Goal: Information Seeking & Learning: Learn about a topic

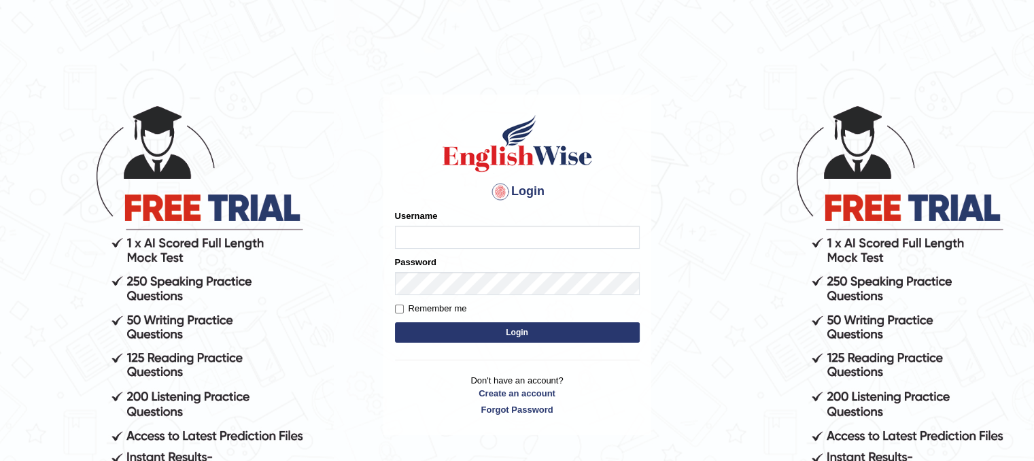
type input "Lutfia"
click at [496, 334] on button "Login" at bounding box center [517, 332] width 245 height 20
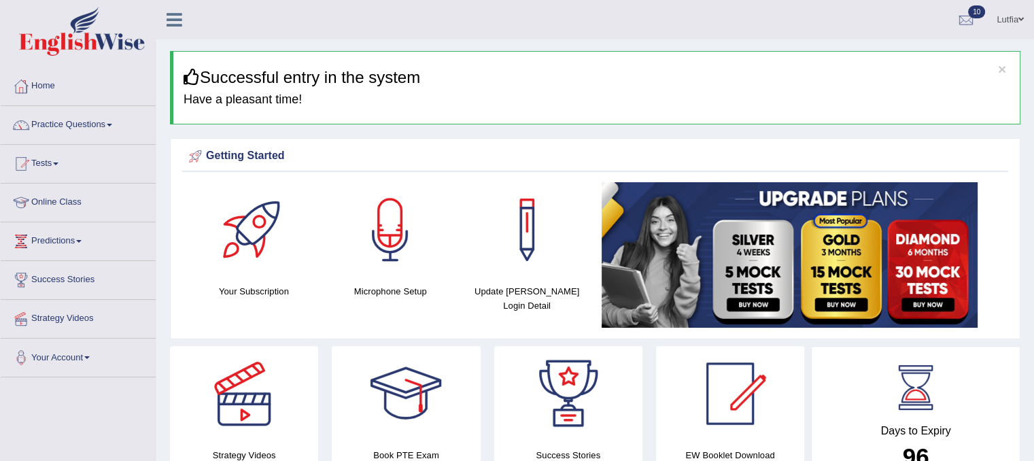
click at [71, 120] on link "Practice Questions" at bounding box center [78, 123] width 155 height 34
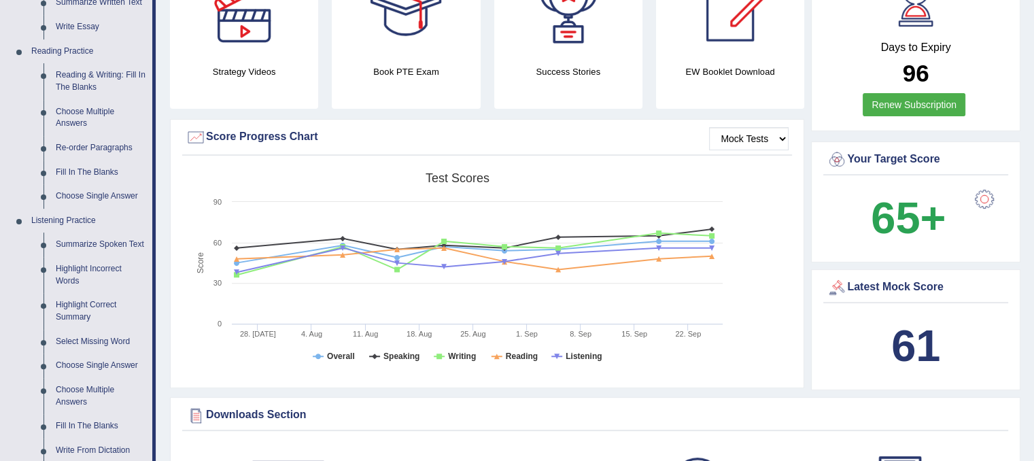
scroll to position [408, 0]
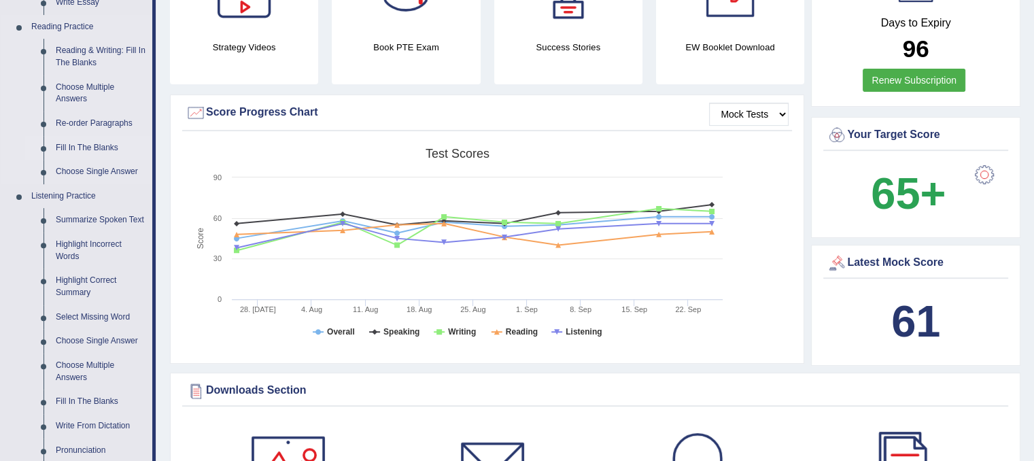
click at [84, 148] on link "Fill In The Blanks" at bounding box center [101, 148] width 103 height 24
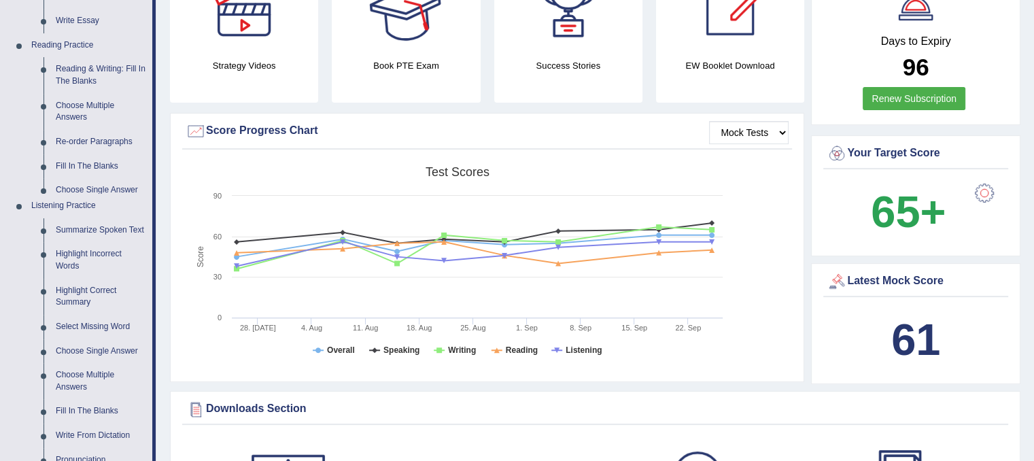
scroll to position [854, 0]
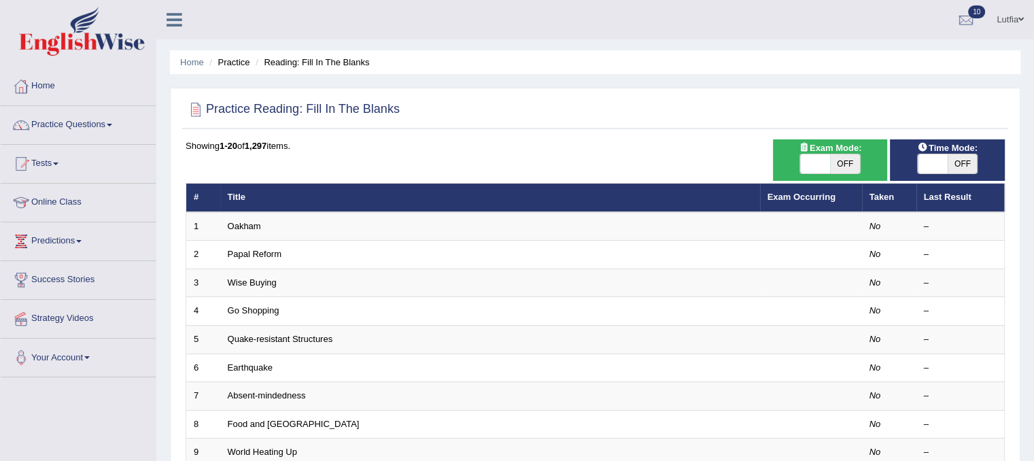
click at [848, 156] on span "OFF" at bounding box center [845, 163] width 30 height 19
checkbox input "true"
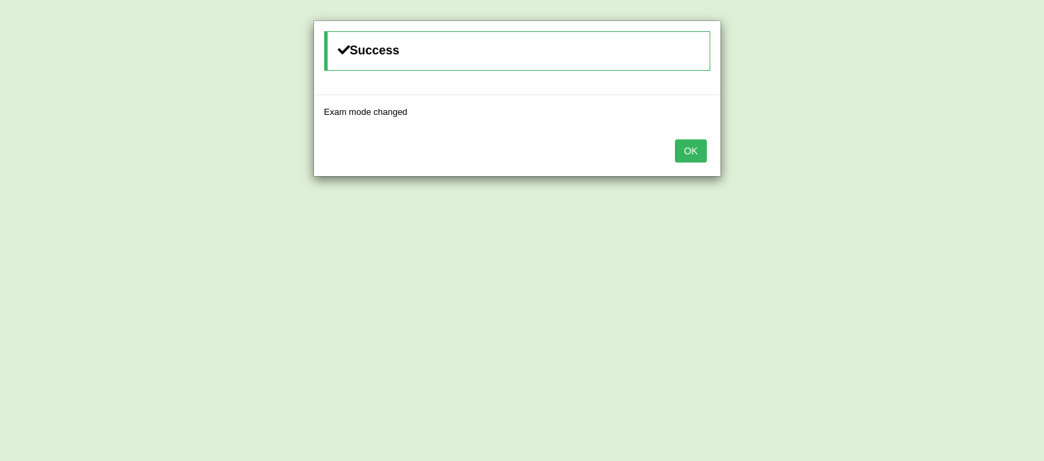
click at [683, 150] on button "OK" at bounding box center [690, 150] width 31 height 23
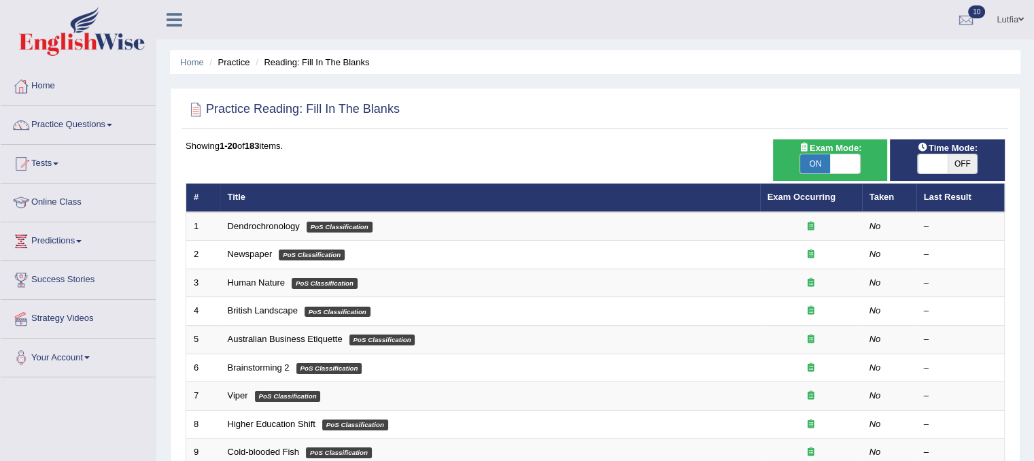
click at [963, 160] on span "OFF" at bounding box center [963, 163] width 30 height 19
checkbox input "true"
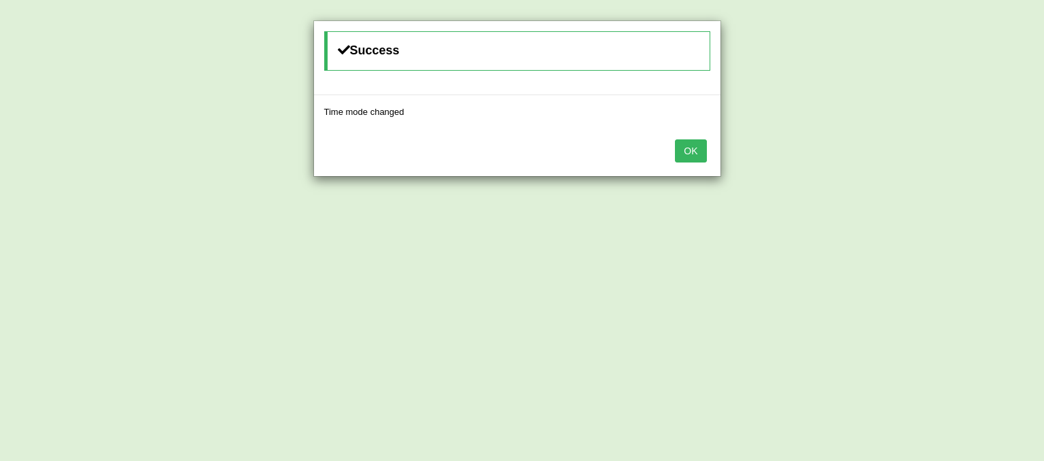
click at [696, 148] on button "OK" at bounding box center [690, 150] width 31 height 23
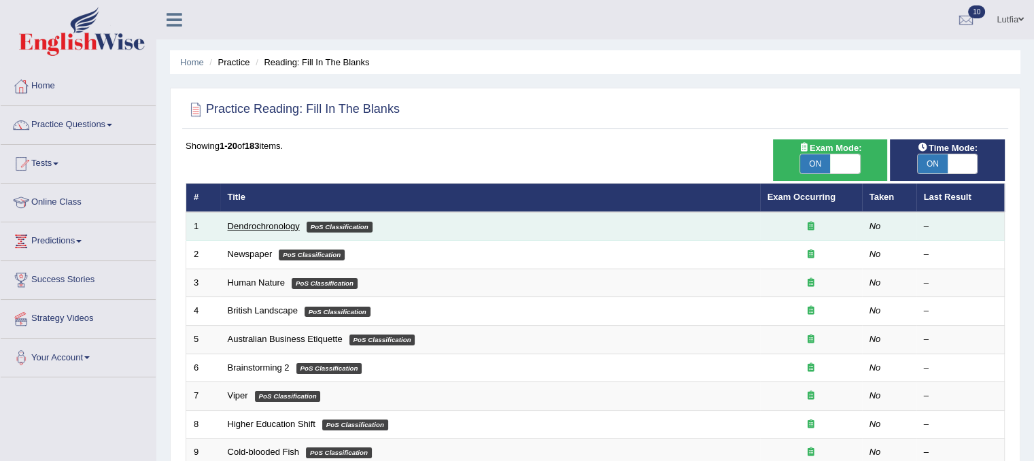
click at [252, 224] on link "Dendrochronology" at bounding box center [264, 226] width 72 height 10
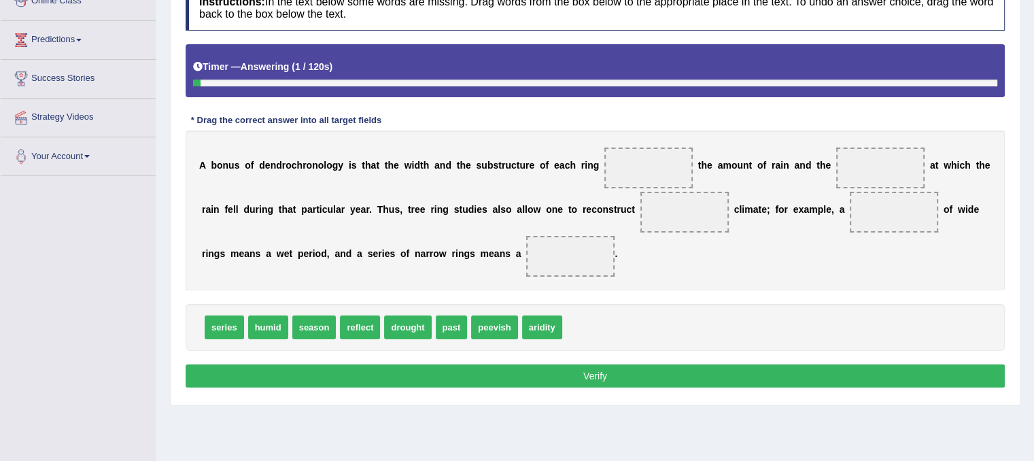
scroll to position [204, 0]
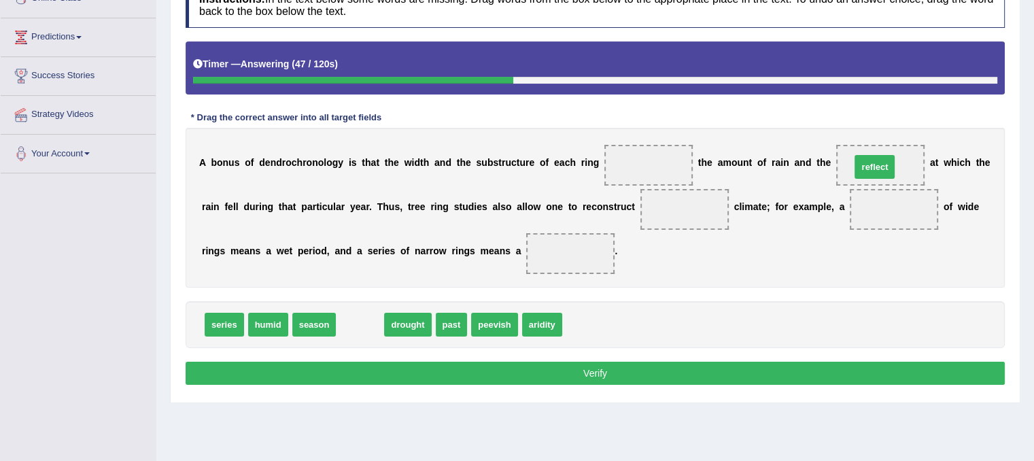
drag, startPoint x: 354, startPoint y: 323, endPoint x: 868, endPoint y: 165, distance: 538.2
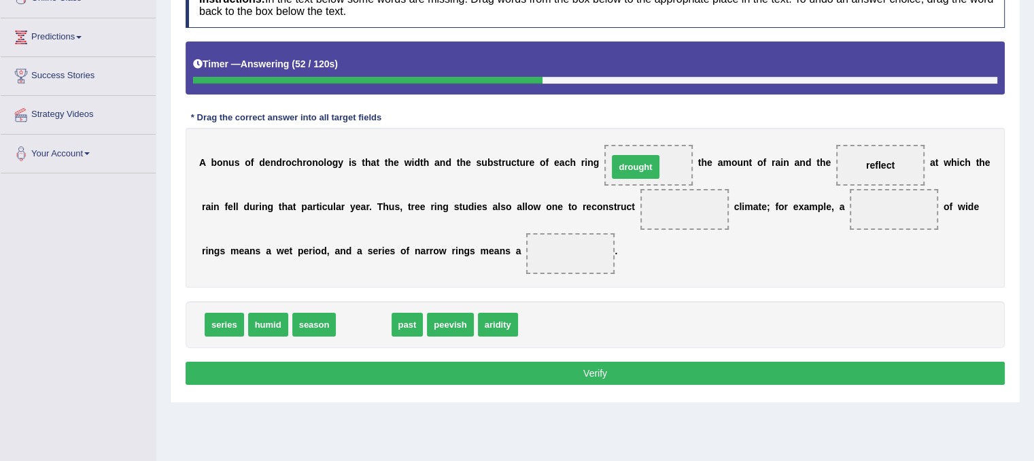
drag, startPoint x: 370, startPoint y: 324, endPoint x: 642, endPoint y: 166, distance: 314.4
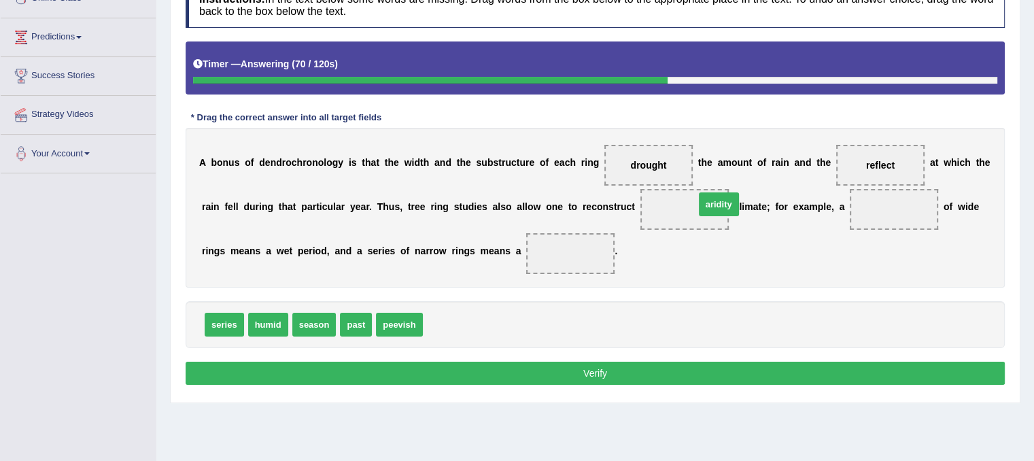
drag, startPoint x: 445, startPoint y: 327, endPoint x: 717, endPoint y: 207, distance: 297.4
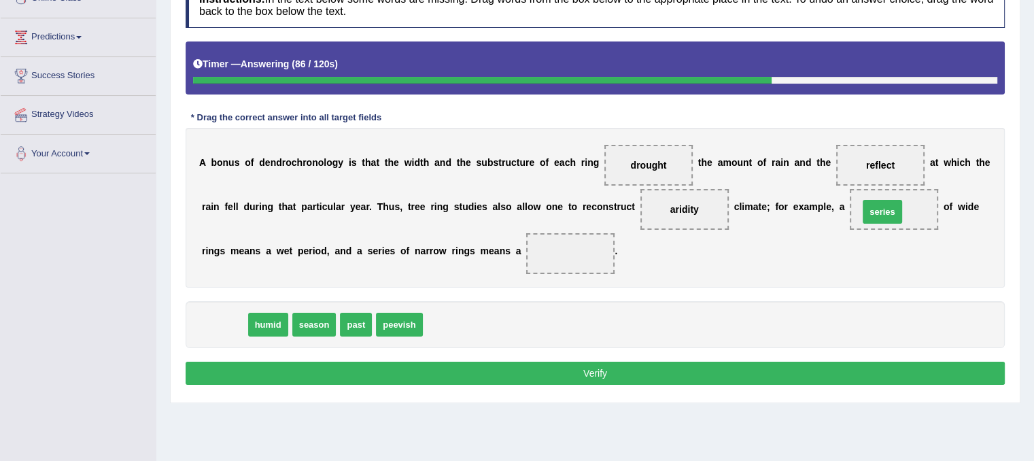
drag, startPoint x: 213, startPoint y: 324, endPoint x: 871, endPoint y: 211, distance: 667.7
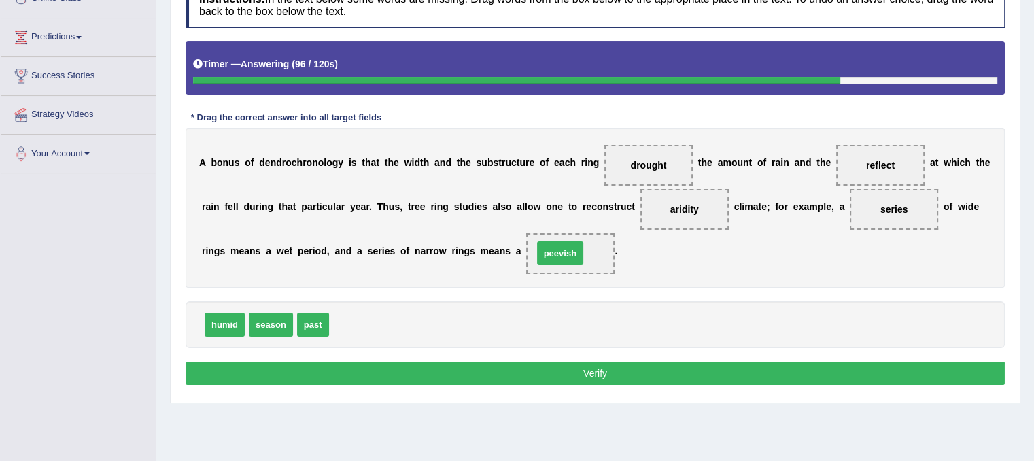
drag, startPoint x: 340, startPoint y: 320, endPoint x: 544, endPoint y: 248, distance: 216.1
click at [622, 373] on button "Verify" at bounding box center [595, 373] width 819 height 23
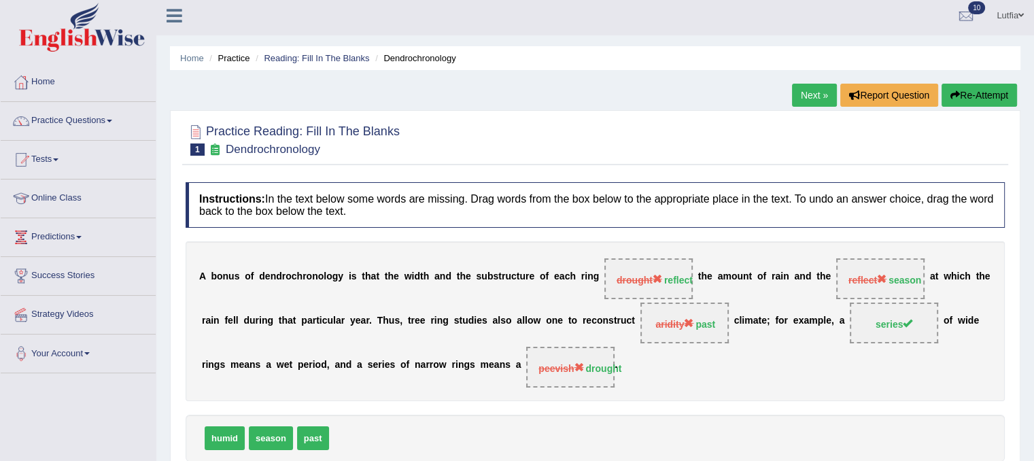
scroll to position [0, 0]
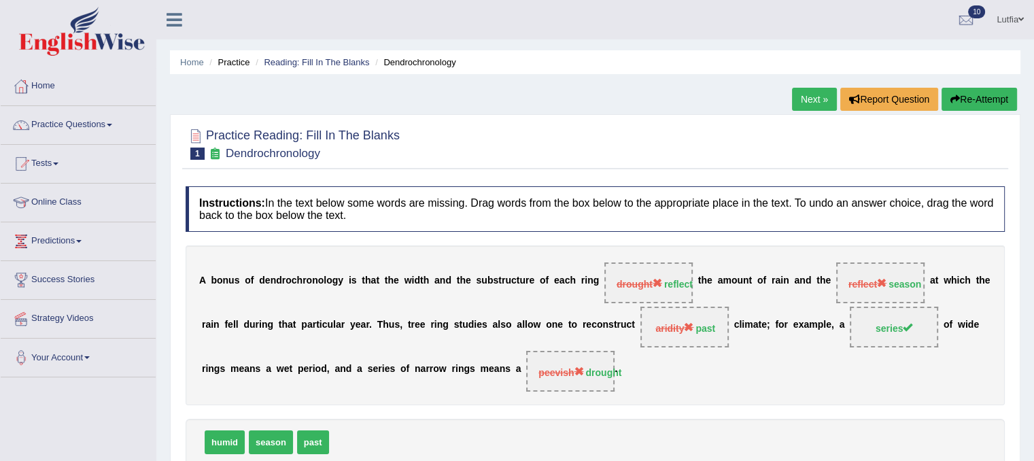
click at [818, 89] on link "Next »" at bounding box center [814, 99] width 45 height 23
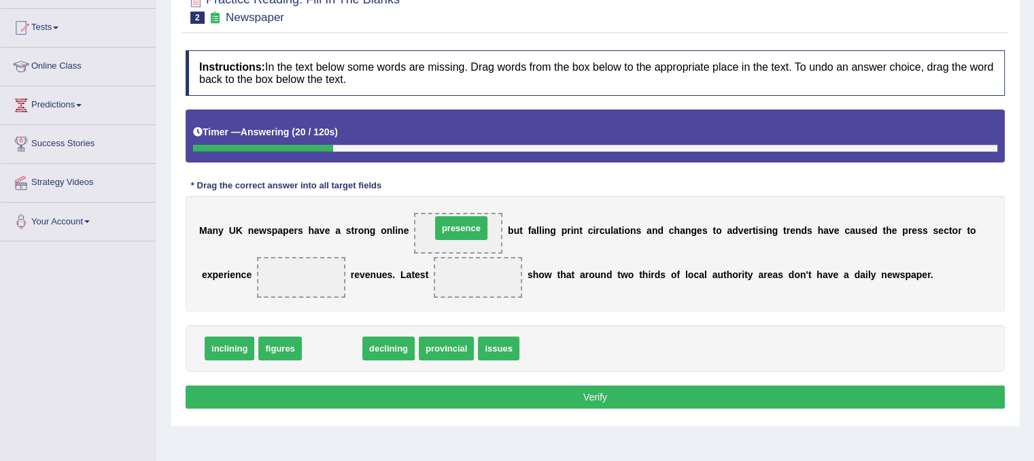
drag, startPoint x: 328, startPoint y: 347, endPoint x: 458, endPoint y: 227, distance: 176.5
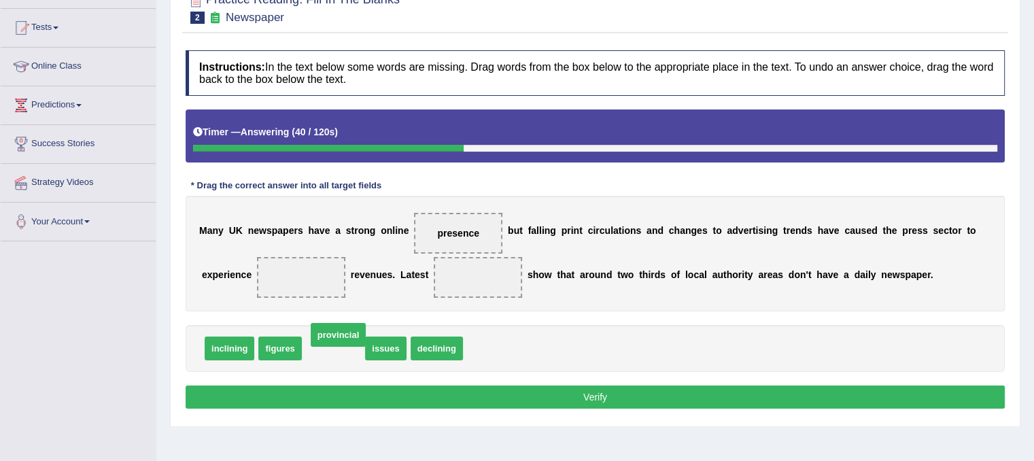
drag, startPoint x: 337, startPoint y: 345, endPoint x: 343, endPoint y: 329, distance: 16.6
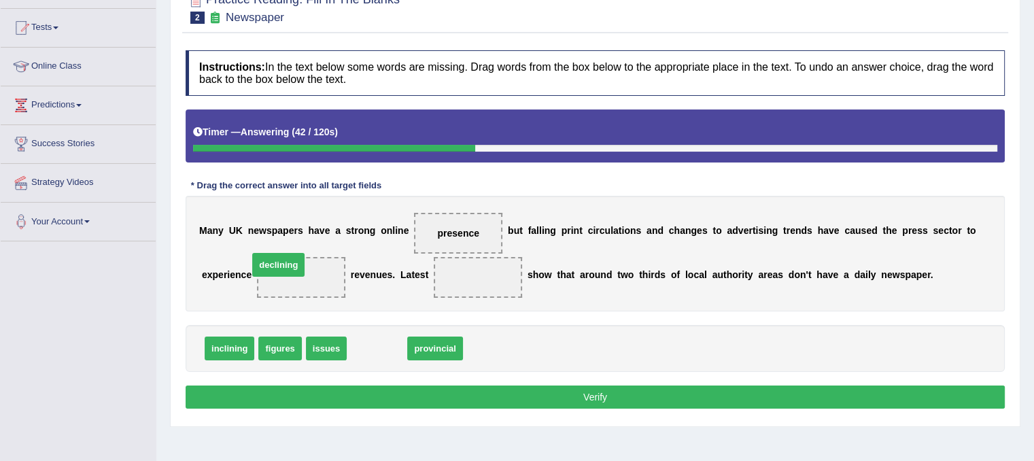
drag, startPoint x: 383, startPoint y: 349, endPoint x: 285, endPoint y: 265, distance: 129.3
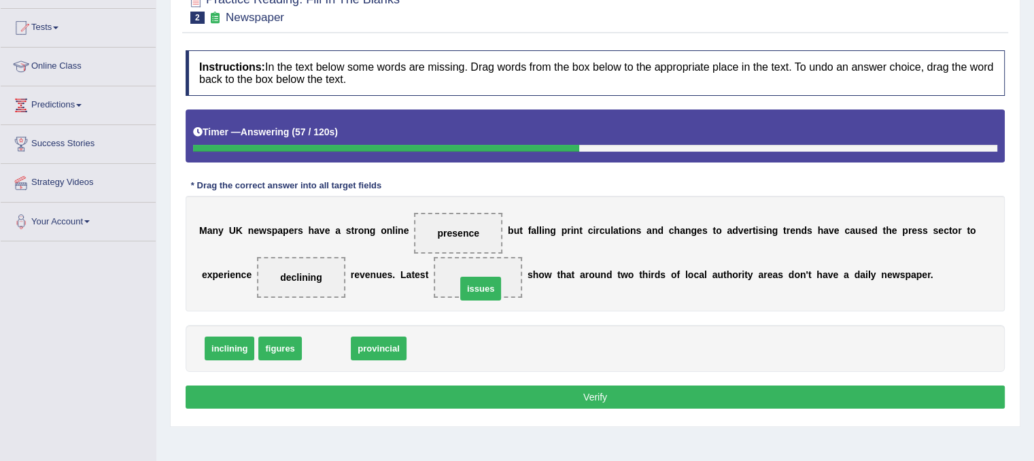
drag, startPoint x: 332, startPoint y: 345, endPoint x: 486, endPoint y: 285, distance: 165.5
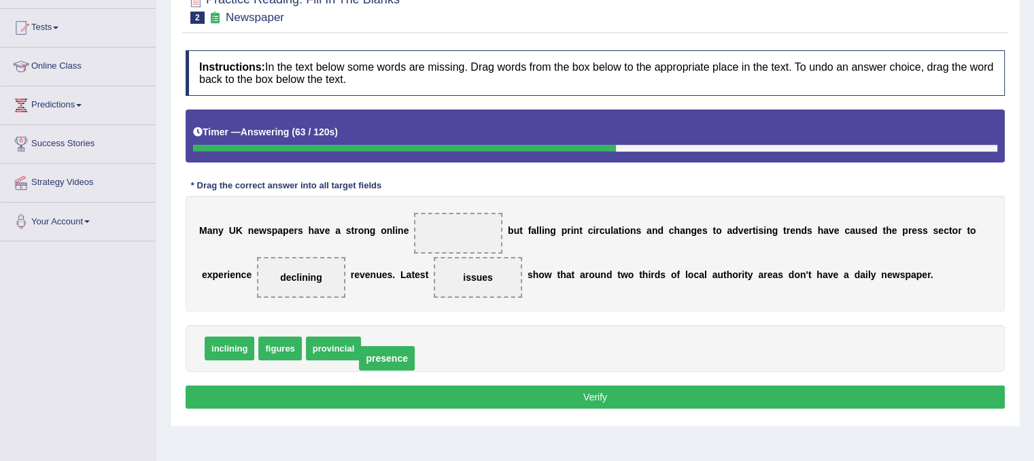
drag, startPoint x: 458, startPoint y: 232, endPoint x: 386, endPoint y: 357, distance: 144.0
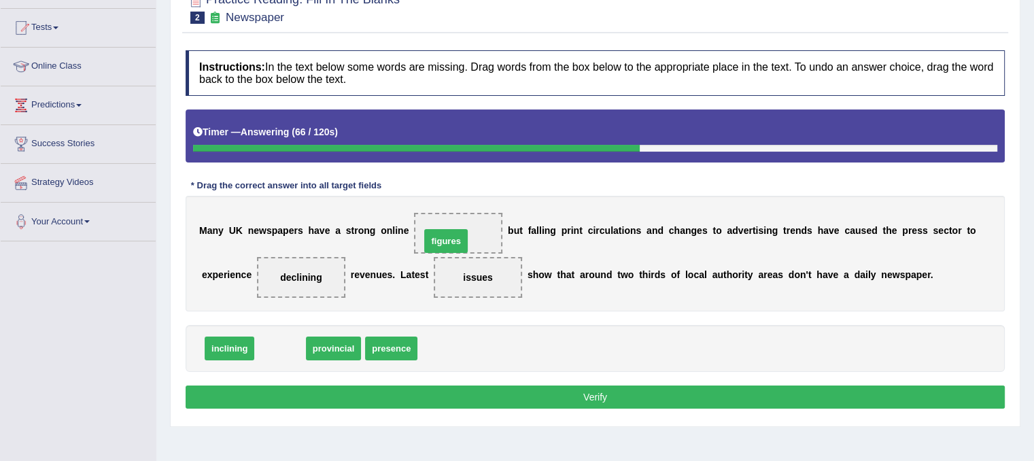
drag, startPoint x: 275, startPoint y: 347, endPoint x: 441, endPoint y: 239, distance: 197.6
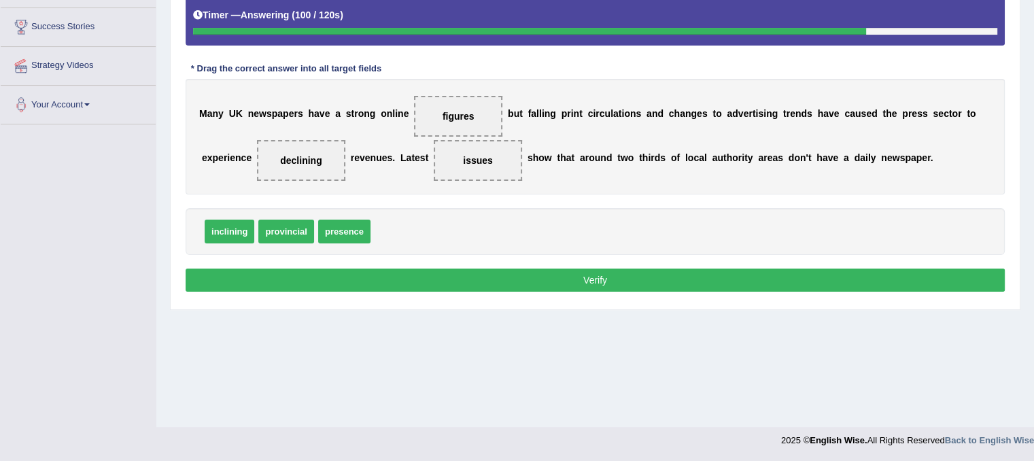
scroll to position [253, 0]
click at [381, 275] on button "Verify" at bounding box center [595, 280] width 819 height 23
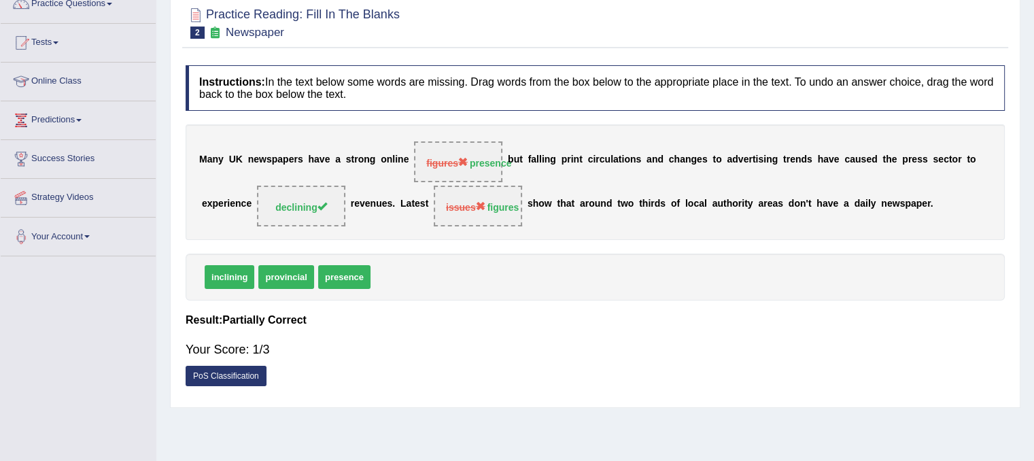
scroll to position [49, 0]
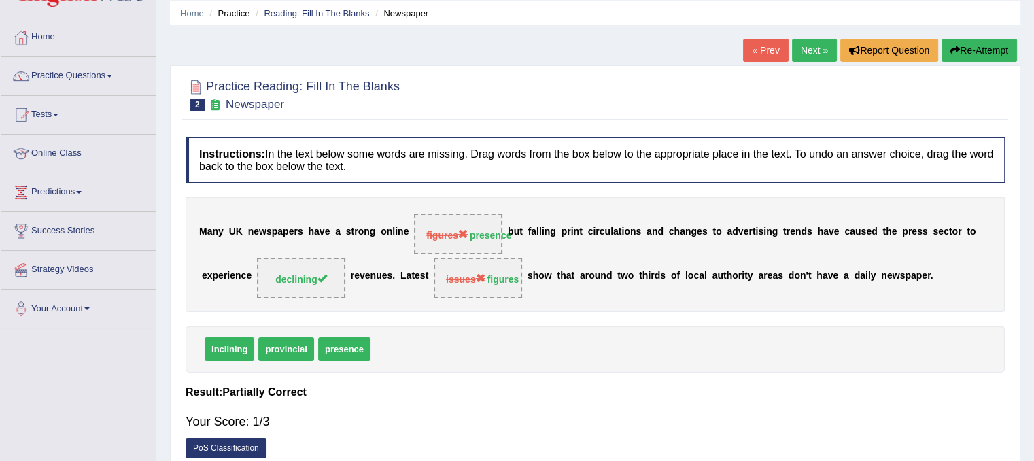
click at [815, 41] on link "Next »" at bounding box center [814, 50] width 45 height 23
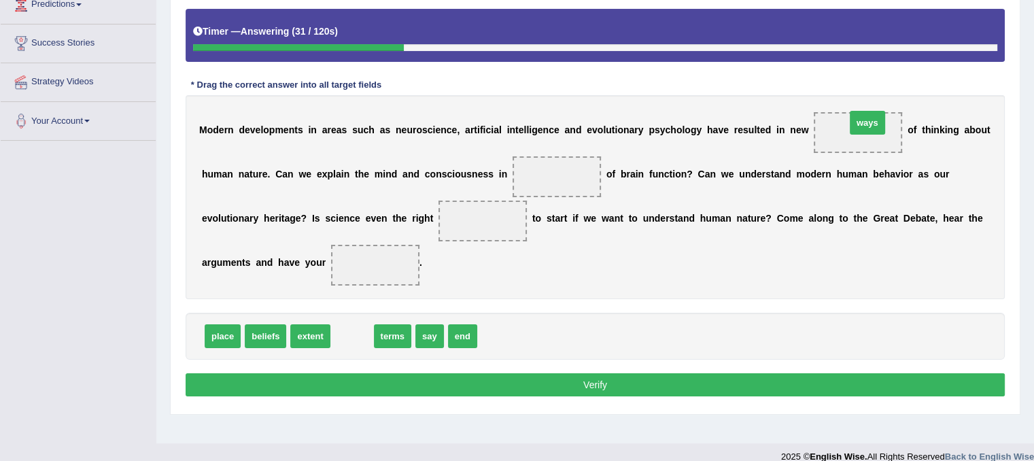
drag, startPoint x: 352, startPoint y: 332, endPoint x: 867, endPoint y: 120, distance: 557.5
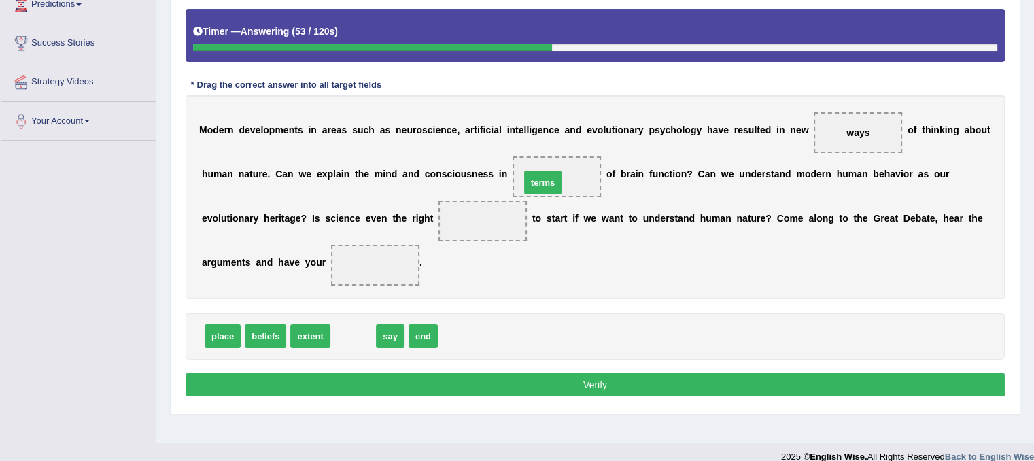
drag, startPoint x: 362, startPoint y: 333, endPoint x: 551, endPoint y: 179, distance: 244.1
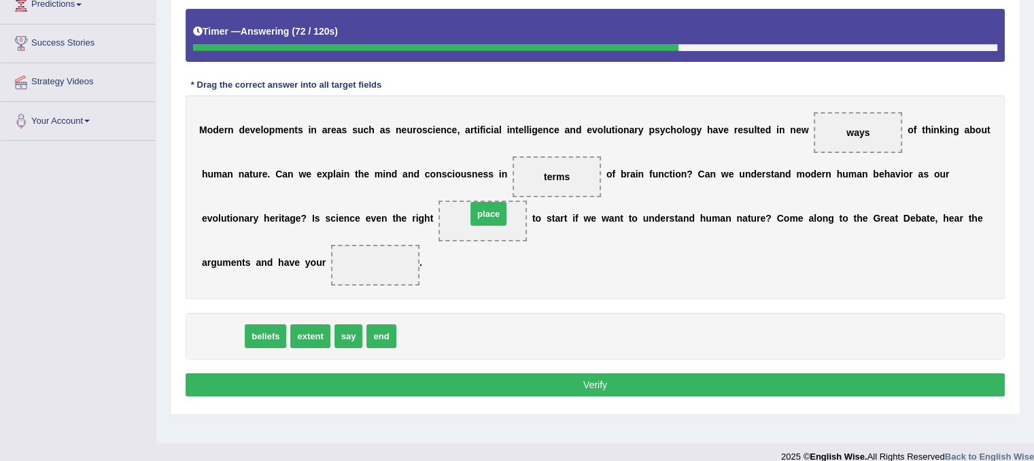
drag, startPoint x: 217, startPoint y: 336, endPoint x: 483, endPoint y: 214, distance: 292.3
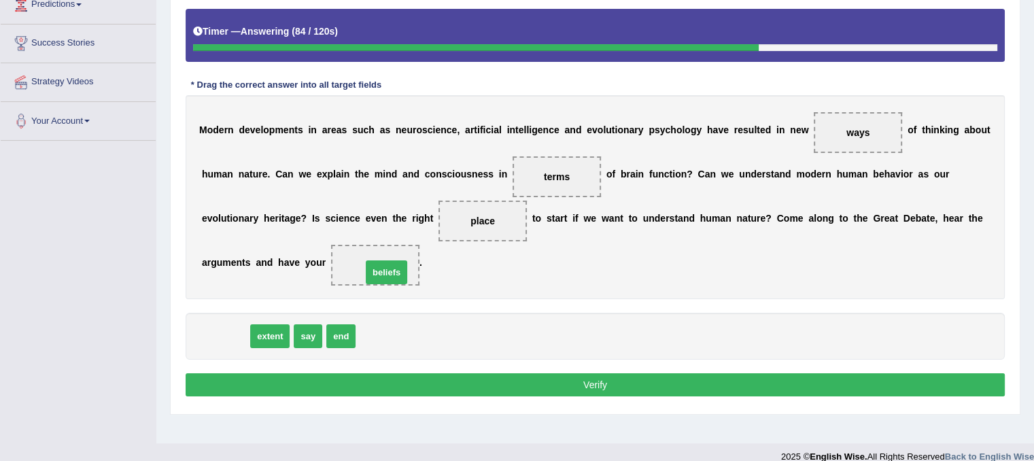
drag, startPoint x: 228, startPoint y: 330, endPoint x: 390, endPoint y: 266, distance: 173.3
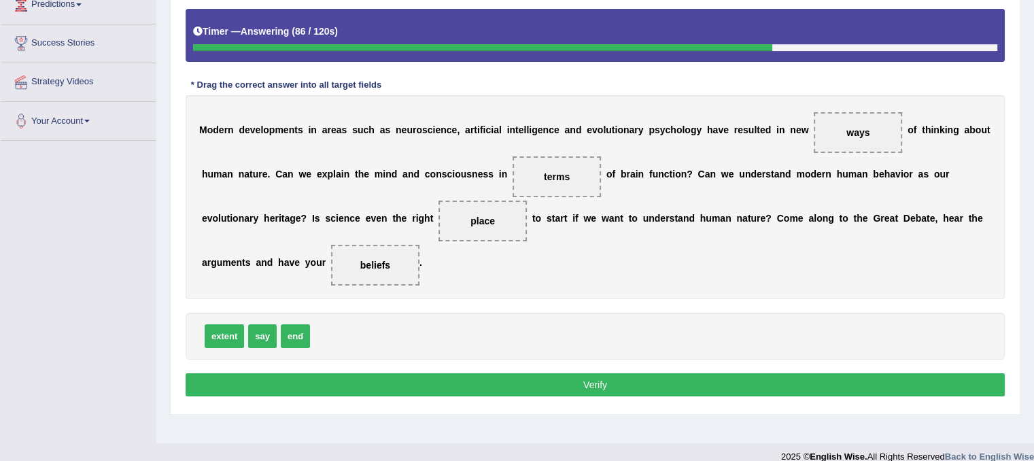
click at [563, 379] on button "Verify" at bounding box center [595, 384] width 819 height 23
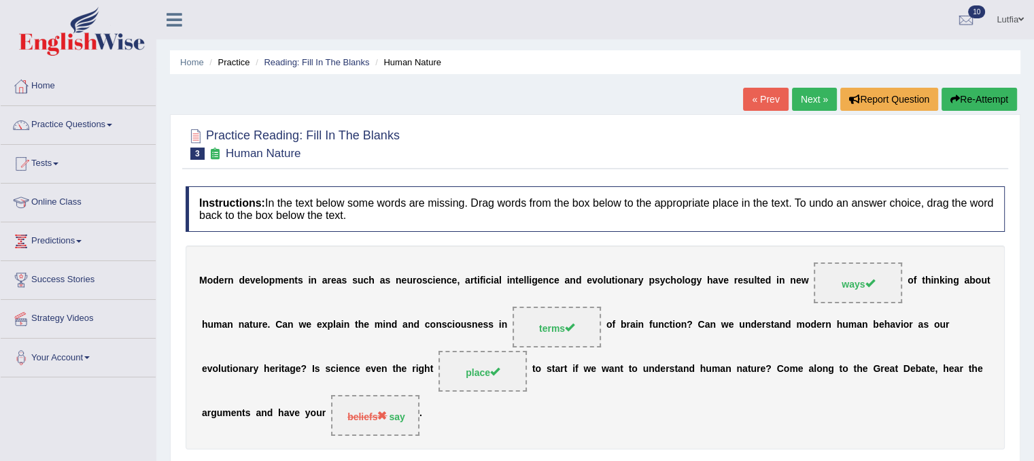
click at [806, 96] on link "Next »" at bounding box center [814, 99] width 45 height 23
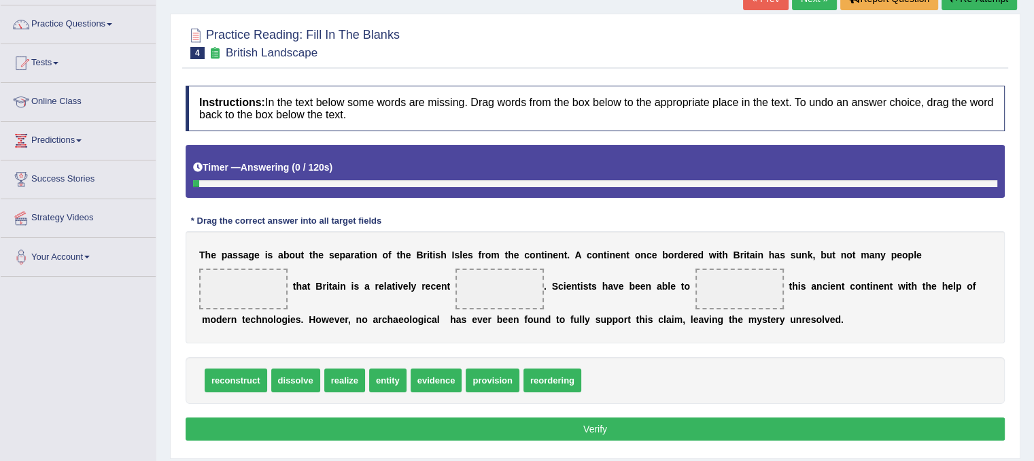
scroll to position [136, 0]
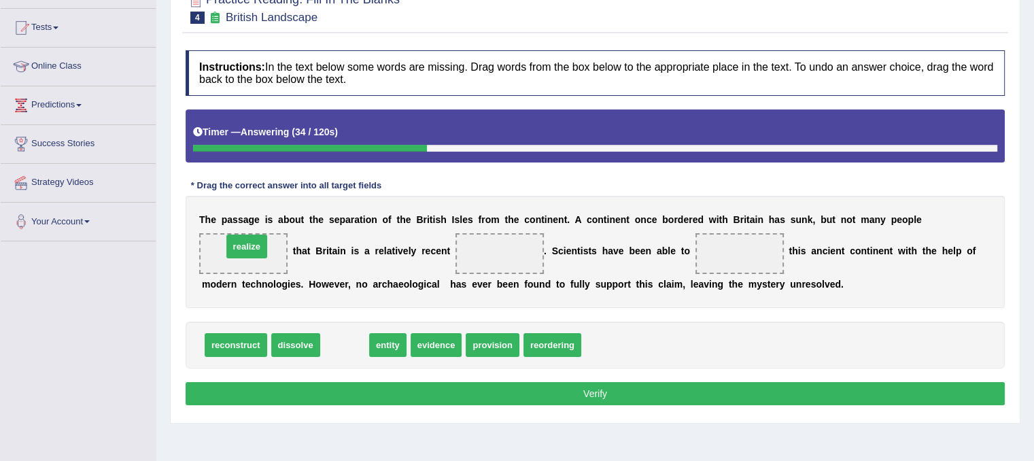
drag, startPoint x: 351, startPoint y: 343, endPoint x: 252, endPoint y: 245, distance: 138.9
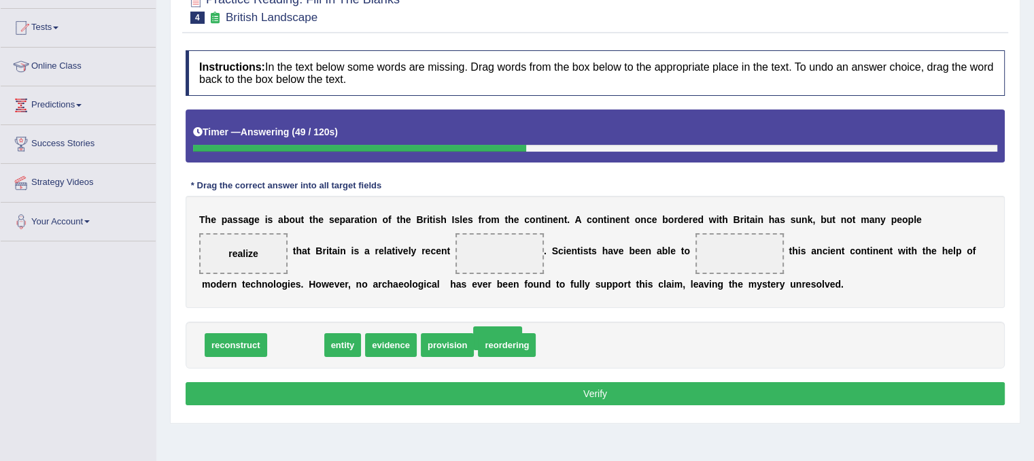
drag, startPoint x: 303, startPoint y: 345, endPoint x: 521, endPoint y: 281, distance: 227.6
click at [520, 326] on span "dissolve" at bounding box center [497, 338] width 49 height 24
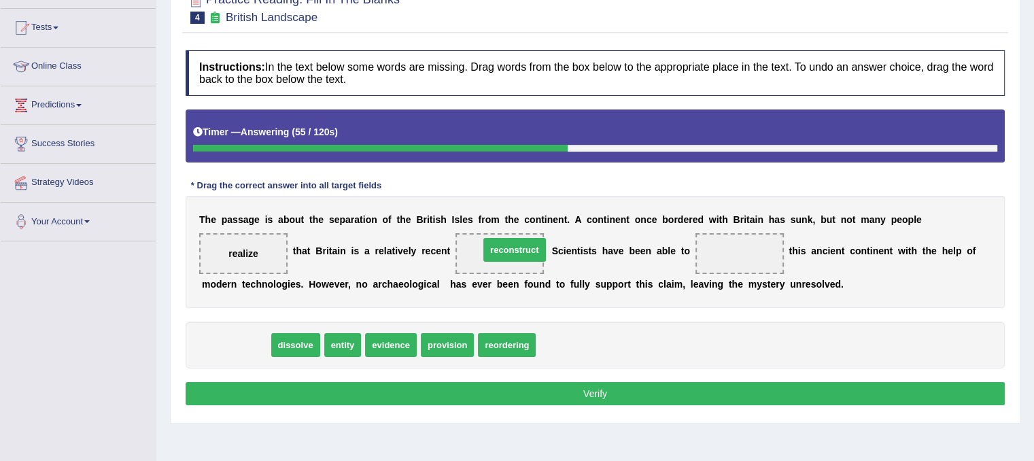
drag, startPoint x: 249, startPoint y: 341, endPoint x: 528, endPoint y: 245, distance: 294.5
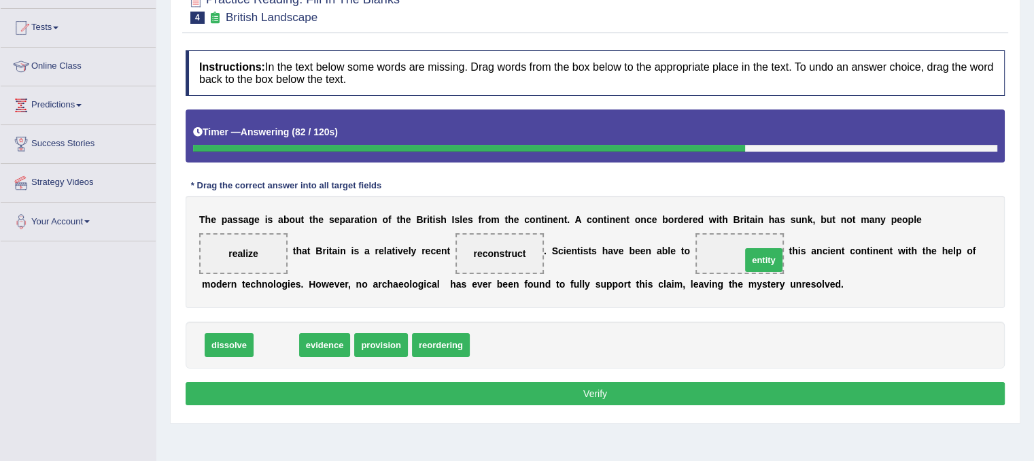
drag, startPoint x: 277, startPoint y: 347, endPoint x: 764, endPoint y: 262, distance: 494.8
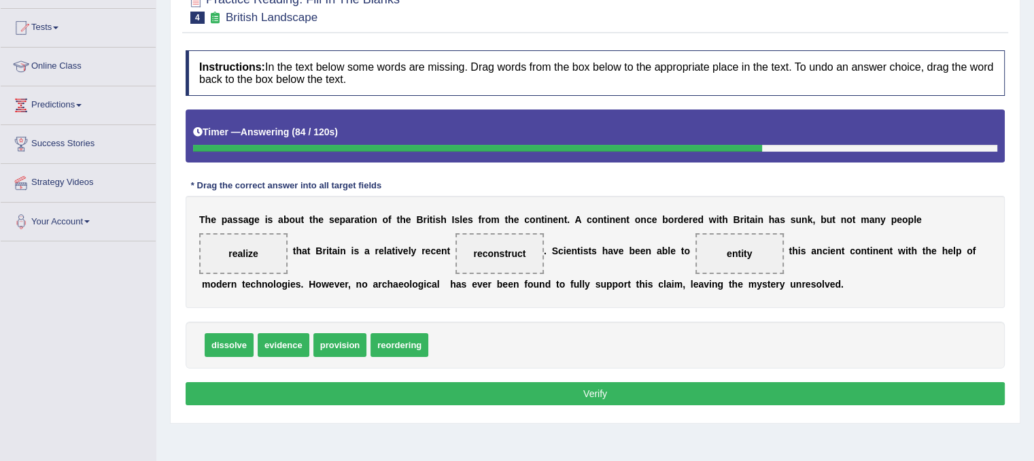
click at [525, 390] on button "Verify" at bounding box center [595, 393] width 819 height 23
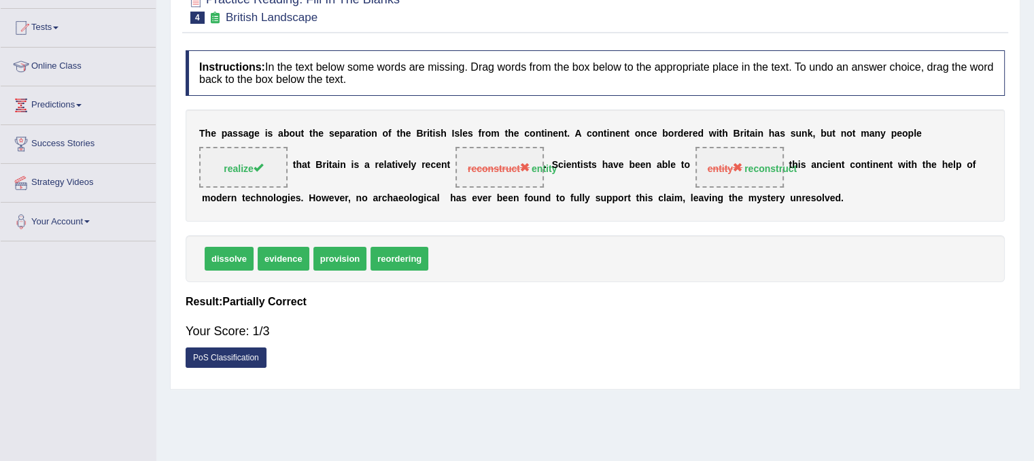
scroll to position [0, 0]
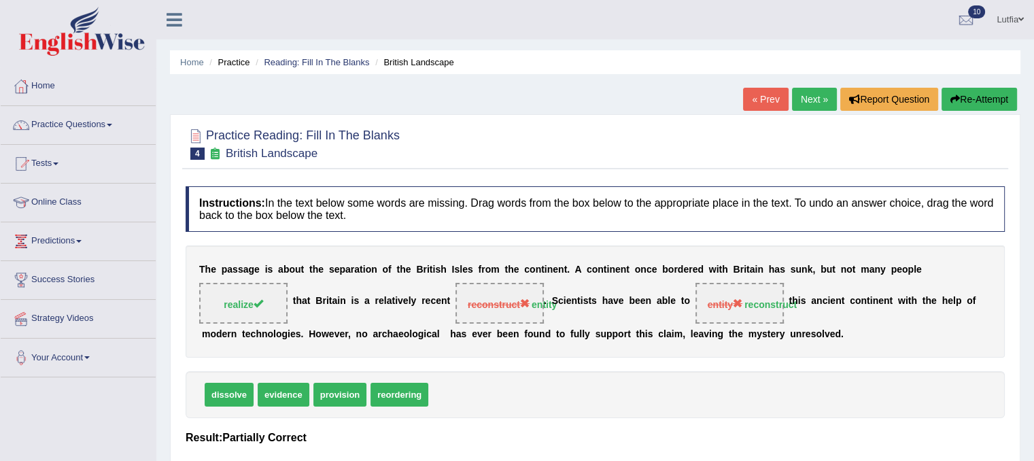
click at [813, 95] on link "Next »" at bounding box center [814, 99] width 45 height 23
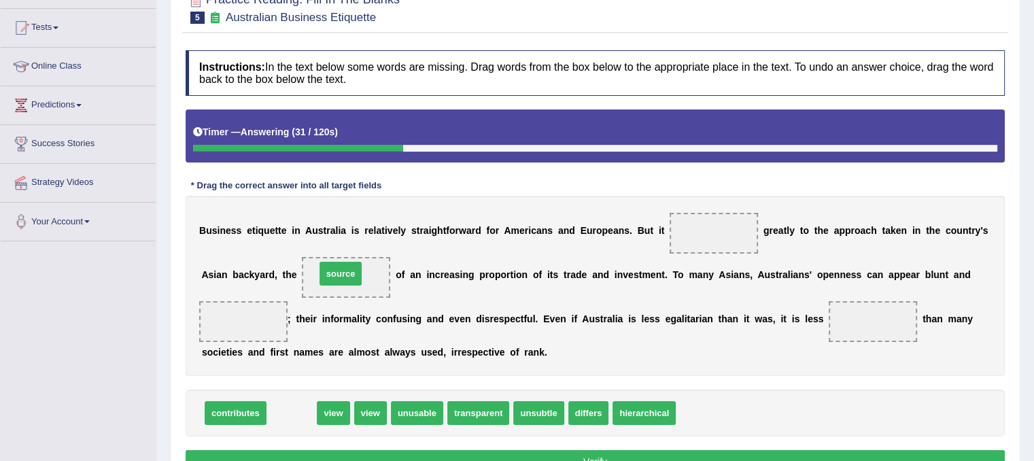
drag, startPoint x: 307, startPoint y: 415, endPoint x: 356, endPoint y: 275, distance: 147.7
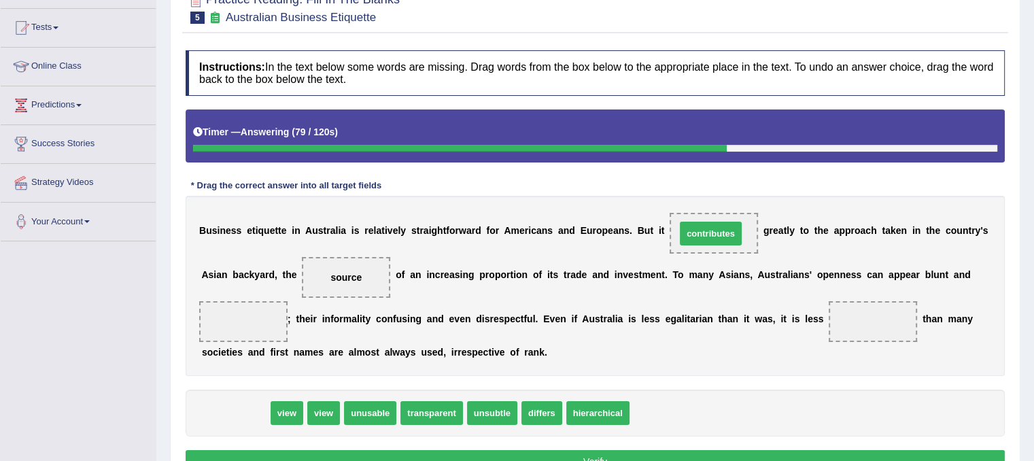
drag, startPoint x: 241, startPoint y: 414, endPoint x: 717, endPoint y: 235, distance: 507.9
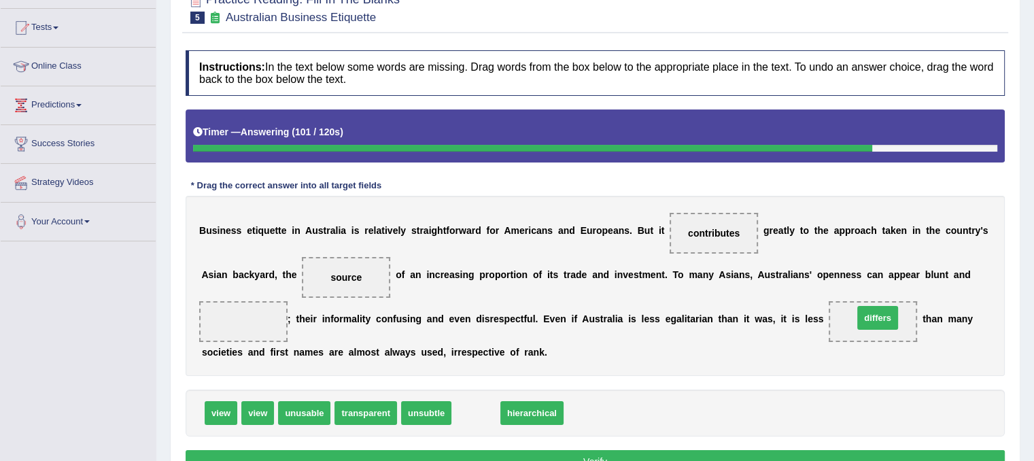
drag, startPoint x: 473, startPoint y: 413, endPoint x: 874, endPoint y: 319, distance: 412.1
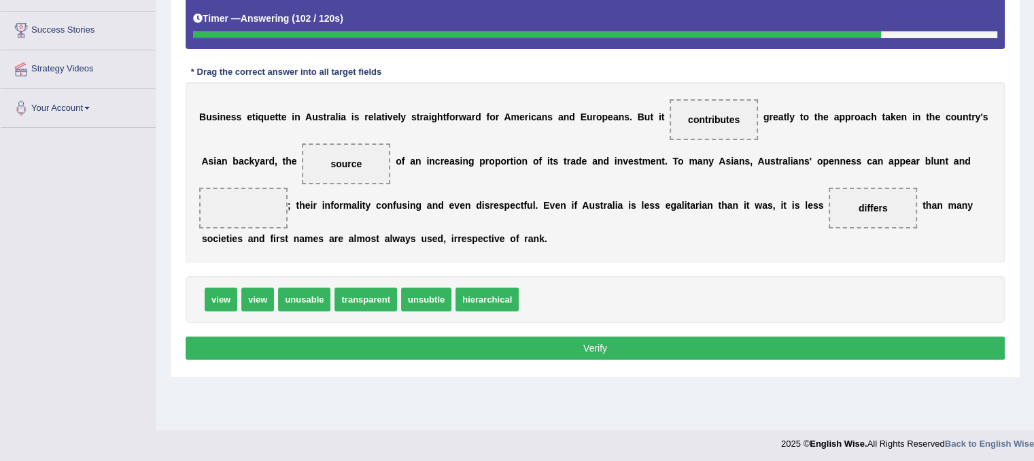
scroll to position [253, 0]
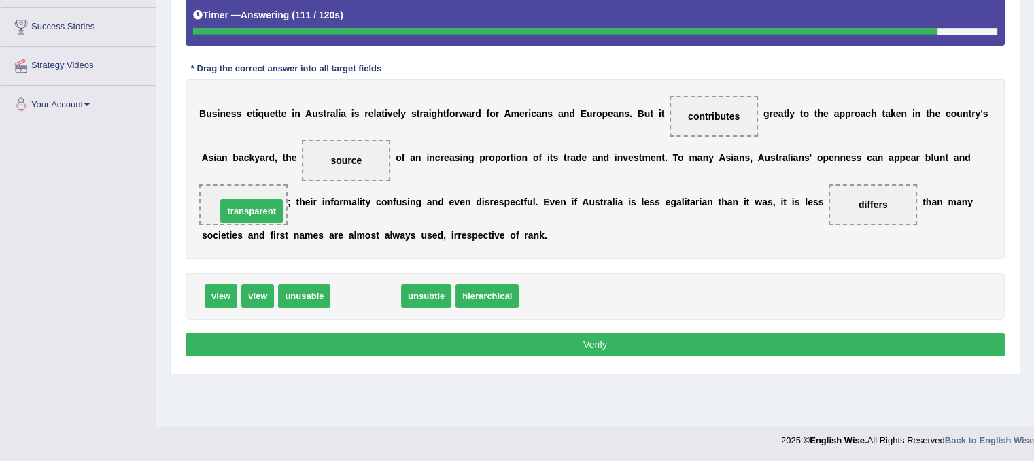
drag, startPoint x: 348, startPoint y: 297, endPoint x: 234, endPoint y: 211, distance: 142.8
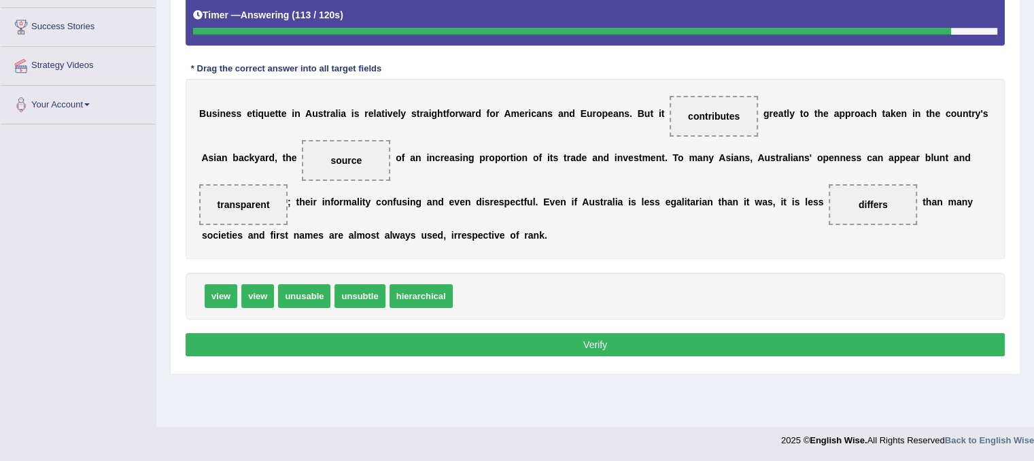
click at [462, 344] on button "Verify" at bounding box center [595, 344] width 819 height 23
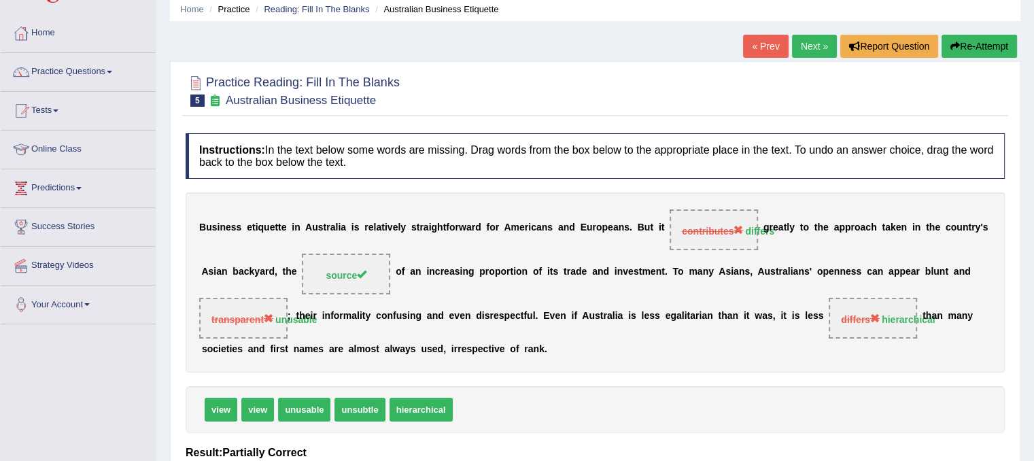
scroll to position [0, 0]
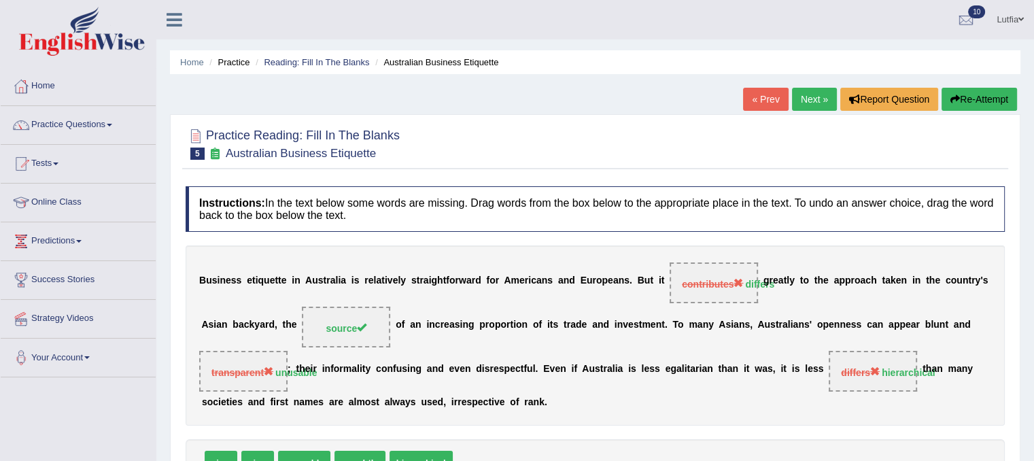
click at [810, 97] on link "Next »" at bounding box center [814, 99] width 45 height 23
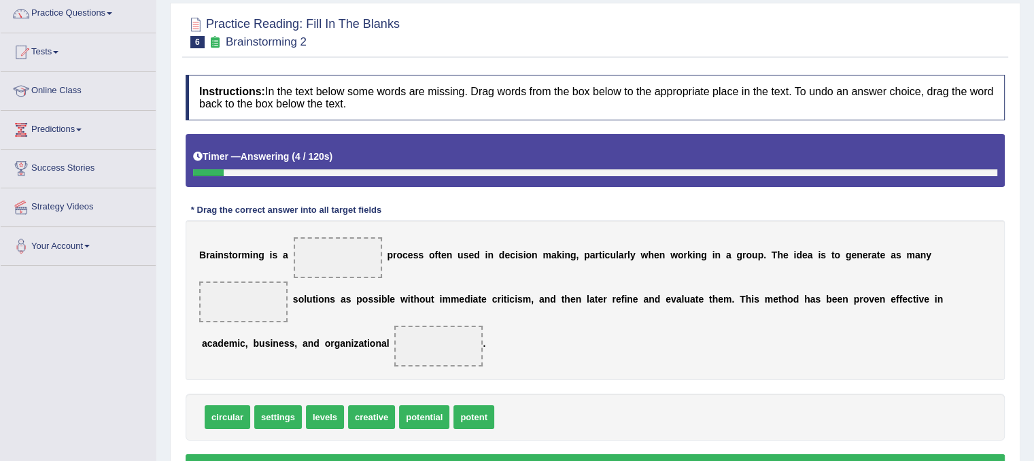
scroll to position [136, 0]
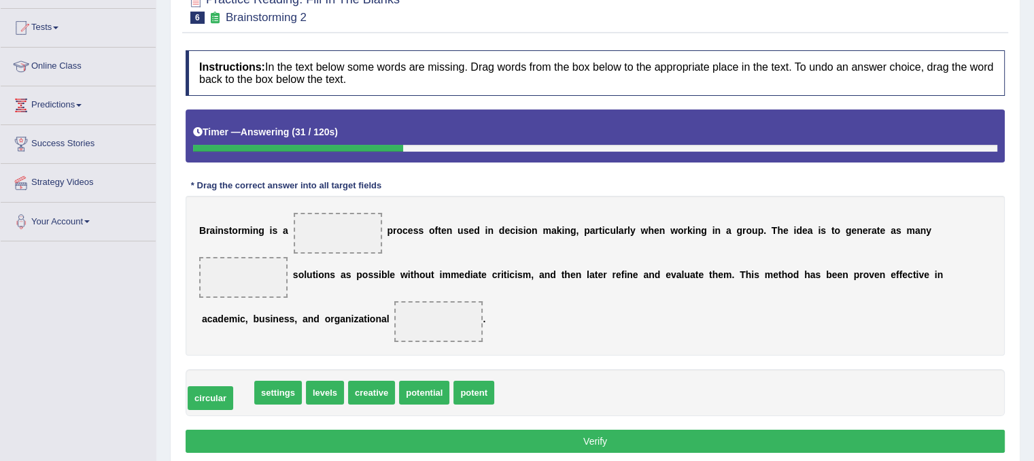
drag, startPoint x: 232, startPoint y: 390, endPoint x: 215, endPoint y: 395, distance: 17.8
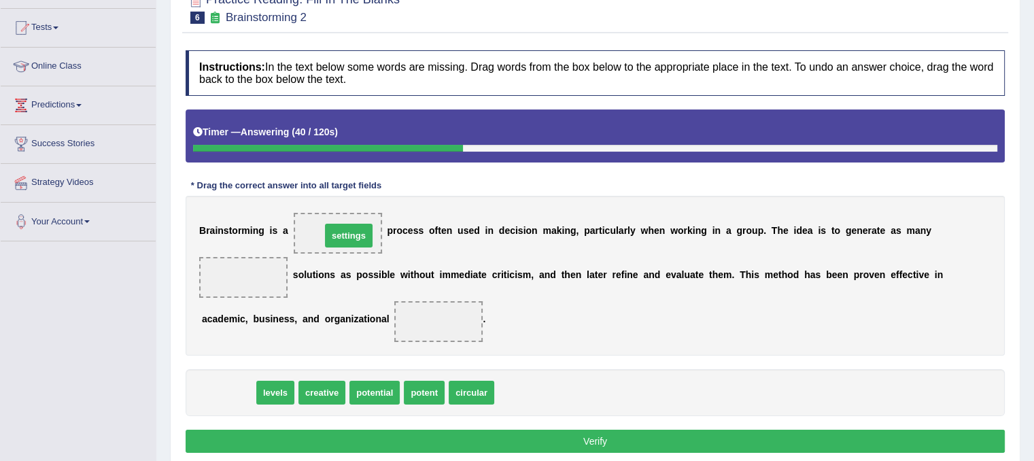
drag, startPoint x: 237, startPoint y: 393, endPoint x: 357, endPoint y: 236, distance: 197.8
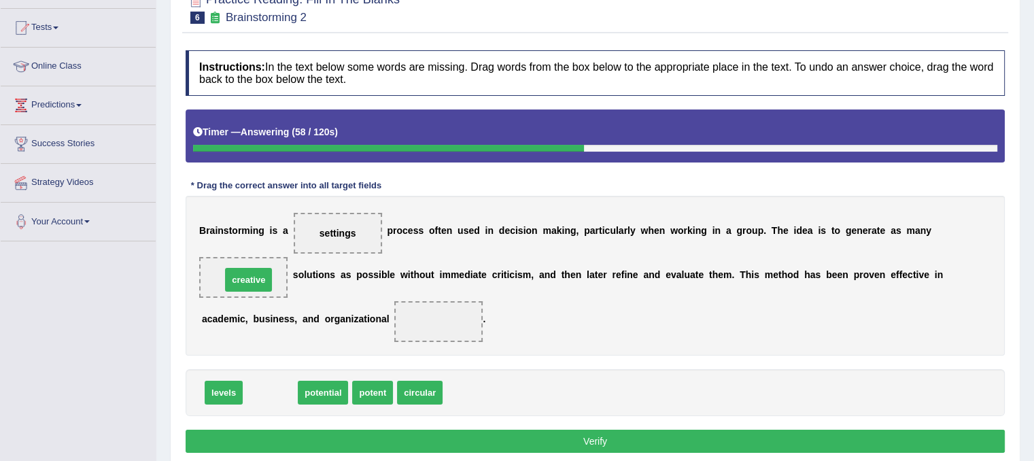
drag, startPoint x: 273, startPoint y: 391, endPoint x: 251, endPoint y: 278, distance: 114.9
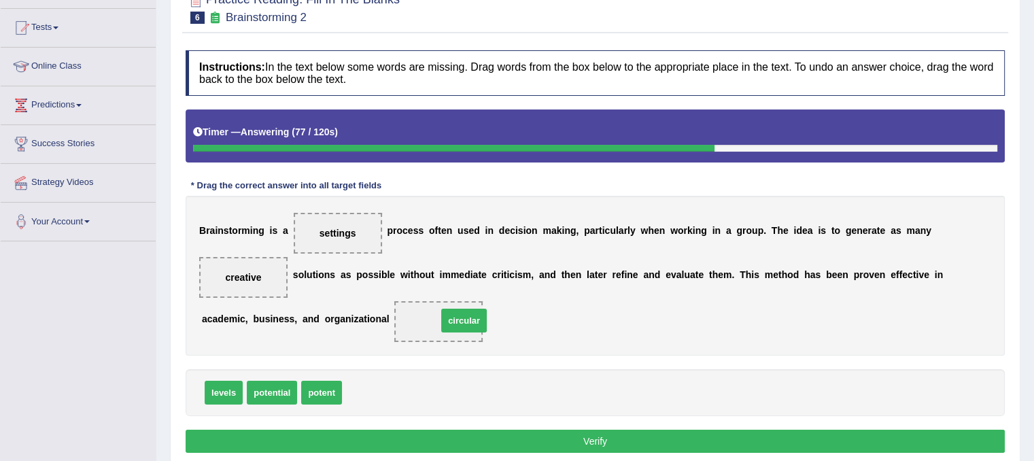
drag, startPoint x: 370, startPoint y: 390, endPoint x: 465, endPoint y: 317, distance: 119.4
click at [494, 444] on button "Verify" at bounding box center [595, 441] width 819 height 23
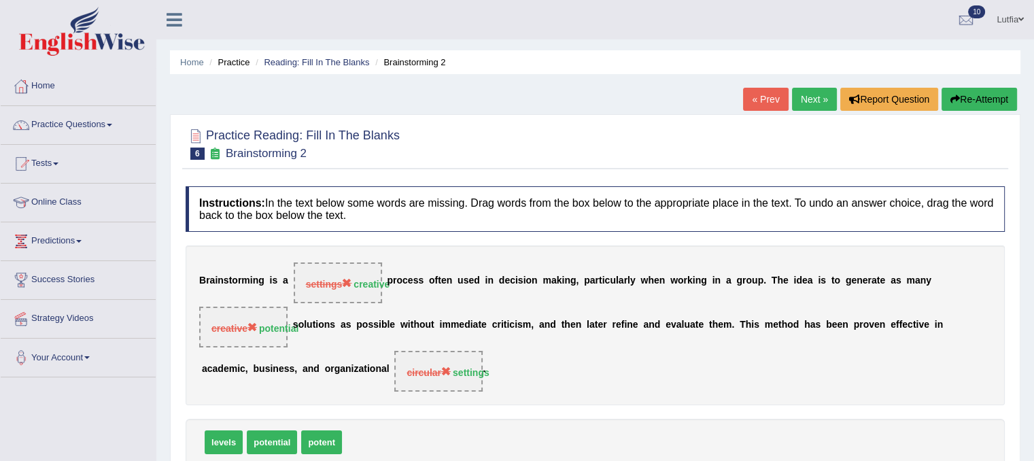
scroll to position [0, 0]
click at [804, 102] on link "Next »" at bounding box center [814, 99] width 45 height 23
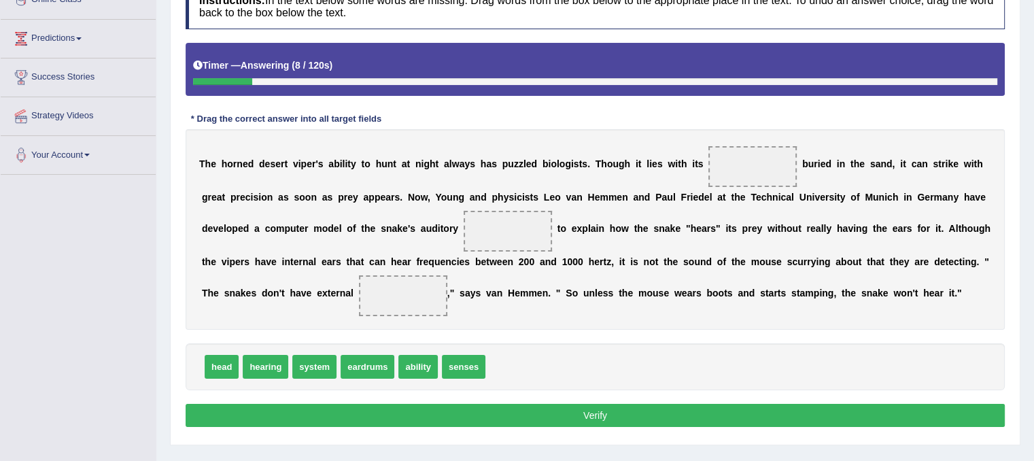
scroll to position [204, 0]
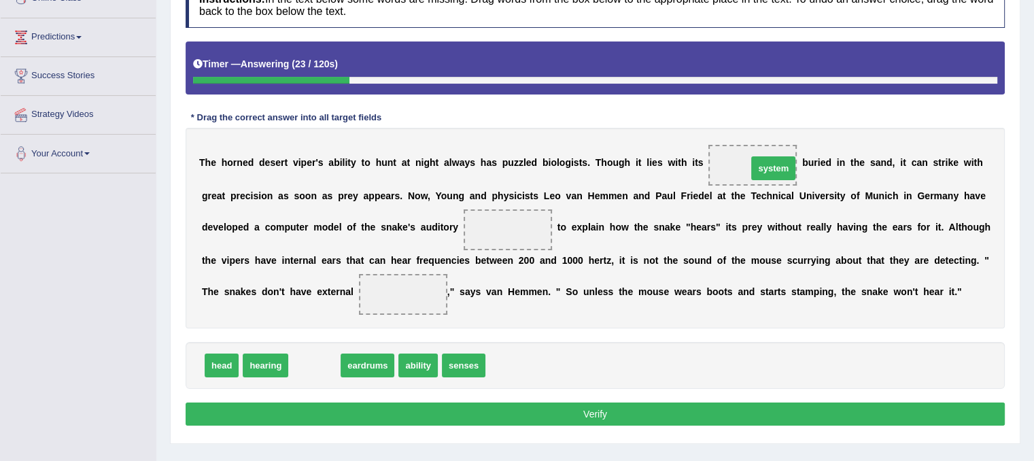
drag, startPoint x: 309, startPoint y: 364, endPoint x: 768, endPoint y: 167, distance: 499.4
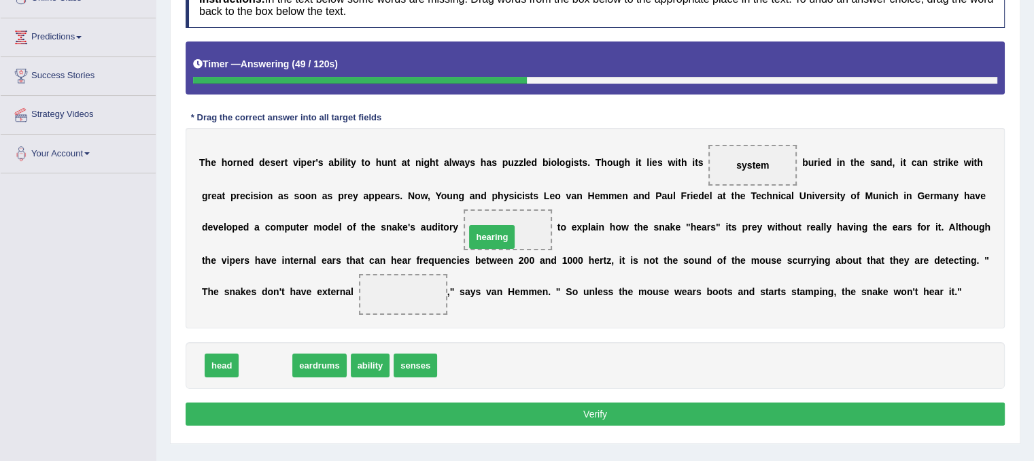
drag, startPoint x: 272, startPoint y: 364, endPoint x: 498, endPoint y: 235, distance: 260.6
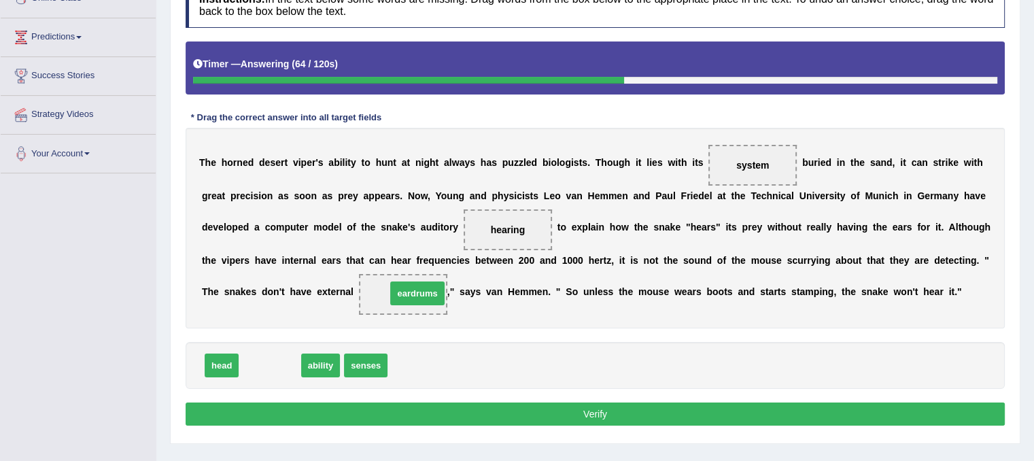
drag, startPoint x: 279, startPoint y: 366, endPoint x: 421, endPoint y: 294, distance: 159.0
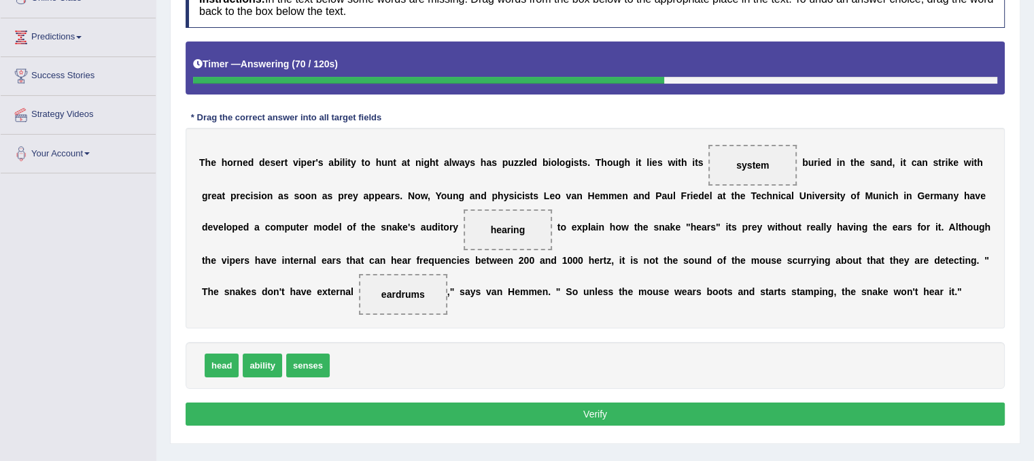
click at [511, 417] on button "Verify" at bounding box center [595, 413] width 819 height 23
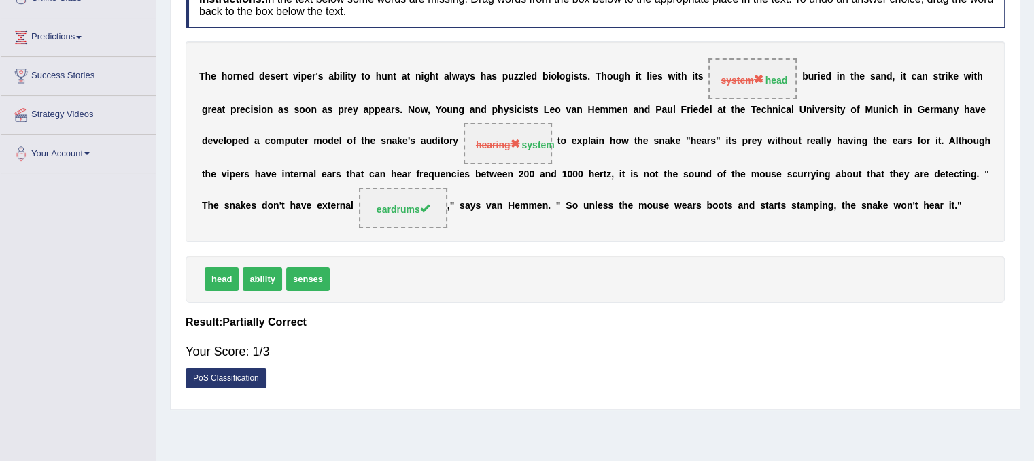
scroll to position [68, 0]
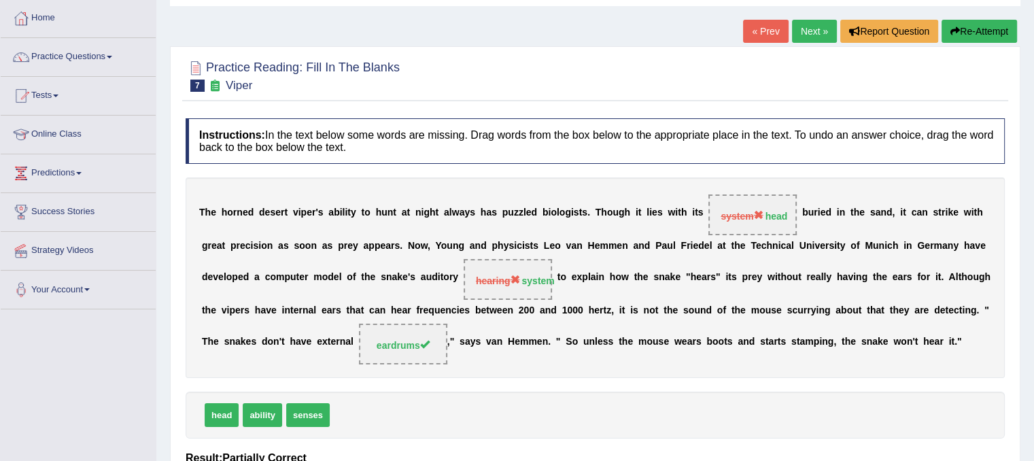
click at [808, 28] on link "Next »" at bounding box center [814, 31] width 45 height 23
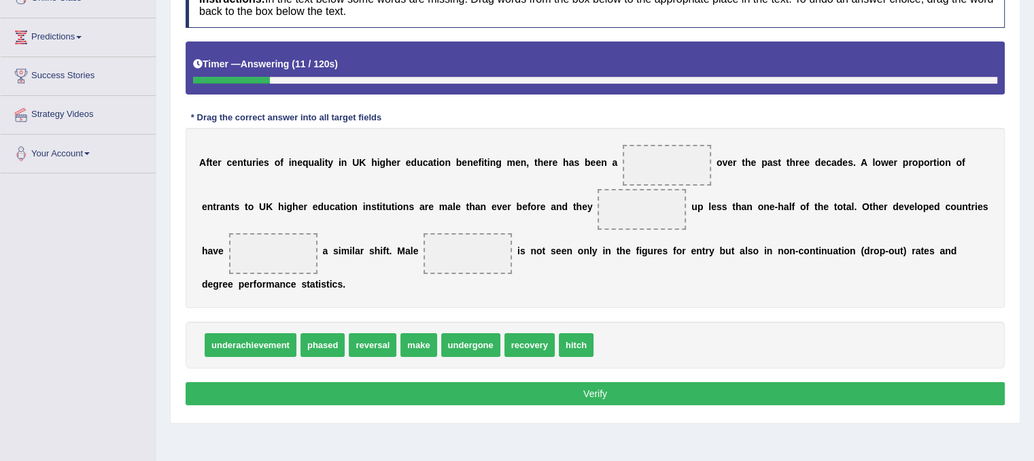
scroll to position [253, 0]
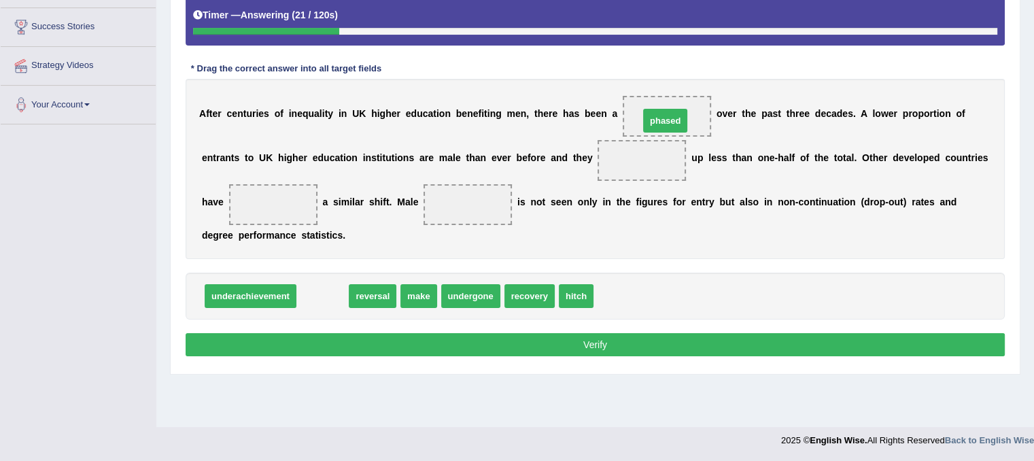
drag, startPoint x: 321, startPoint y: 296, endPoint x: 663, endPoint y: 120, distance: 384.9
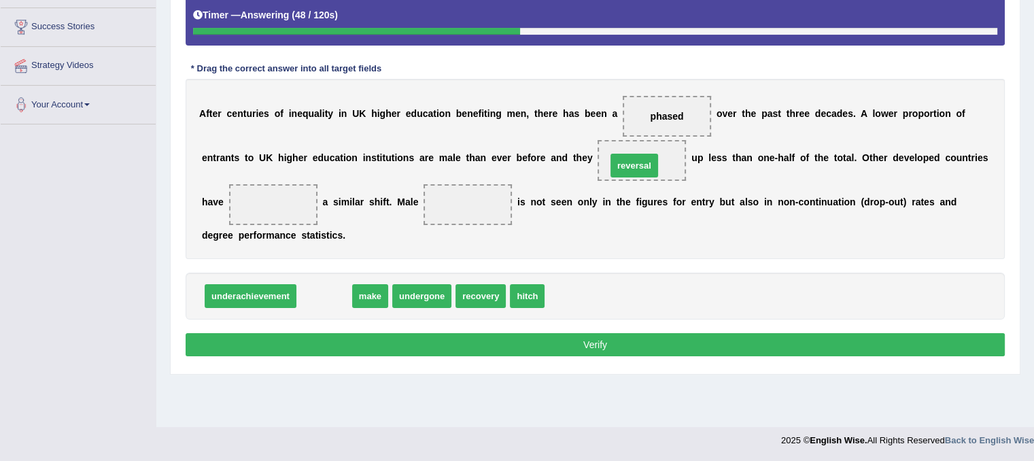
drag, startPoint x: 325, startPoint y: 294, endPoint x: 635, endPoint y: 164, distance: 336.4
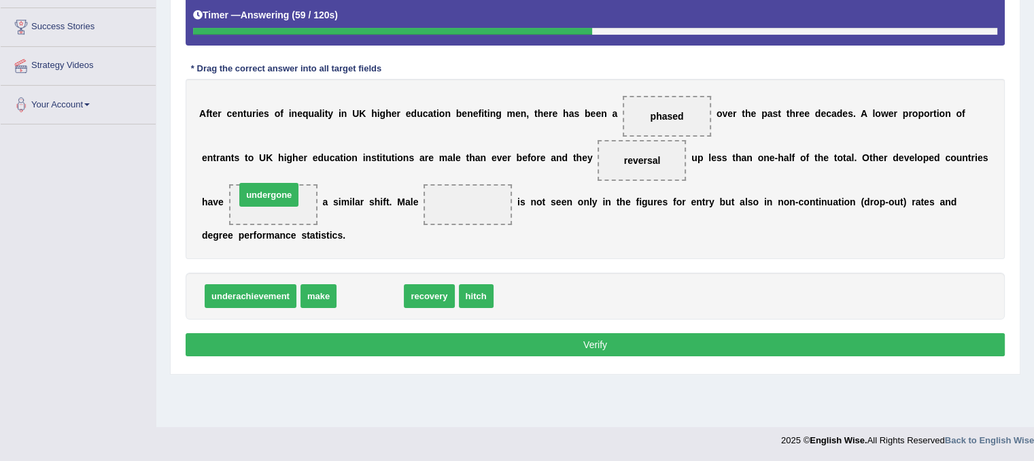
drag, startPoint x: 380, startPoint y: 298, endPoint x: 275, endPoint y: 196, distance: 147.1
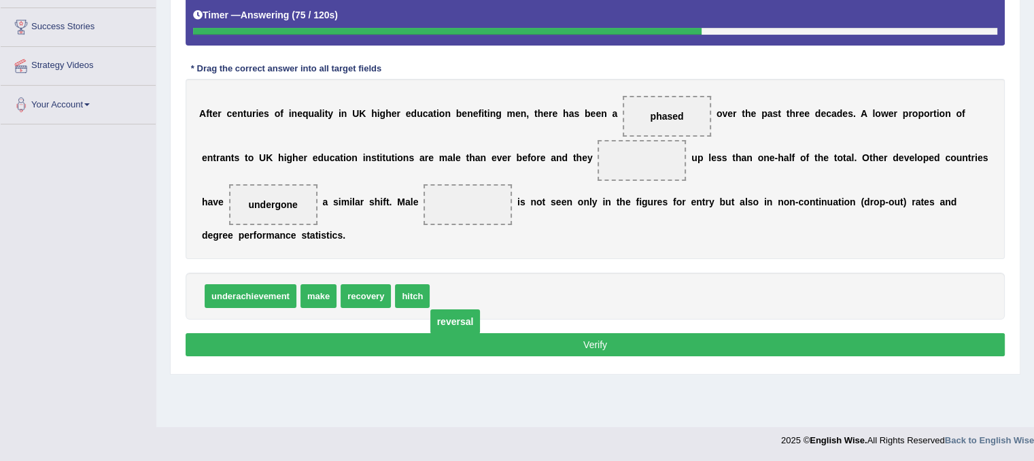
drag, startPoint x: 641, startPoint y: 157, endPoint x: 454, endPoint y: 318, distance: 246.8
drag, startPoint x: 460, startPoint y: 295, endPoint x: 464, endPoint y: 203, distance: 91.8
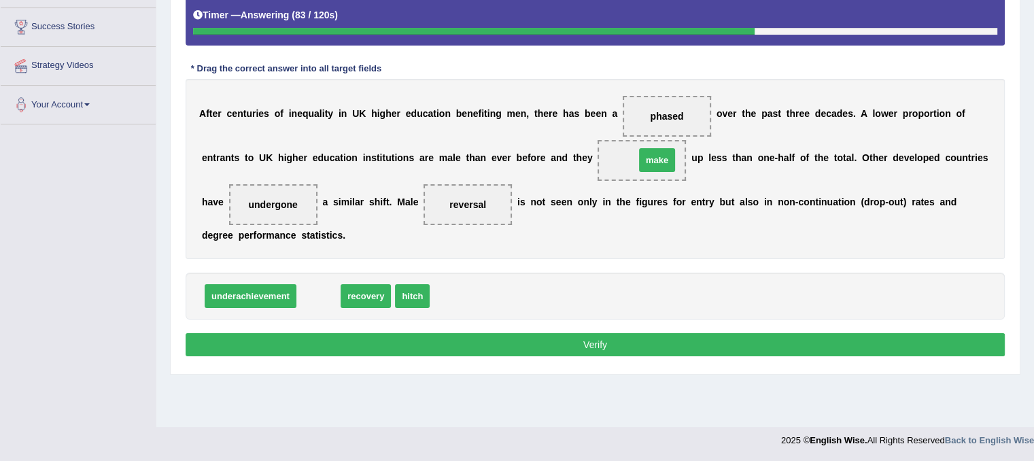
drag, startPoint x: 316, startPoint y: 294, endPoint x: 655, endPoint y: 158, distance: 364.8
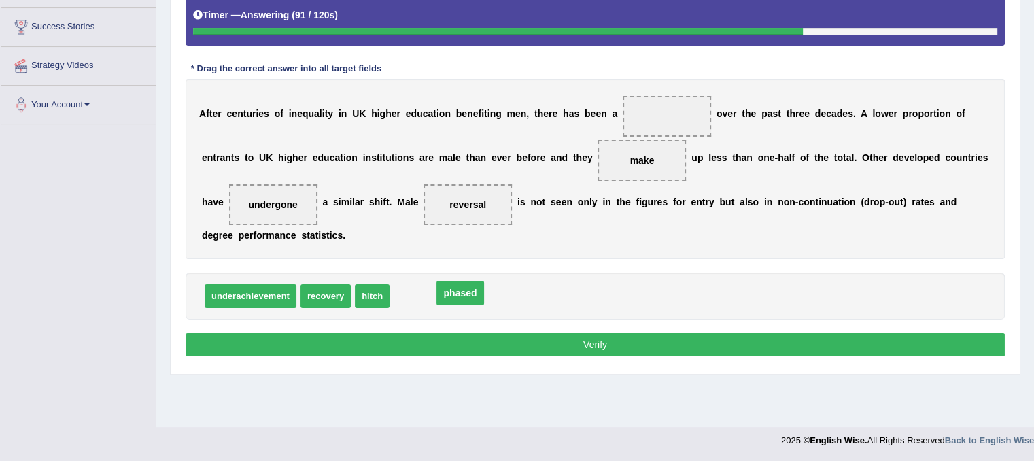
drag, startPoint x: 661, startPoint y: 115, endPoint x: 435, endPoint y: 300, distance: 291.8
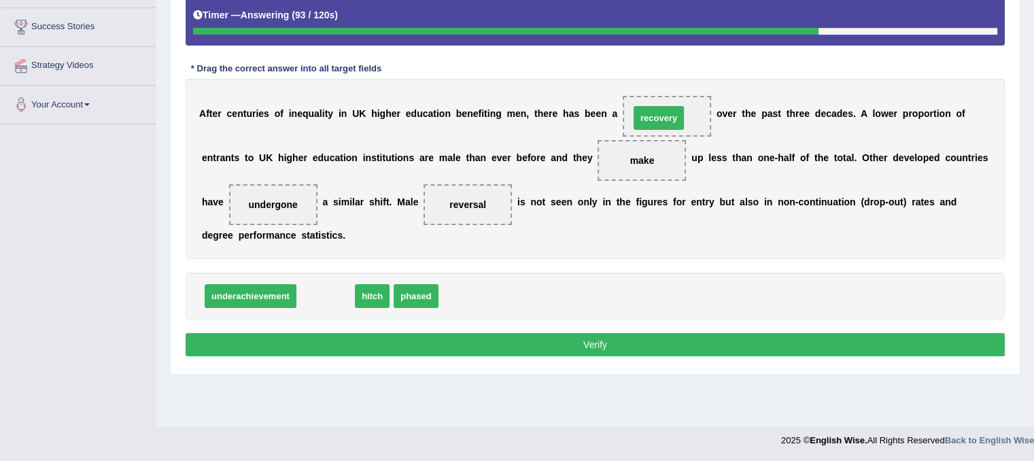
drag, startPoint x: 320, startPoint y: 295, endPoint x: 653, endPoint y: 117, distance: 377.7
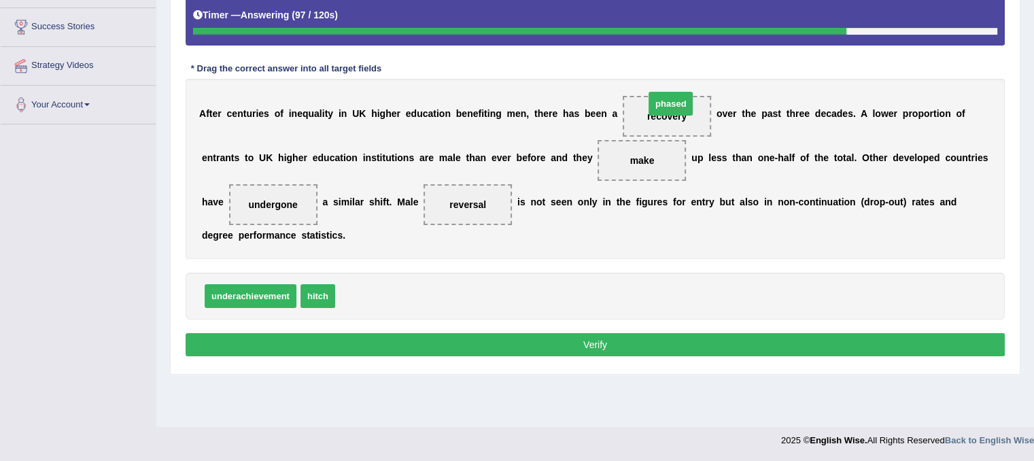
drag, startPoint x: 348, startPoint y: 290, endPoint x: 657, endPoint y: 98, distance: 364.3
click at [553, 348] on button "Verify" at bounding box center [595, 344] width 819 height 23
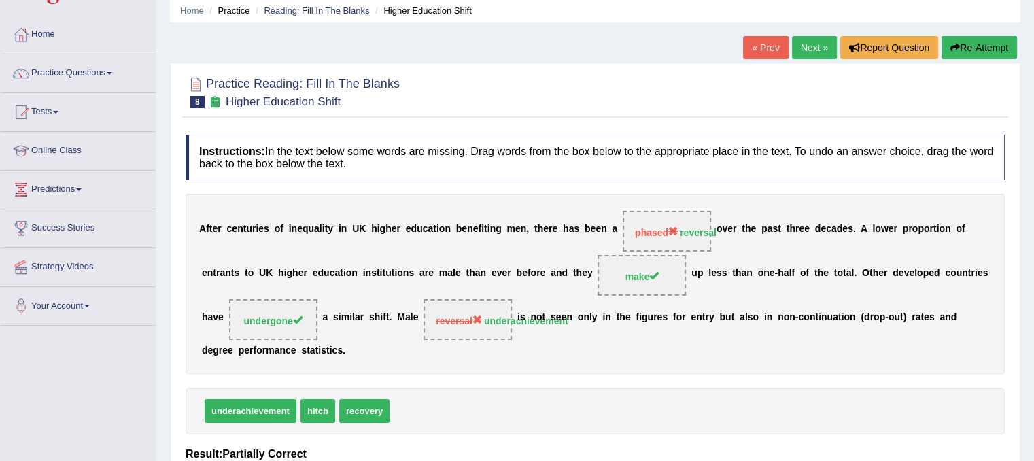
scroll to position [49, 0]
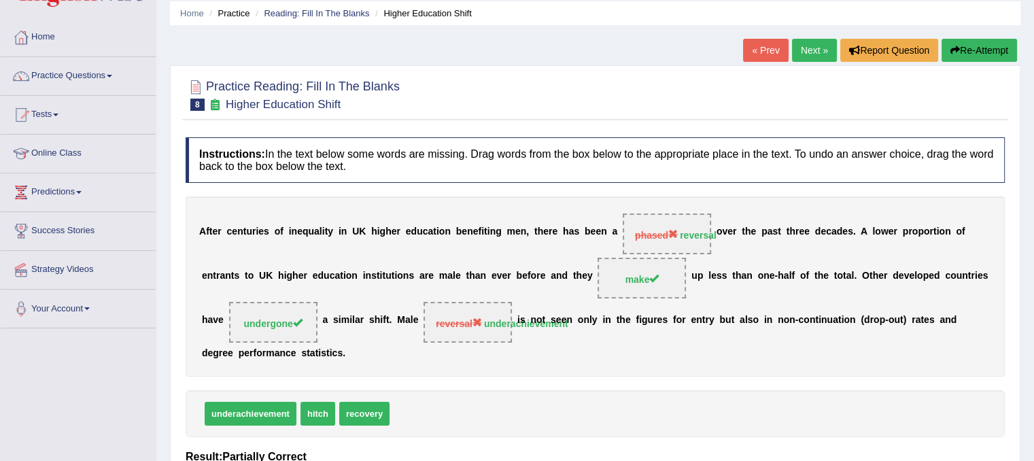
click at [809, 50] on link "Next »" at bounding box center [814, 50] width 45 height 23
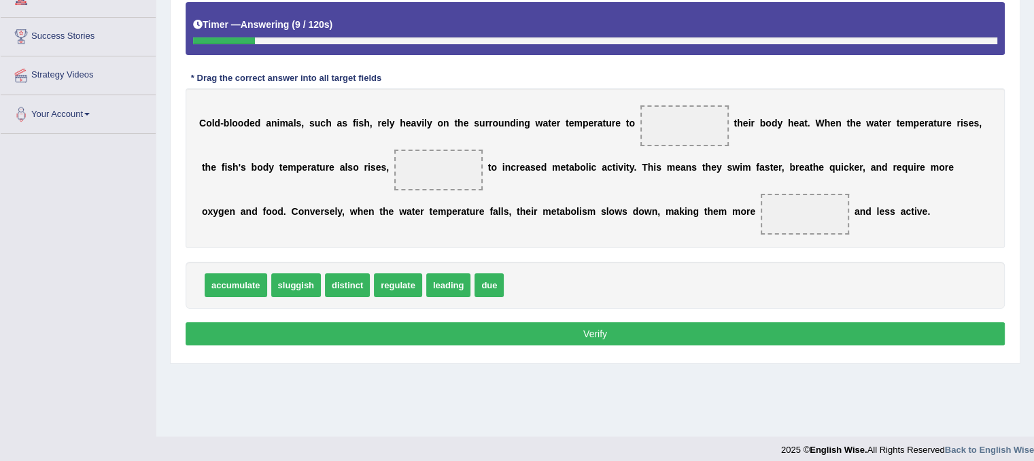
scroll to position [253, 0]
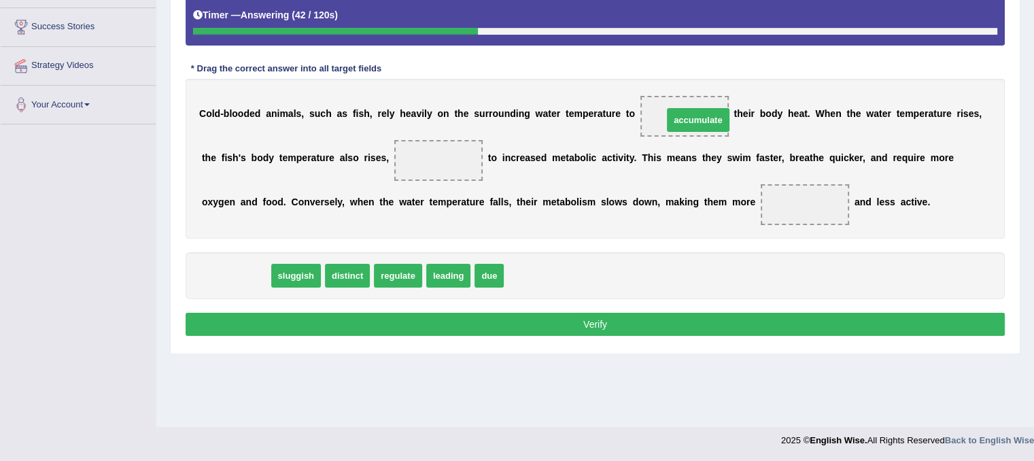
drag, startPoint x: 231, startPoint y: 271, endPoint x: 693, endPoint y: 116, distance: 487.8
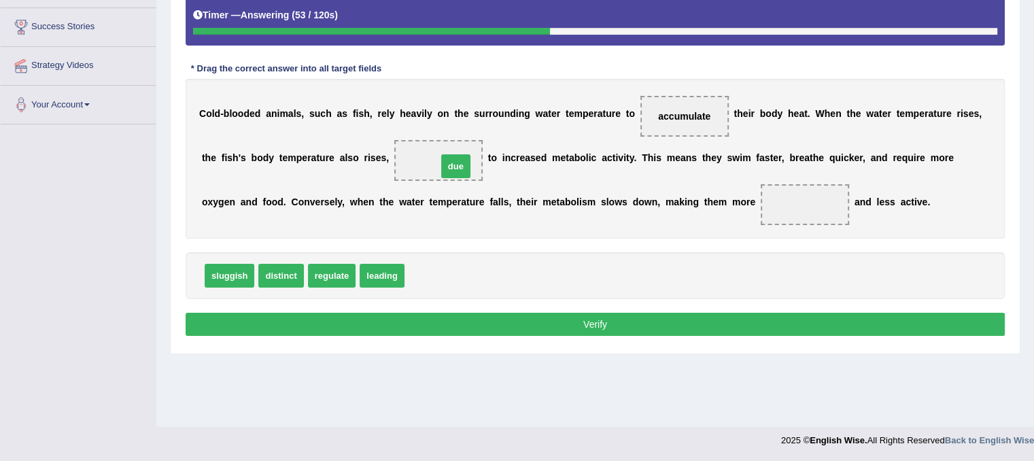
drag, startPoint x: 421, startPoint y: 272, endPoint x: 454, endPoint y: 163, distance: 113.6
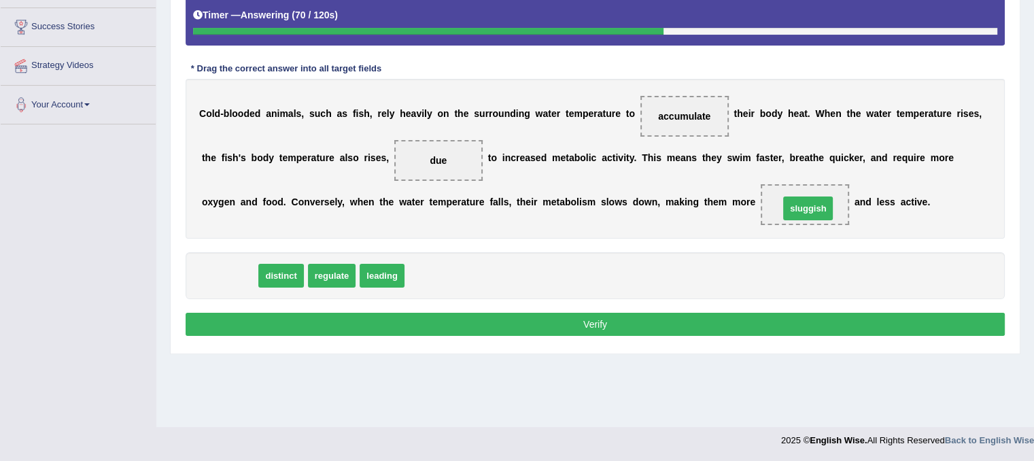
drag, startPoint x: 233, startPoint y: 273, endPoint x: 812, endPoint y: 205, distance: 582.5
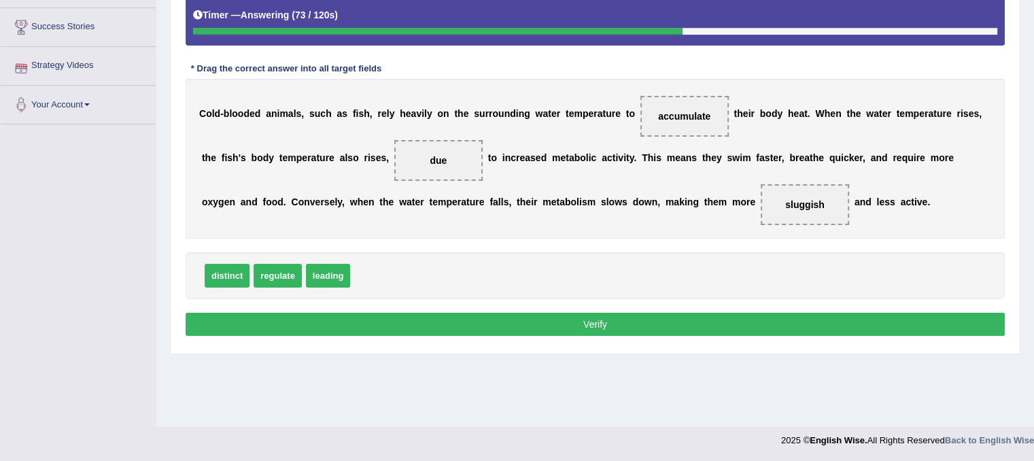
click at [390, 321] on button "Verify" at bounding box center [595, 324] width 819 height 23
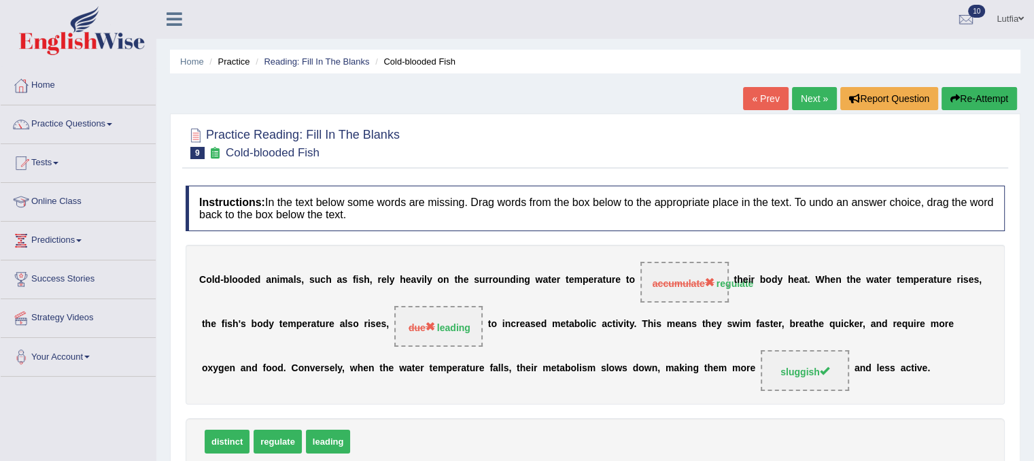
scroll to position [0, 0]
click at [801, 96] on link "Next »" at bounding box center [814, 99] width 45 height 23
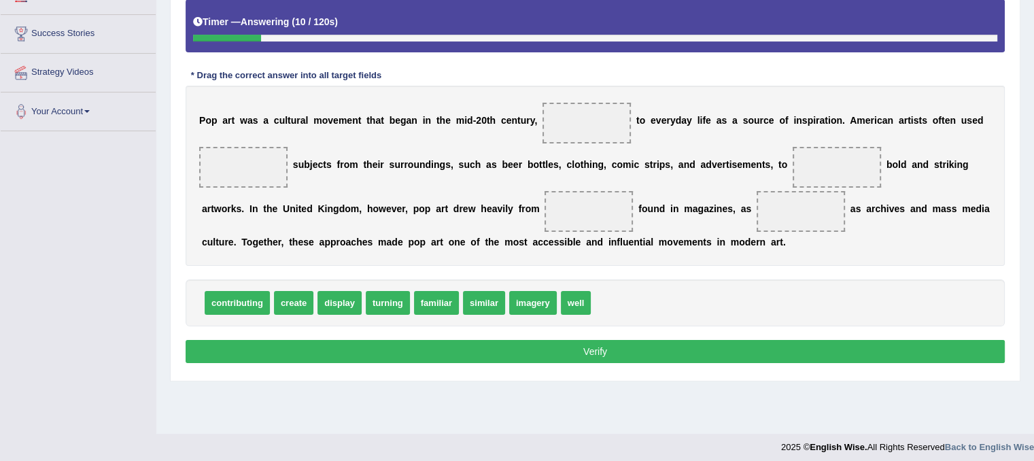
scroll to position [253, 0]
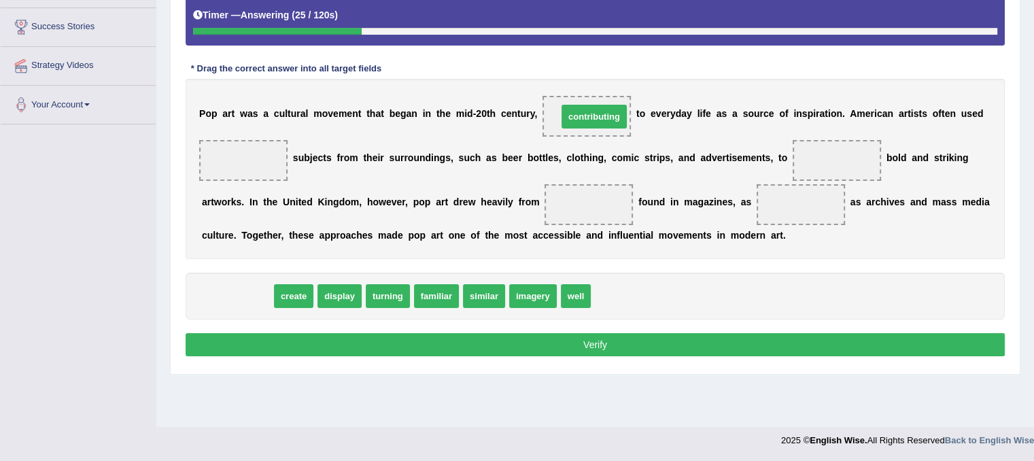
drag, startPoint x: 247, startPoint y: 294, endPoint x: 604, endPoint y: 114, distance: 399.8
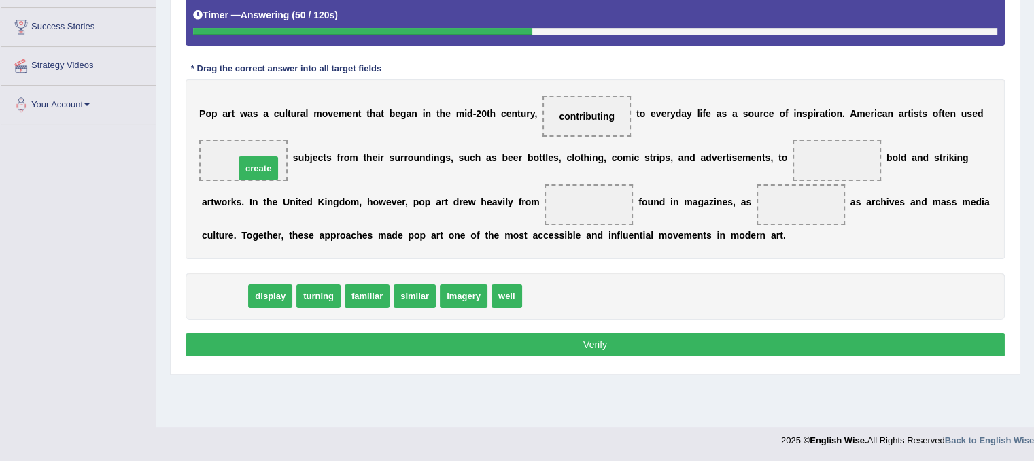
drag, startPoint x: 227, startPoint y: 296, endPoint x: 261, endPoint y: 169, distance: 131.6
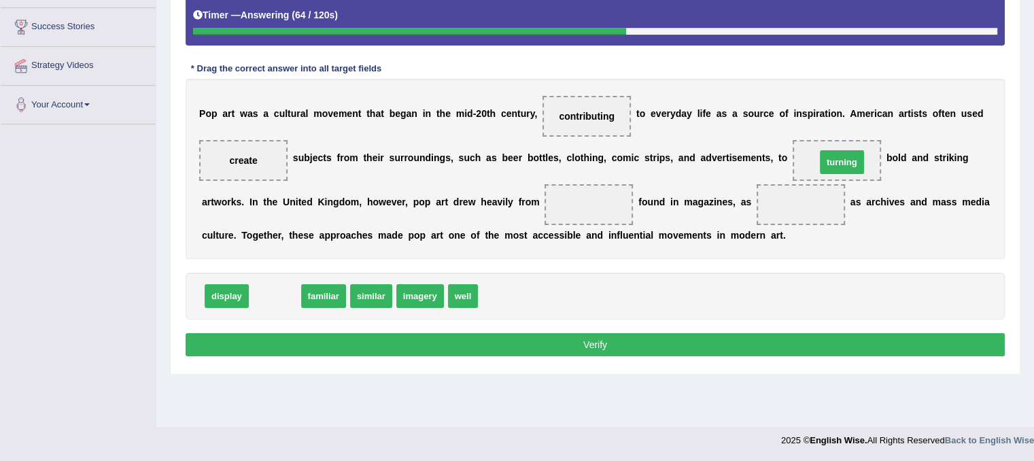
drag, startPoint x: 262, startPoint y: 293, endPoint x: 829, endPoint y: 159, distance: 582.6
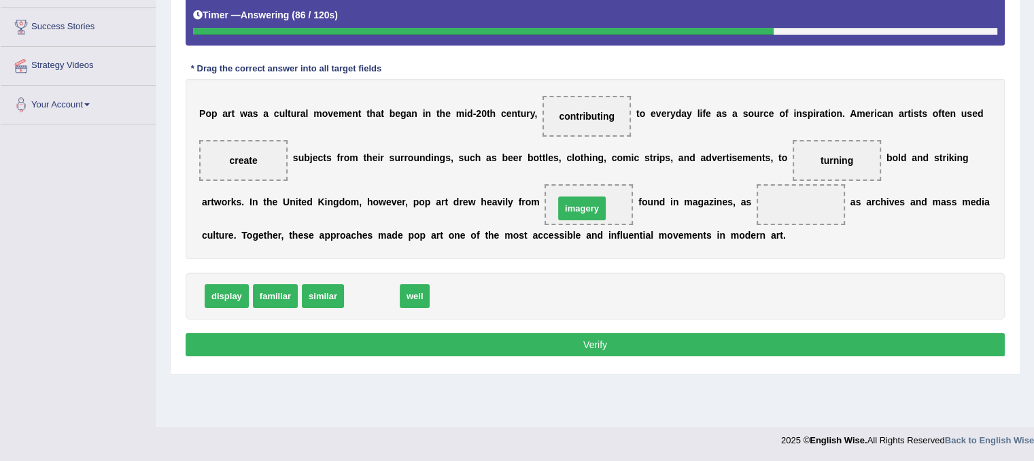
drag, startPoint x: 366, startPoint y: 297, endPoint x: 576, endPoint y: 210, distance: 227.4
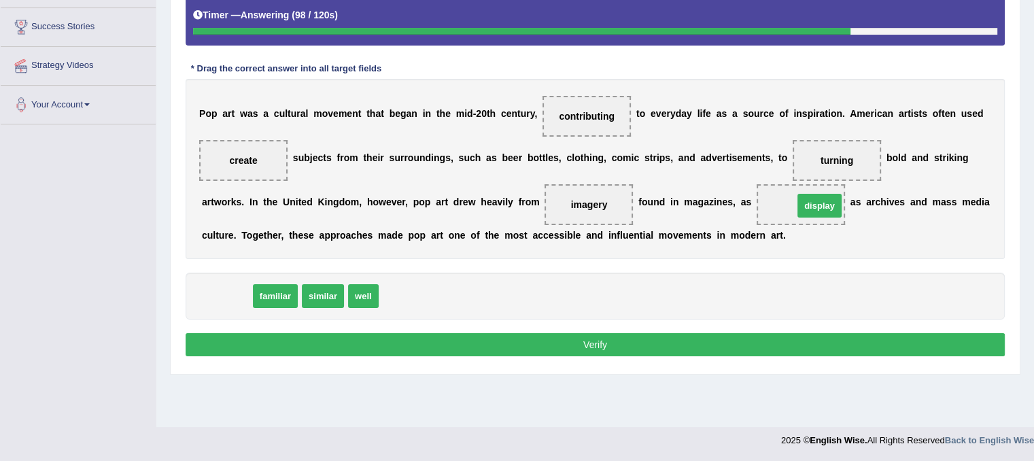
drag, startPoint x: 228, startPoint y: 294, endPoint x: 813, endPoint y: 201, distance: 592.0
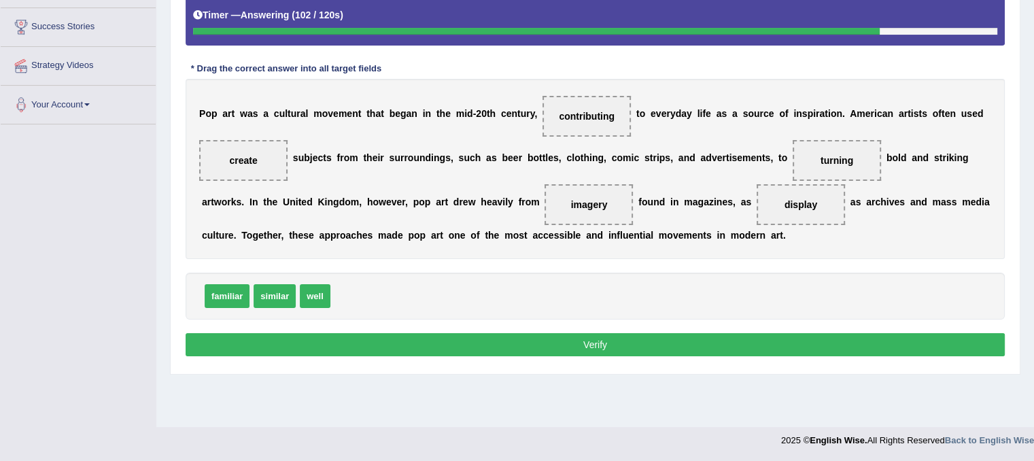
click at [534, 345] on button "Verify" at bounding box center [595, 344] width 819 height 23
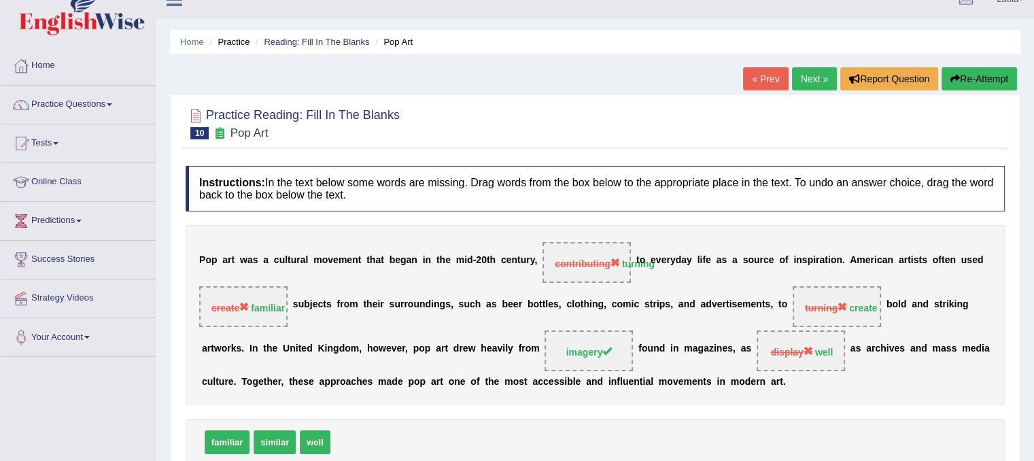
scroll to position [0, 0]
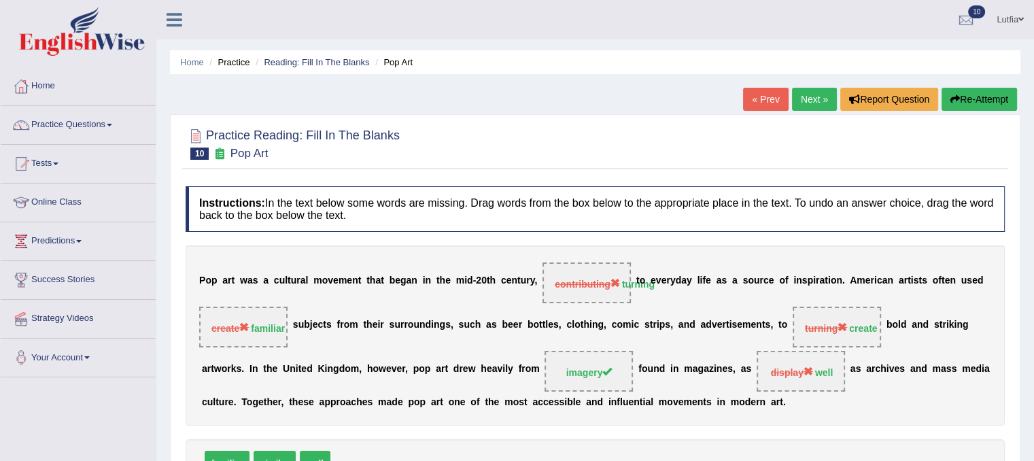
click at [808, 95] on link "Next »" at bounding box center [814, 99] width 45 height 23
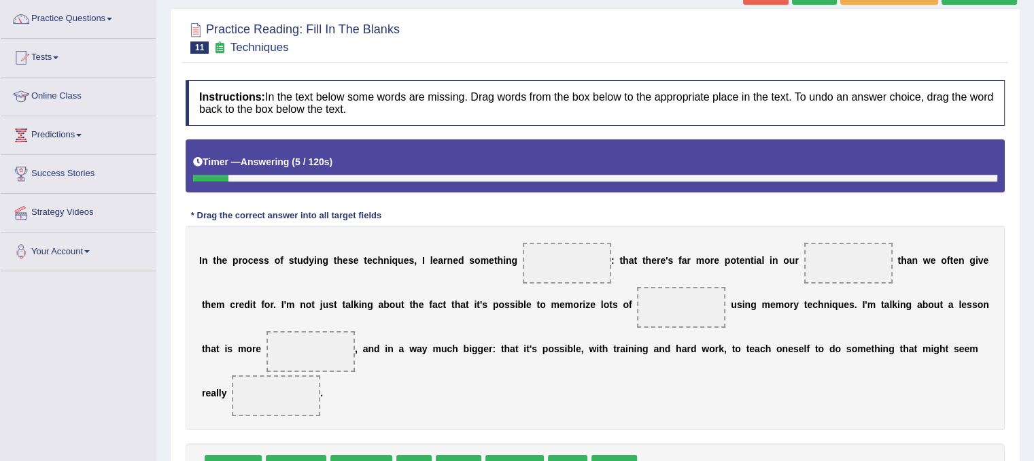
scroll to position [136, 0]
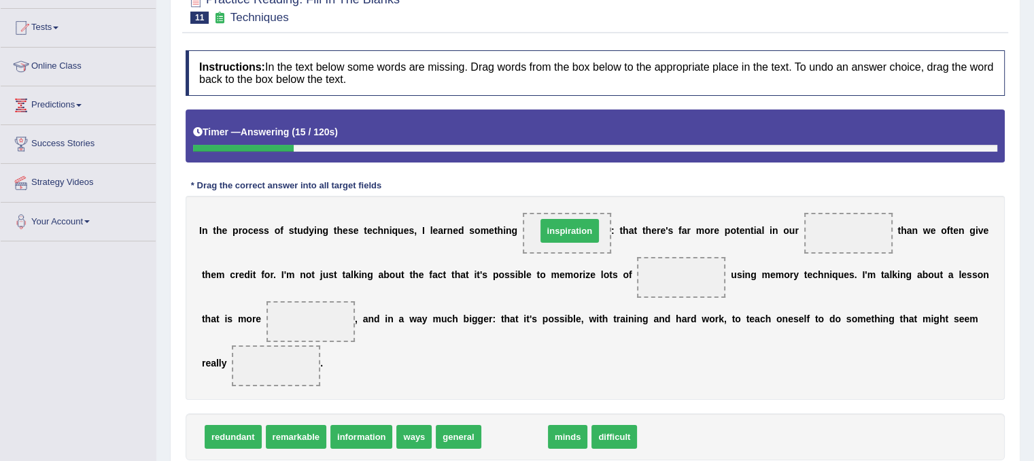
drag, startPoint x: 505, startPoint y: 438, endPoint x: 560, endPoint y: 232, distance: 213.2
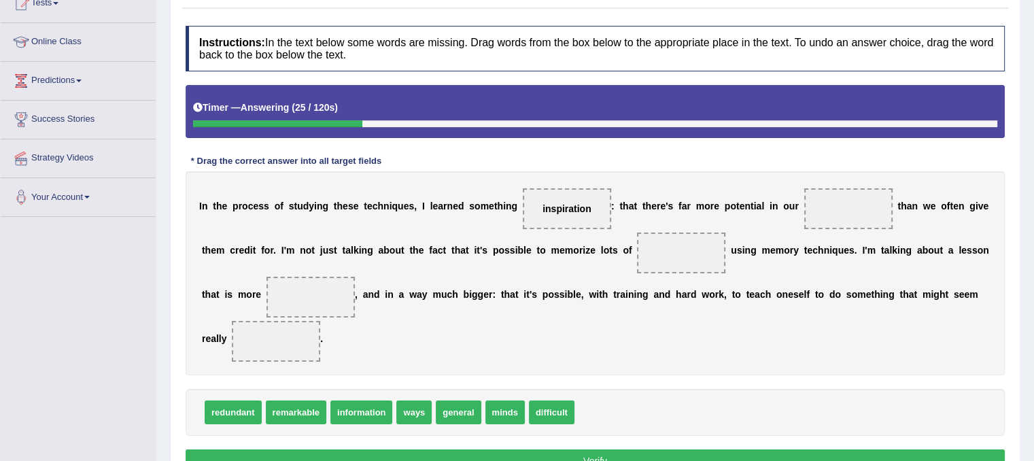
scroll to position [204, 0]
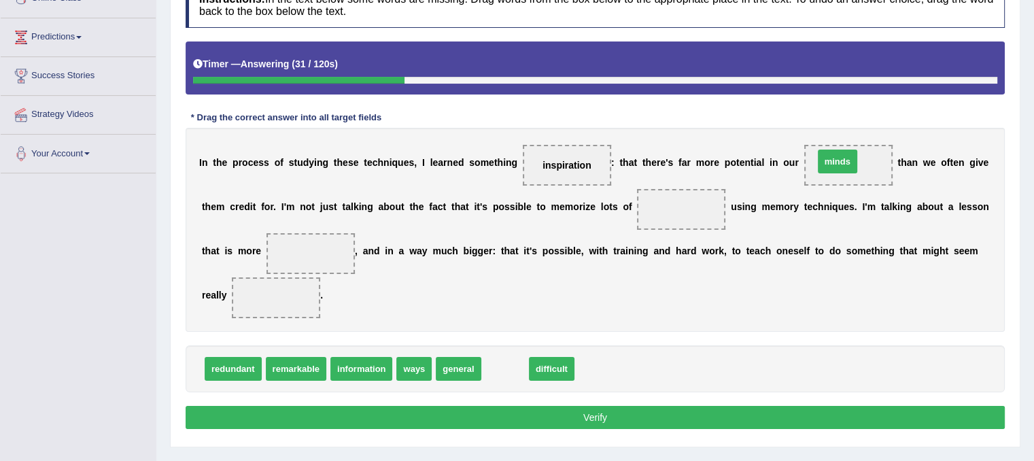
drag, startPoint x: 502, startPoint y: 371, endPoint x: 834, endPoint y: 164, distance: 391.8
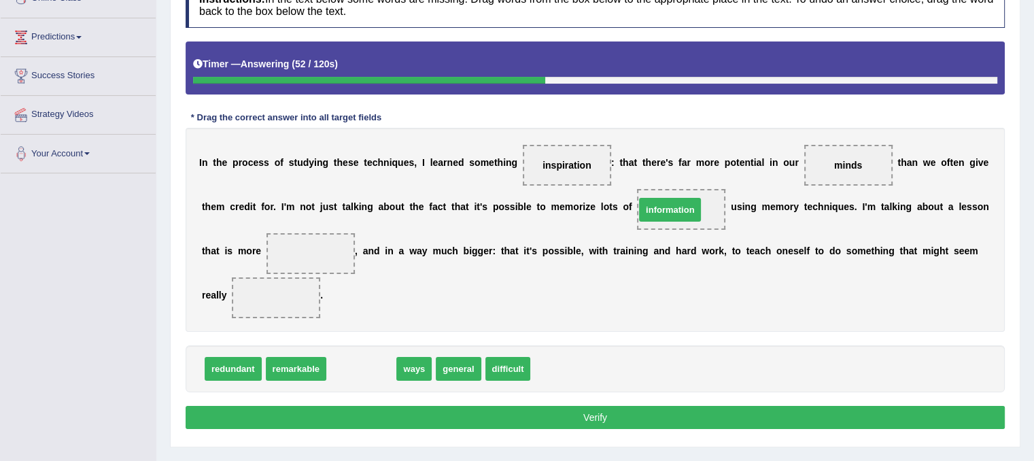
drag, startPoint x: 356, startPoint y: 365, endPoint x: 665, endPoint y: 205, distance: 348.1
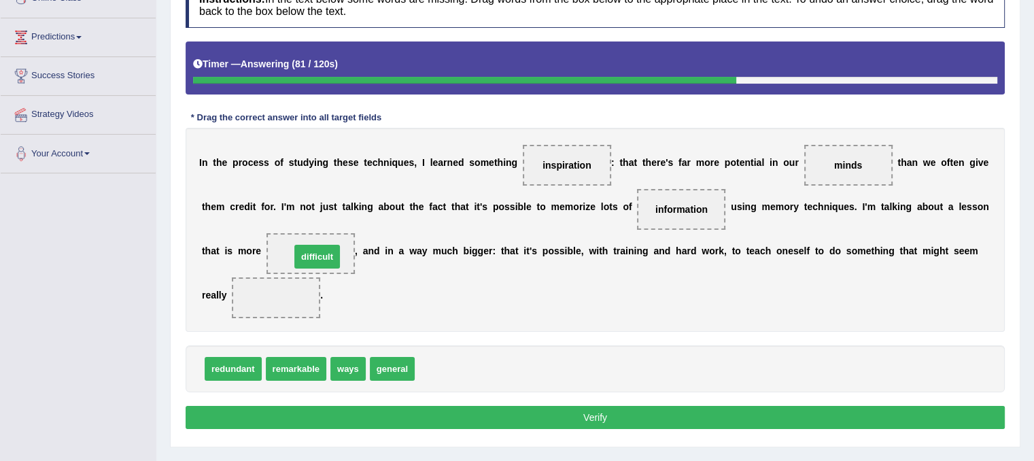
drag, startPoint x: 441, startPoint y: 368, endPoint x: 316, endPoint y: 256, distance: 167.5
drag, startPoint x: 309, startPoint y: 249, endPoint x: 284, endPoint y: 303, distance: 59.3
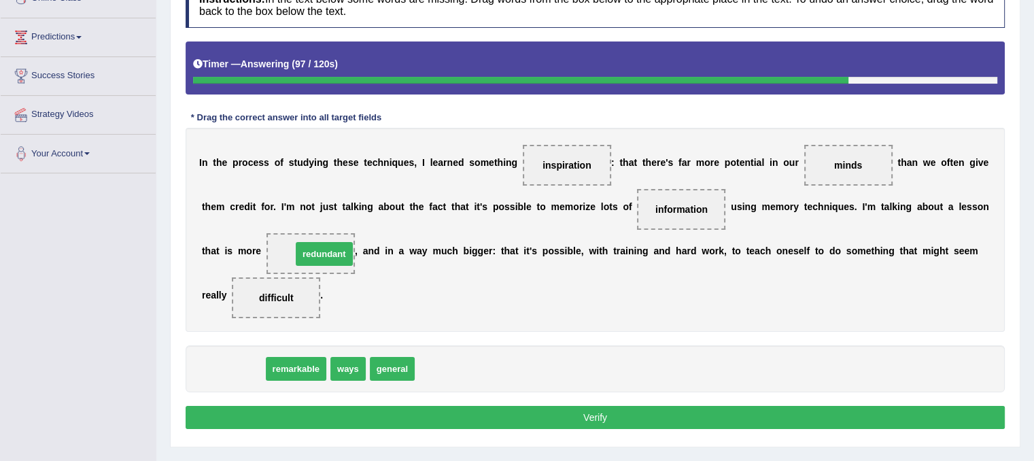
drag, startPoint x: 242, startPoint y: 365, endPoint x: 333, endPoint y: 250, distance: 146.6
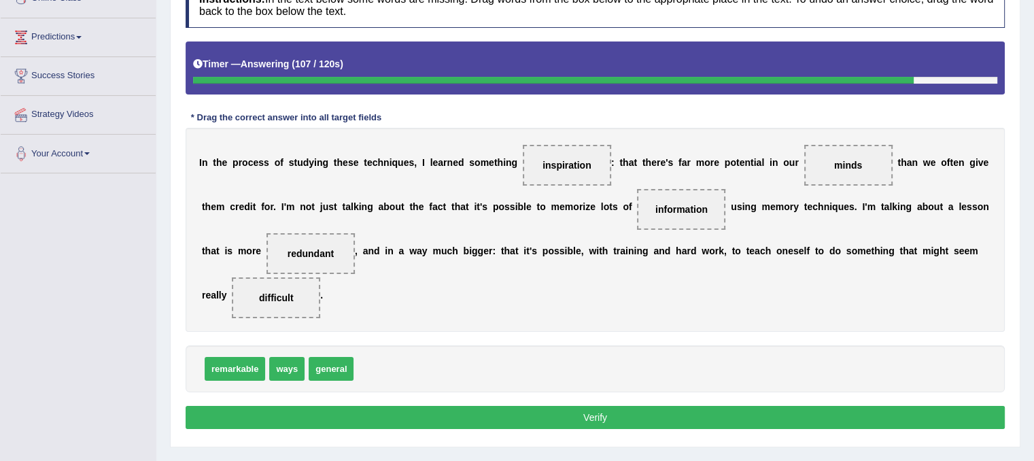
click at [445, 411] on button "Verify" at bounding box center [595, 417] width 819 height 23
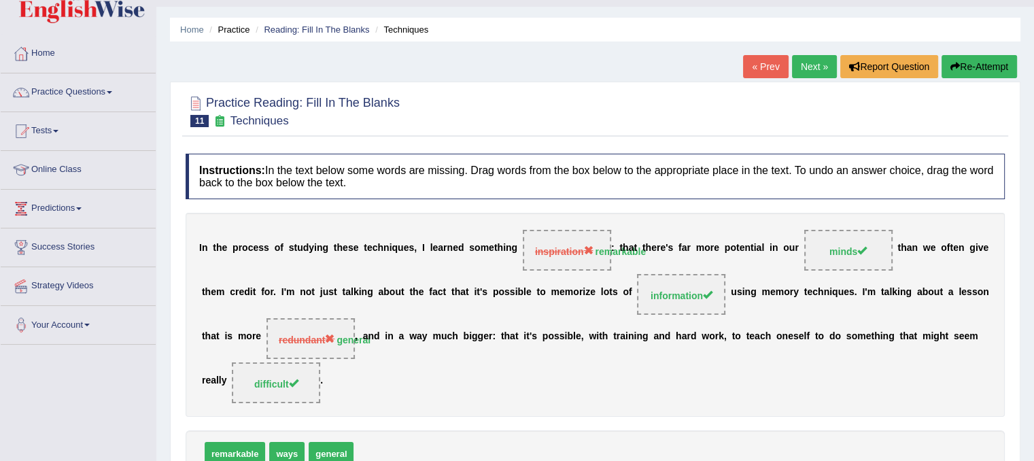
scroll to position [0, 0]
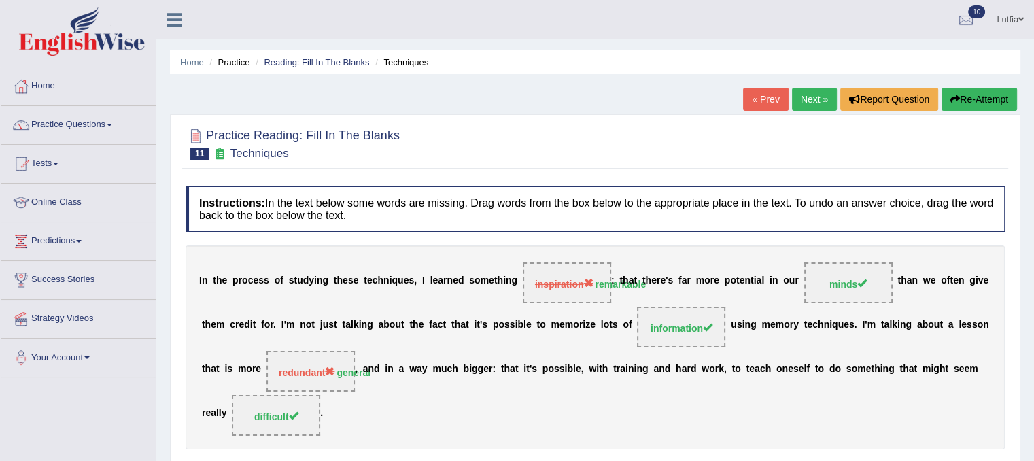
click at [803, 92] on link "Next »" at bounding box center [814, 99] width 45 height 23
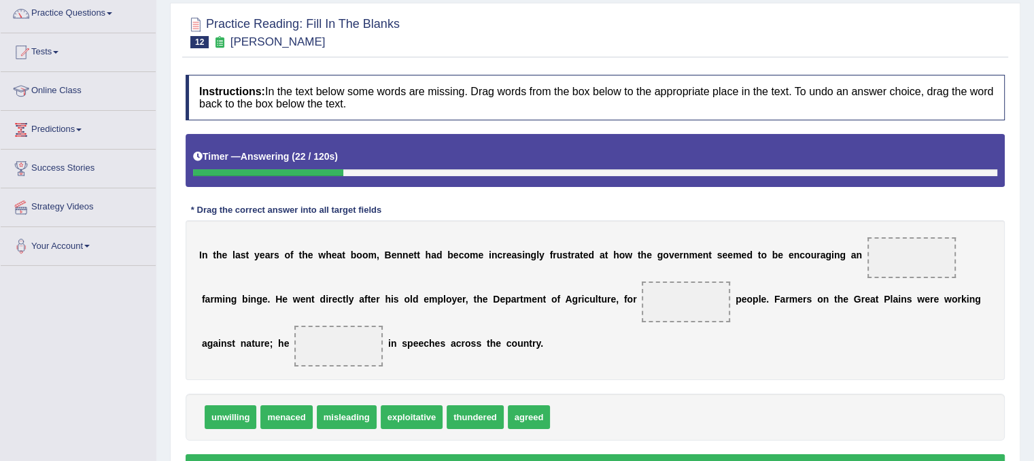
scroll to position [136, 0]
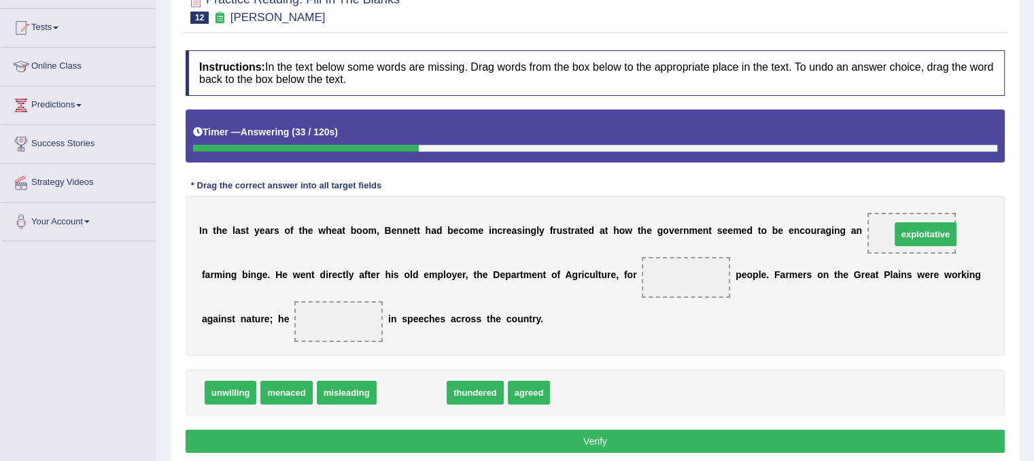
drag, startPoint x: 408, startPoint y: 390, endPoint x: 922, endPoint y: 232, distance: 537.8
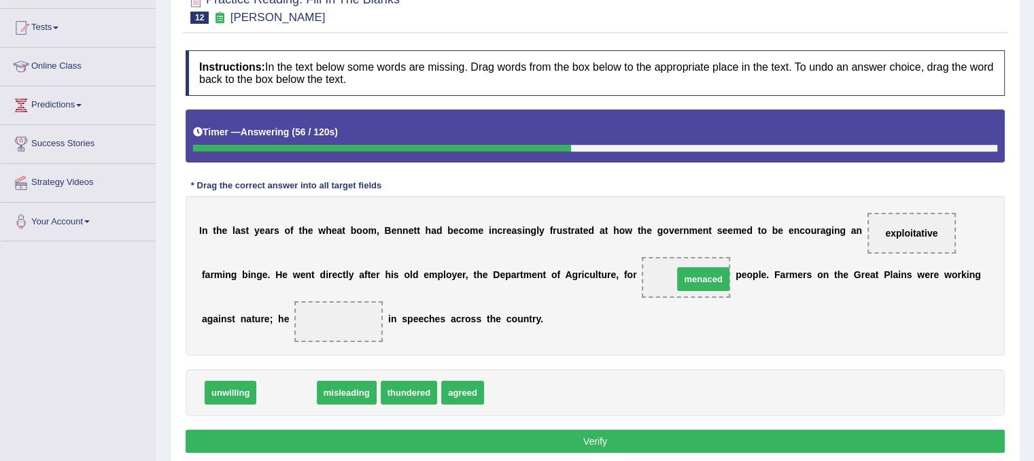
drag, startPoint x: 275, startPoint y: 393, endPoint x: 692, endPoint y: 279, distance: 431.9
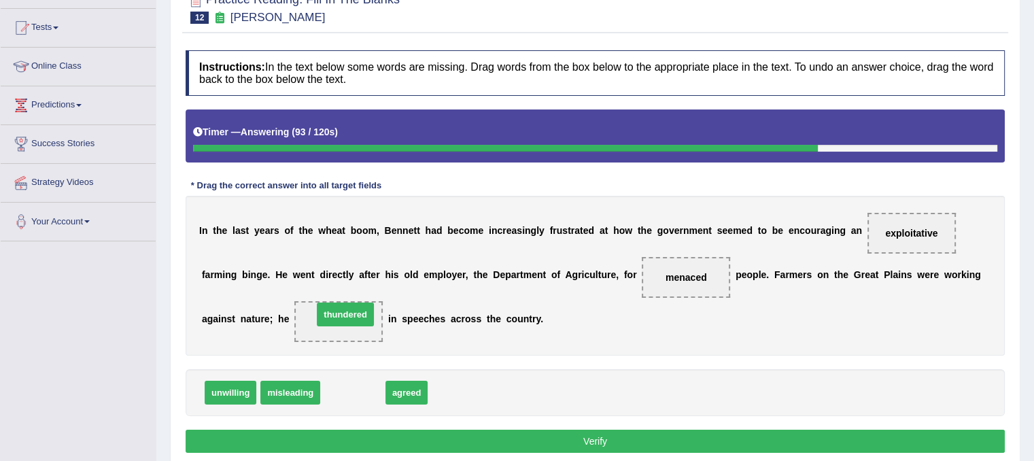
drag, startPoint x: 356, startPoint y: 394, endPoint x: 349, endPoint y: 316, distance: 78.5
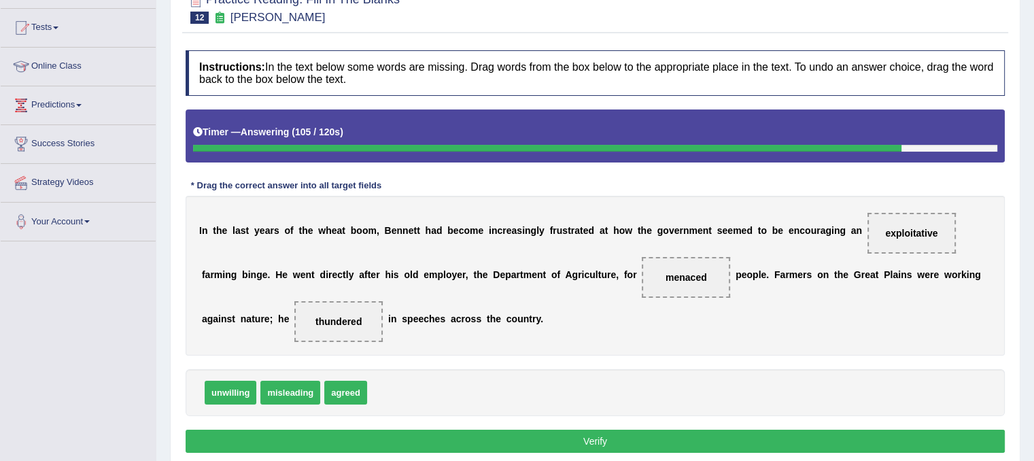
scroll to position [204, 0]
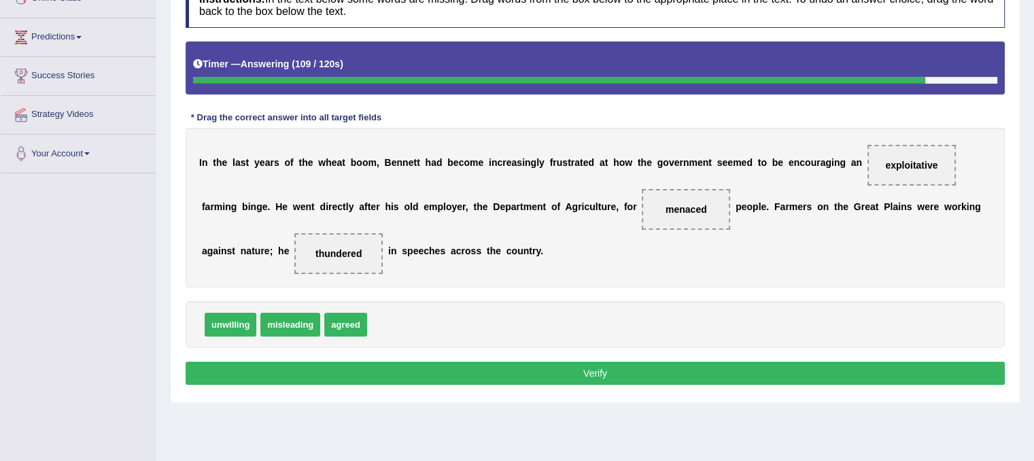
click at [508, 368] on button "Verify" at bounding box center [595, 373] width 819 height 23
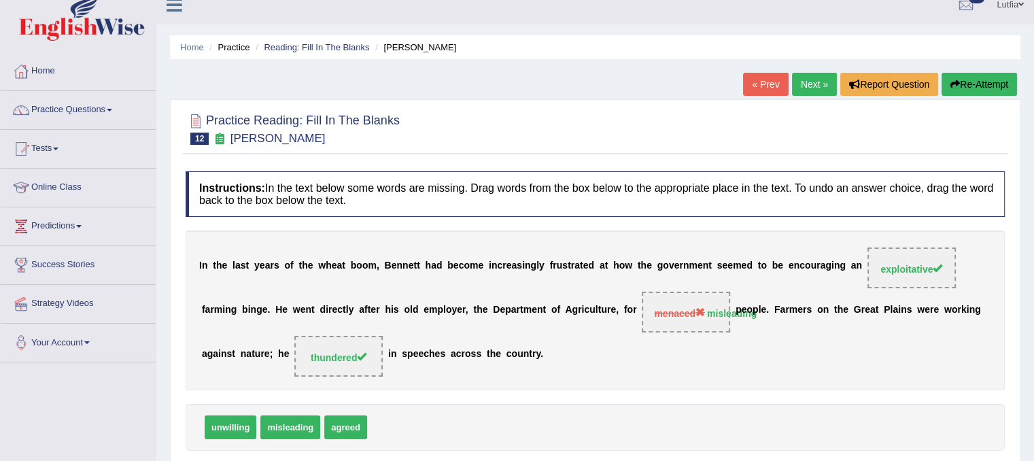
scroll to position [0, 0]
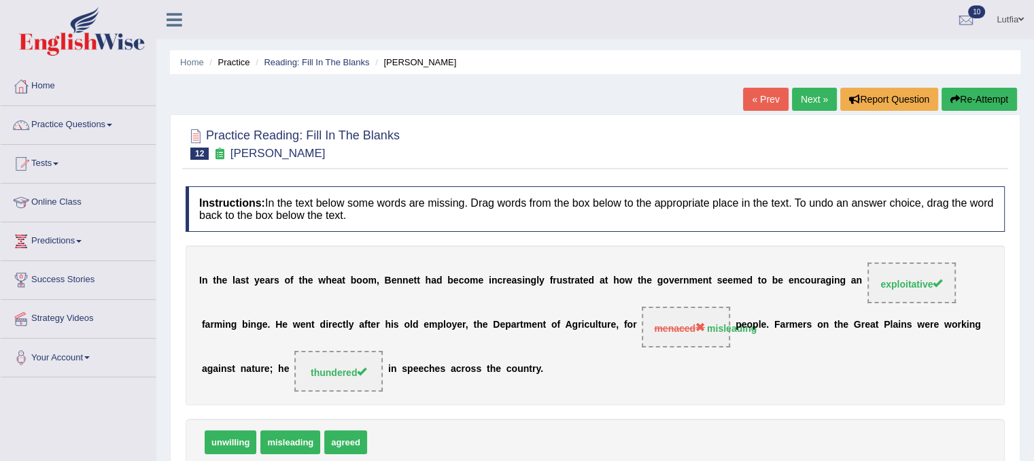
click at [818, 97] on link "Next »" at bounding box center [814, 99] width 45 height 23
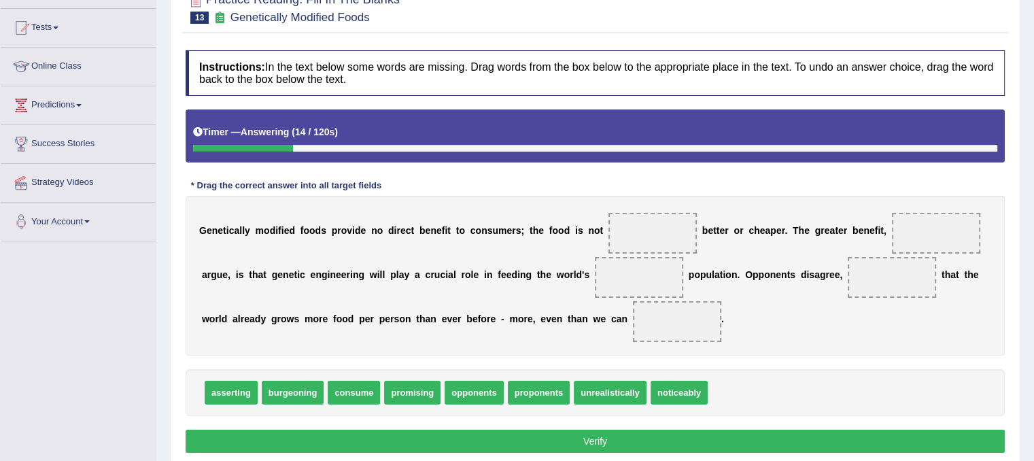
scroll to position [204, 0]
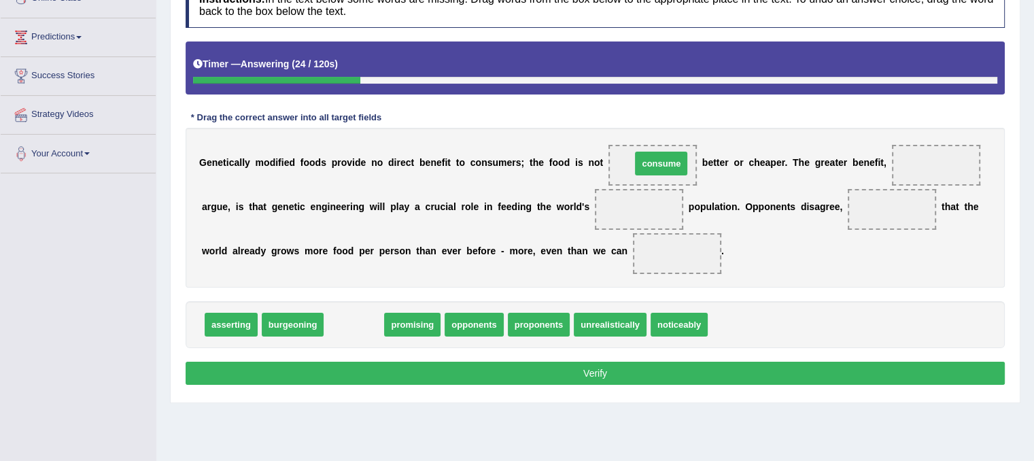
drag, startPoint x: 363, startPoint y: 327, endPoint x: 669, endPoint y: 166, distance: 345.7
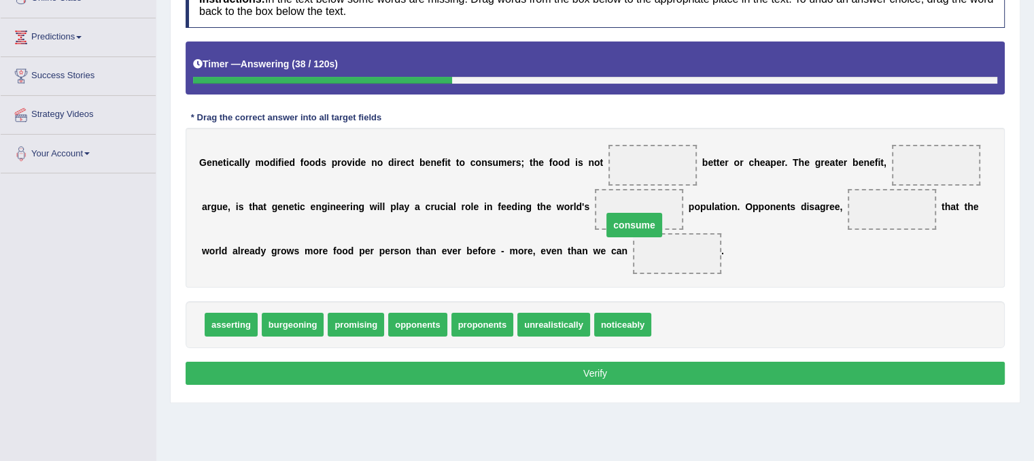
drag, startPoint x: 652, startPoint y: 168, endPoint x: 634, endPoint y: 221, distance: 55.9
drag, startPoint x: 659, startPoint y: 248, endPoint x: 627, endPoint y: 205, distance: 54.0
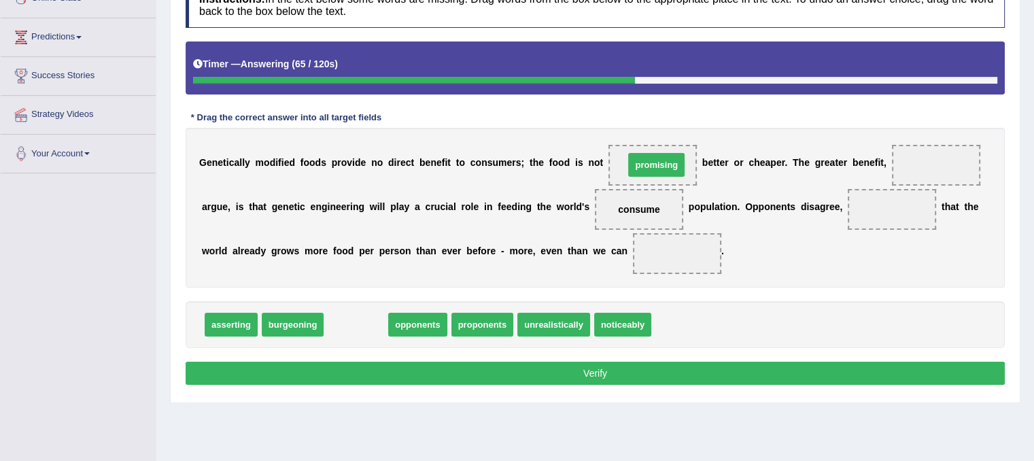
drag, startPoint x: 360, startPoint y: 324, endPoint x: 661, endPoint y: 164, distance: 340.3
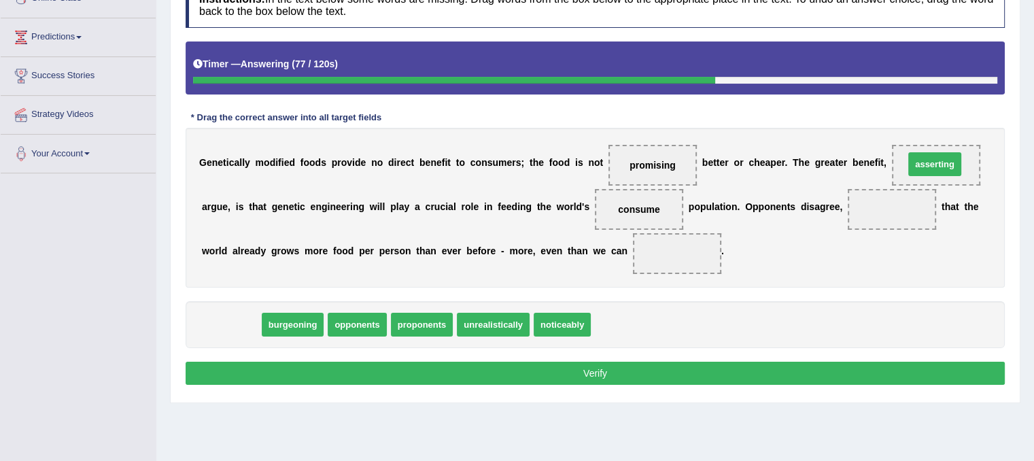
drag, startPoint x: 236, startPoint y: 322, endPoint x: 941, endPoint y: 160, distance: 723.1
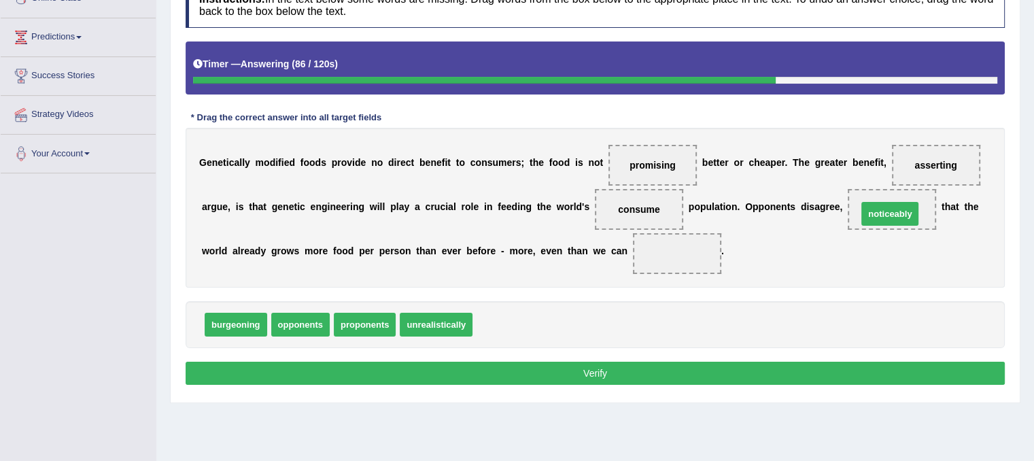
drag, startPoint x: 513, startPoint y: 323, endPoint x: 897, endPoint y: 212, distance: 400.4
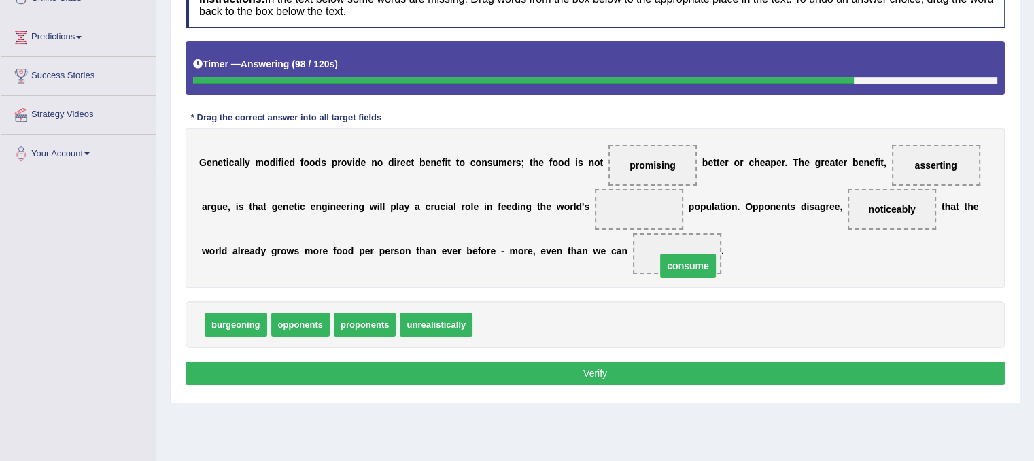
drag, startPoint x: 647, startPoint y: 207, endPoint x: 696, endPoint y: 263, distance: 74.7
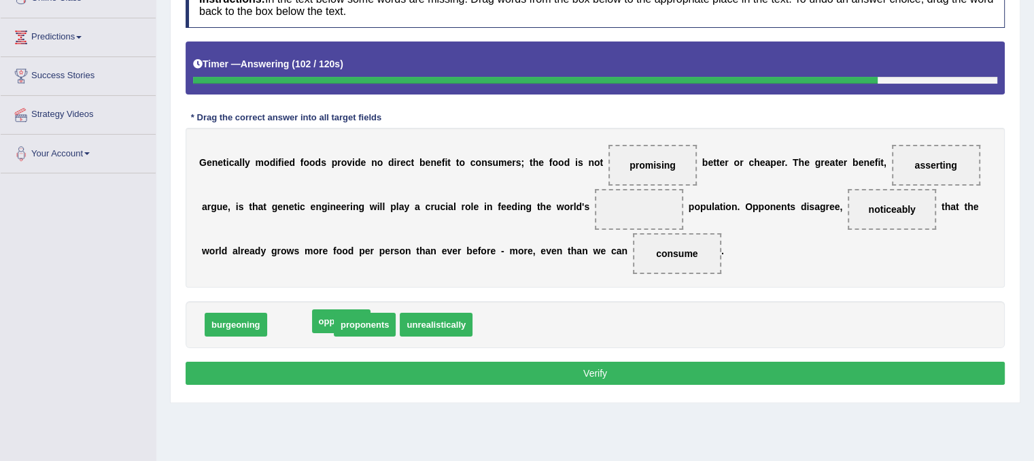
drag, startPoint x: 299, startPoint y: 322, endPoint x: 598, endPoint y: 261, distance: 304.6
click at [370, 309] on span "opponents" at bounding box center [341, 321] width 58 height 24
click at [674, 220] on span at bounding box center [639, 209] width 88 height 41
drag, startPoint x: 286, startPoint y: 322, endPoint x: 631, endPoint y: 202, distance: 365.5
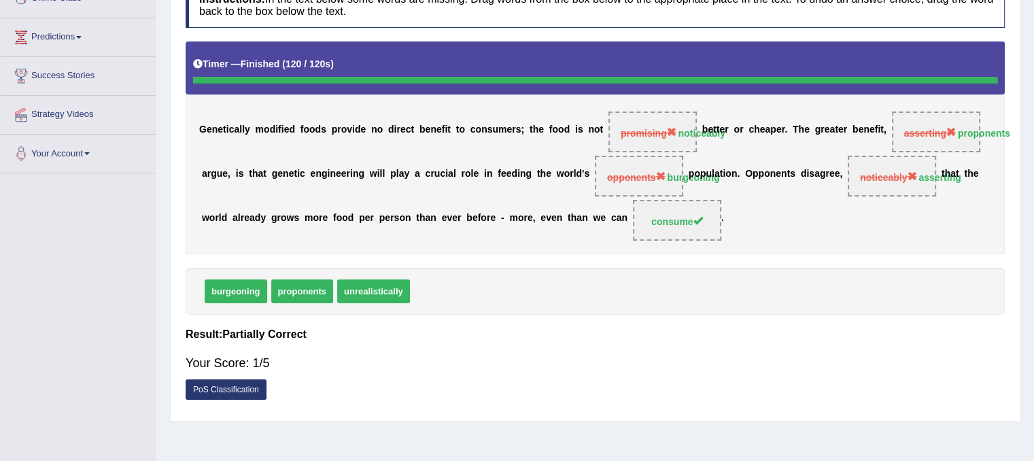
drag, startPoint x: 525, startPoint y: 166, endPoint x: 521, endPoint y: 175, distance: 9.5
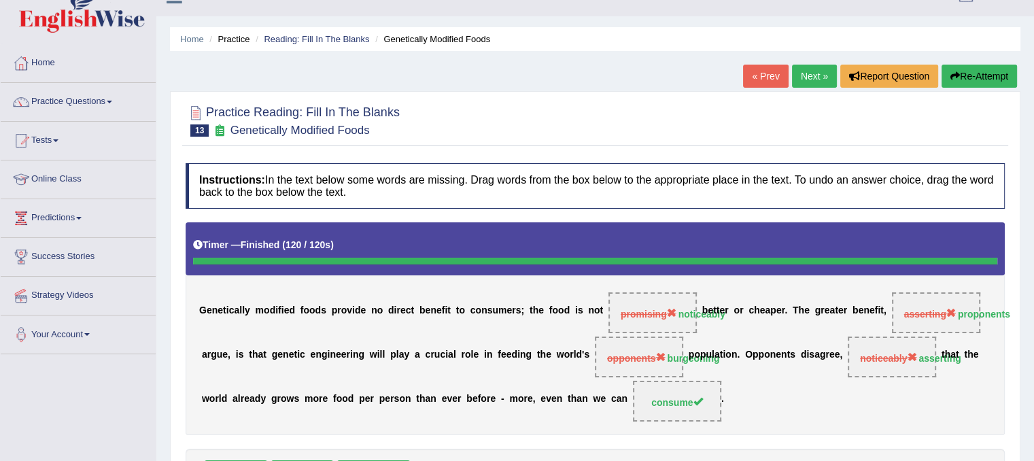
scroll to position [0, 0]
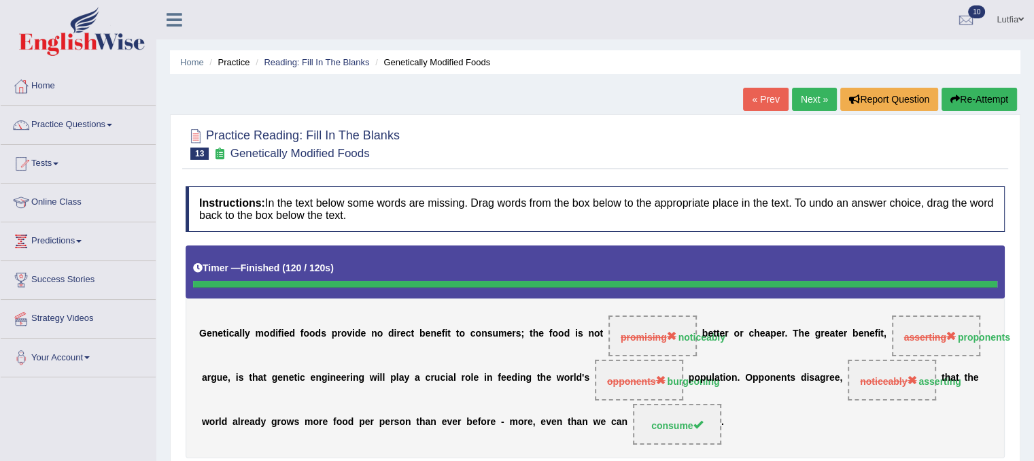
click at [815, 96] on link "Next »" at bounding box center [814, 99] width 45 height 23
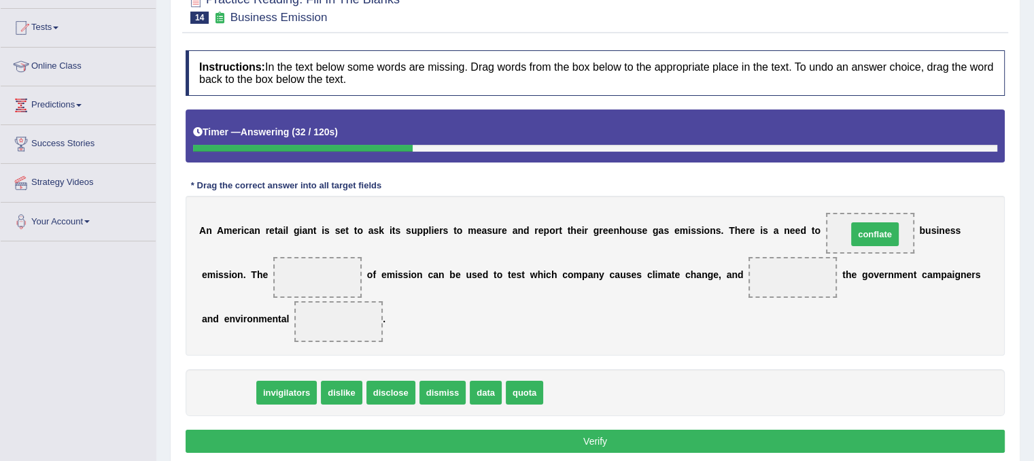
drag, startPoint x: 224, startPoint y: 390, endPoint x: 870, endPoint y: 232, distance: 665.6
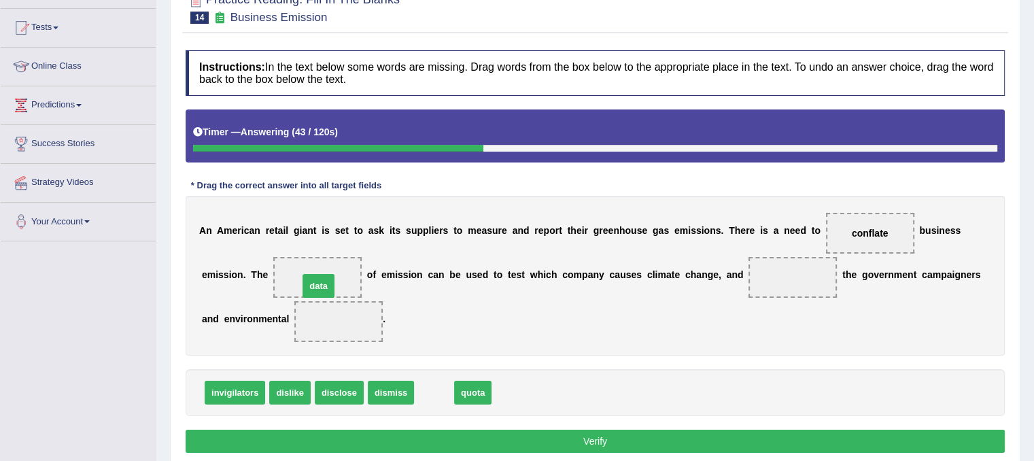
drag, startPoint x: 434, startPoint y: 390, endPoint x: 319, endPoint y: 283, distance: 157.3
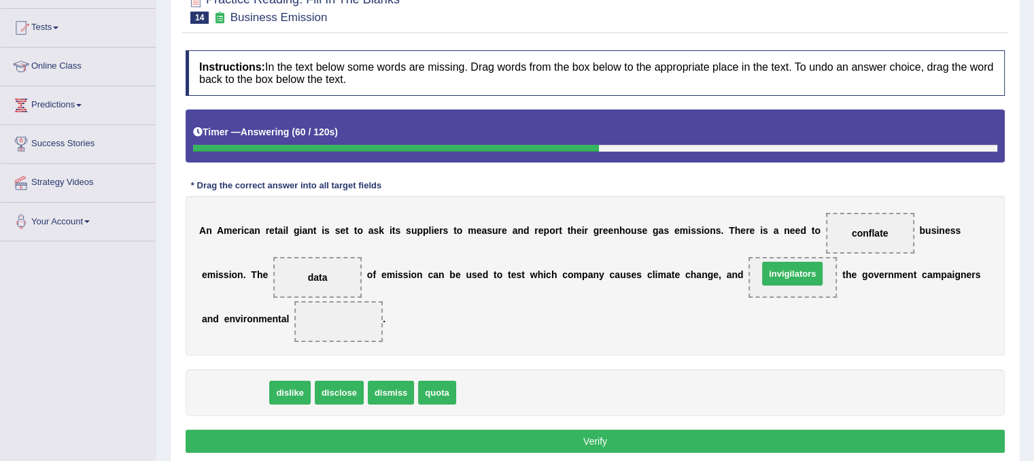
drag, startPoint x: 239, startPoint y: 392, endPoint x: 797, endPoint y: 273, distance: 570.0
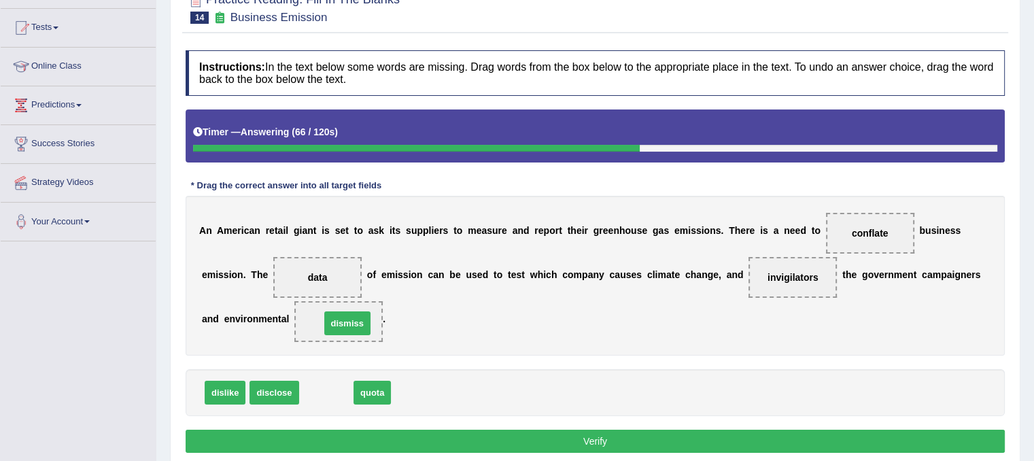
drag, startPoint x: 322, startPoint y: 392, endPoint x: 343, endPoint y: 323, distance: 72.5
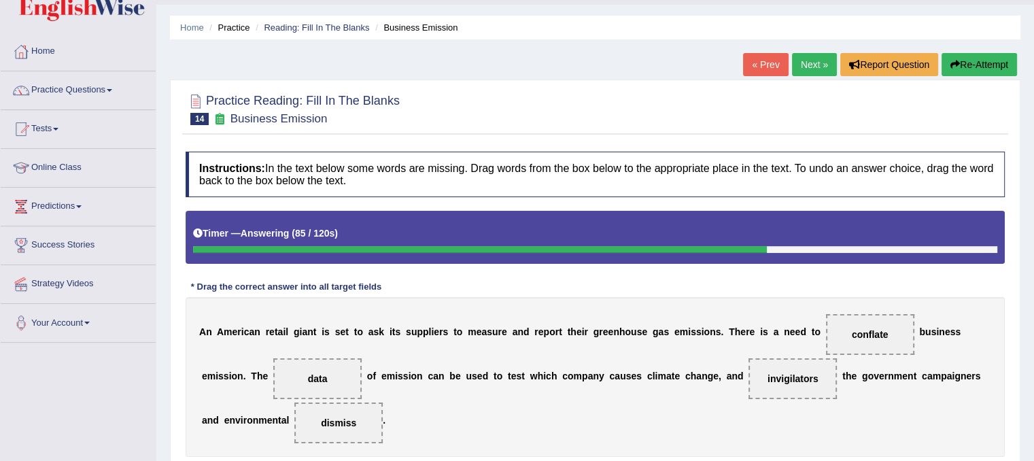
scroll to position [68, 0]
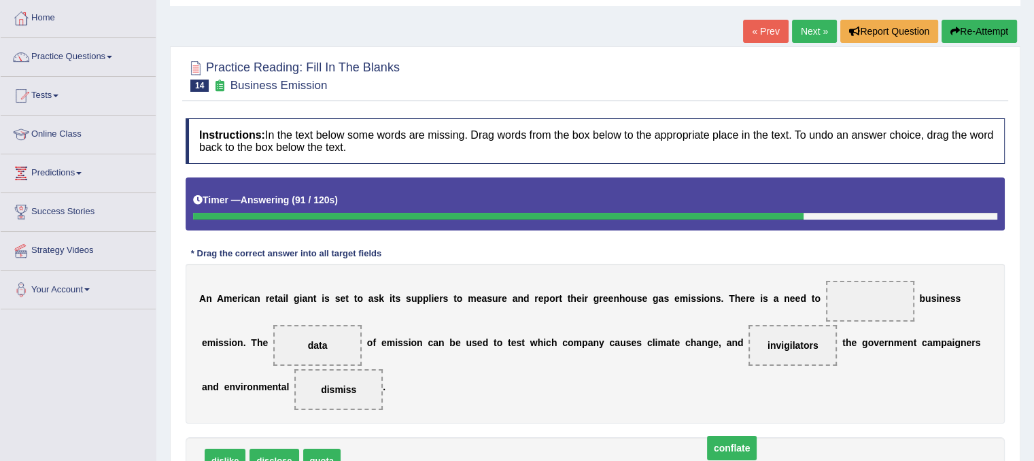
drag, startPoint x: 873, startPoint y: 300, endPoint x: 735, endPoint y: 447, distance: 202.0
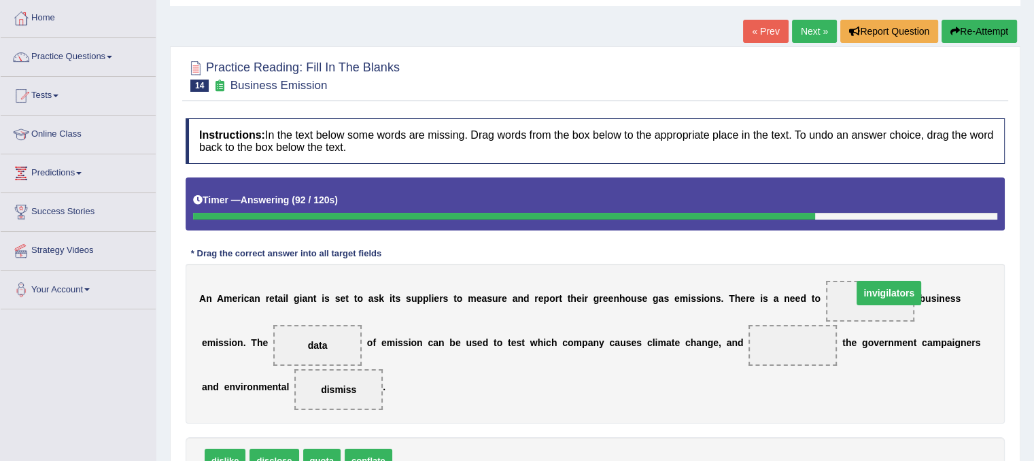
drag, startPoint x: 804, startPoint y: 340, endPoint x: 898, endPoint y: 290, distance: 106.5
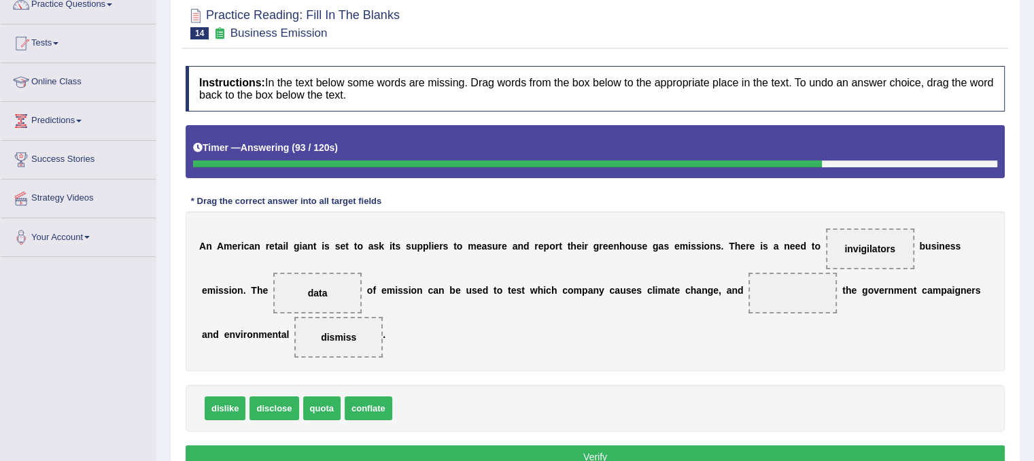
scroll to position [204, 0]
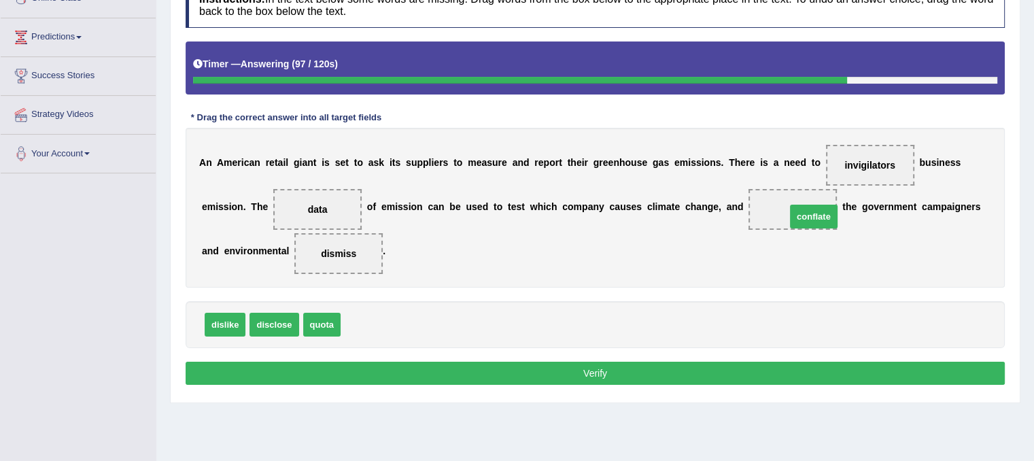
drag, startPoint x: 367, startPoint y: 320, endPoint x: 812, endPoint y: 212, distance: 458.2
click at [506, 373] on button "Verify" at bounding box center [595, 373] width 819 height 23
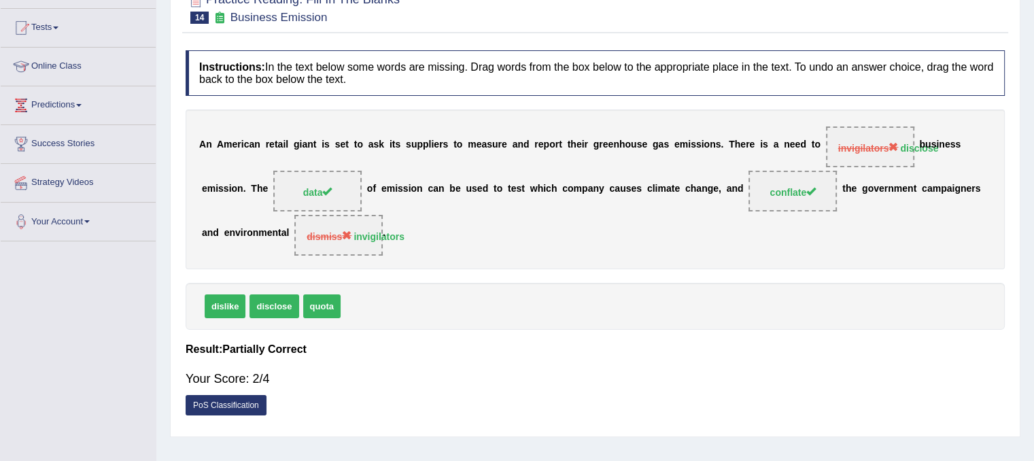
scroll to position [0, 0]
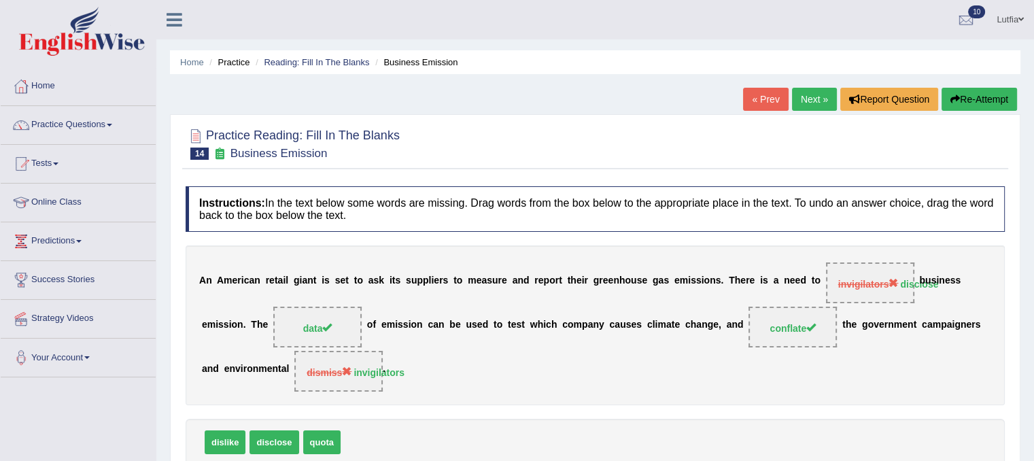
click at [769, 101] on link "« Prev" at bounding box center [765, 99] width 45 height 23
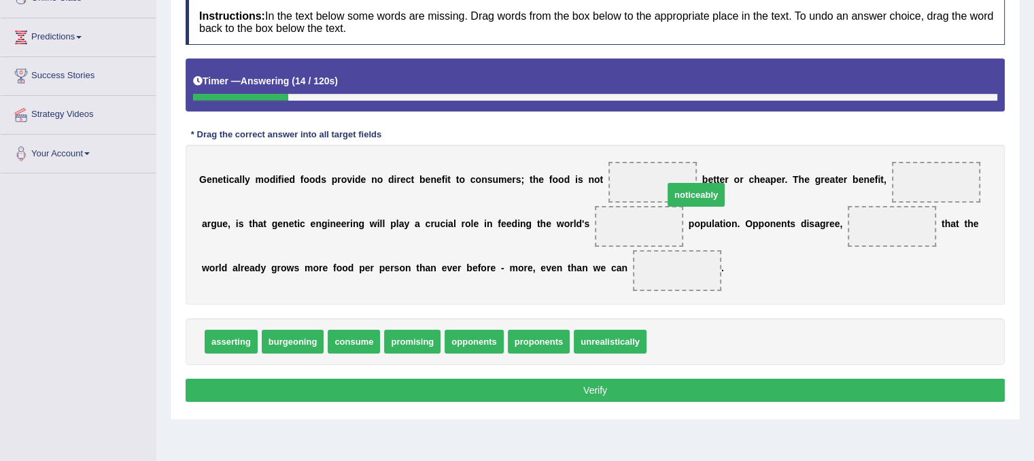
drag, startPoint x: 663, startPoint y: 341, endPoint x: 666, endPoint y: 194, distance: 147.5
click at [659, 194] on span "noticeably" at bounding box center [652, 182] width 88 height 41
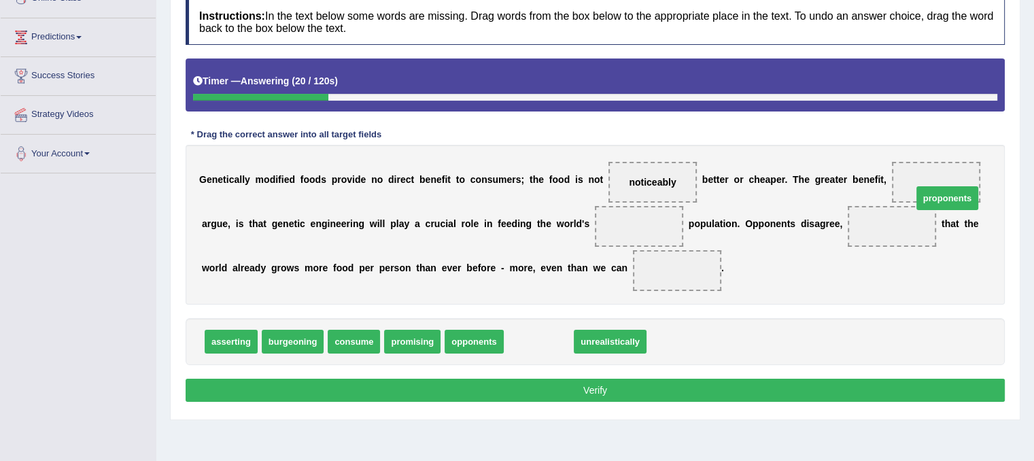
drag, startPoint x: 542, startPoint y: 340, endPoint x: 949, endPoint y: 192, distance: 432.7
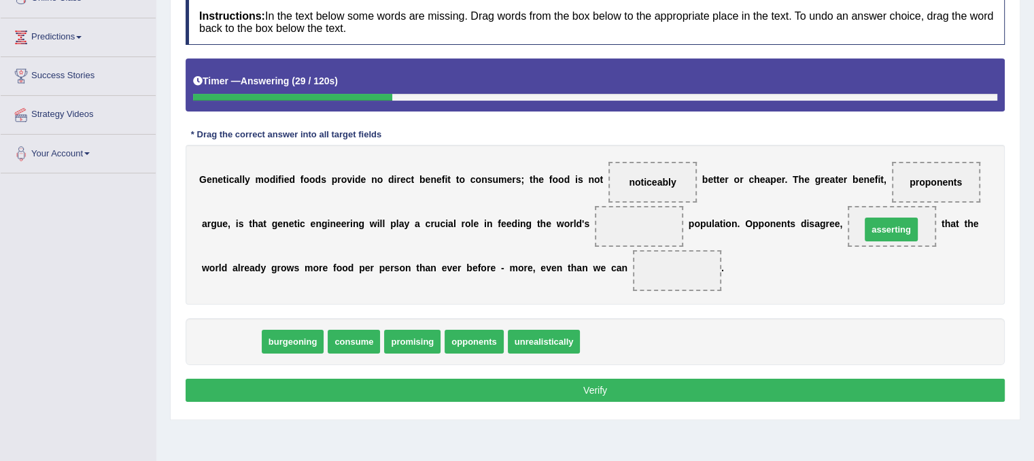
drag, startPoint x: 237, startPoint y: 341, endPoint x: 897, endPoint y: 228, distance: 669.6
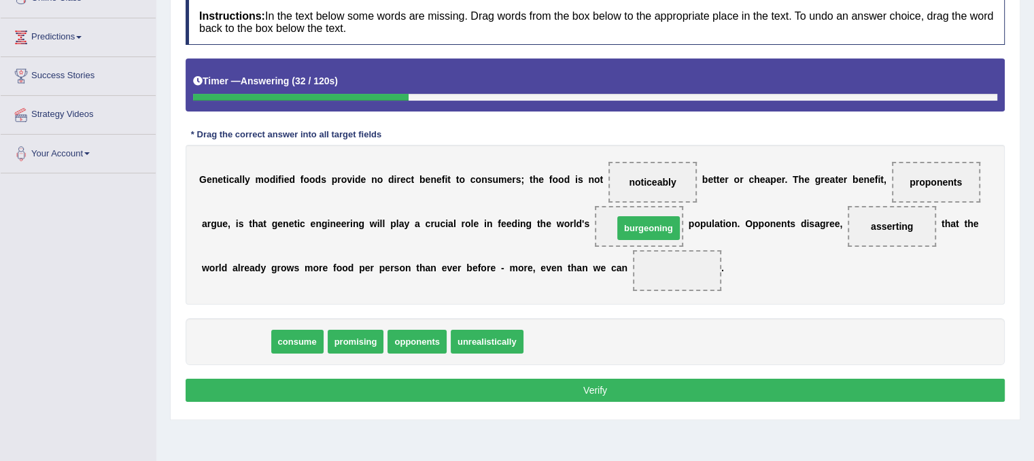
drag, startPoint x: 225, startPoint y: 337, endPoint x: 638, endPoint y: 224, distance: 428.0
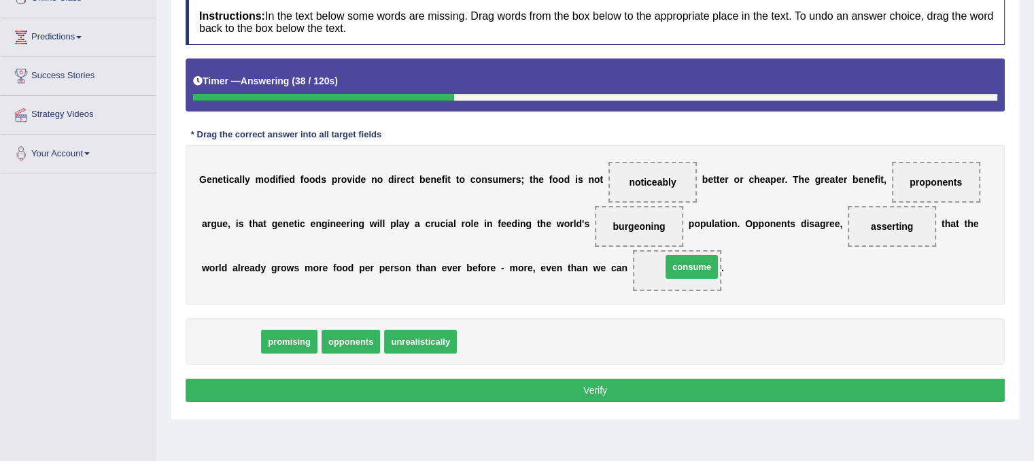
drag, startPoint x: 238, startPoint y: 337, endPoint x: 689, endPoint y: 264, distance: 456.4
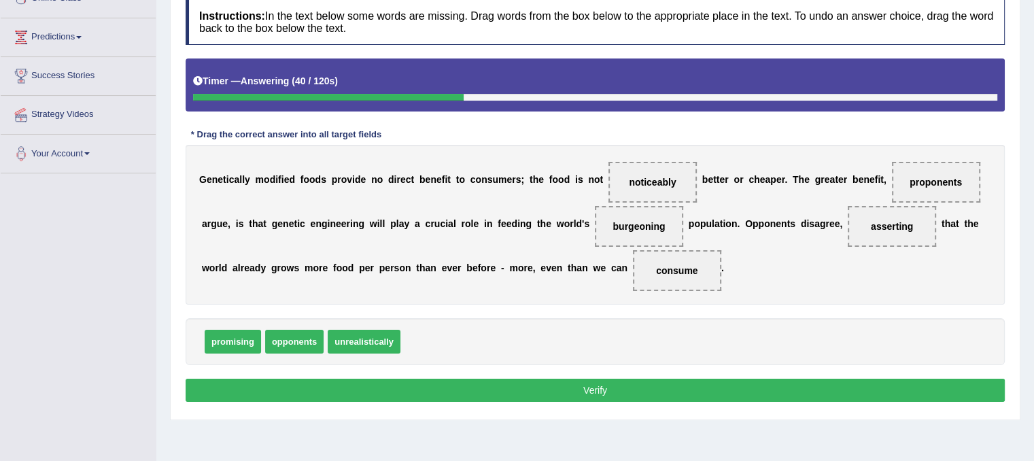
click at [612, 394] on button "Verify" at bounding box center [595, 390] width 819 height 23
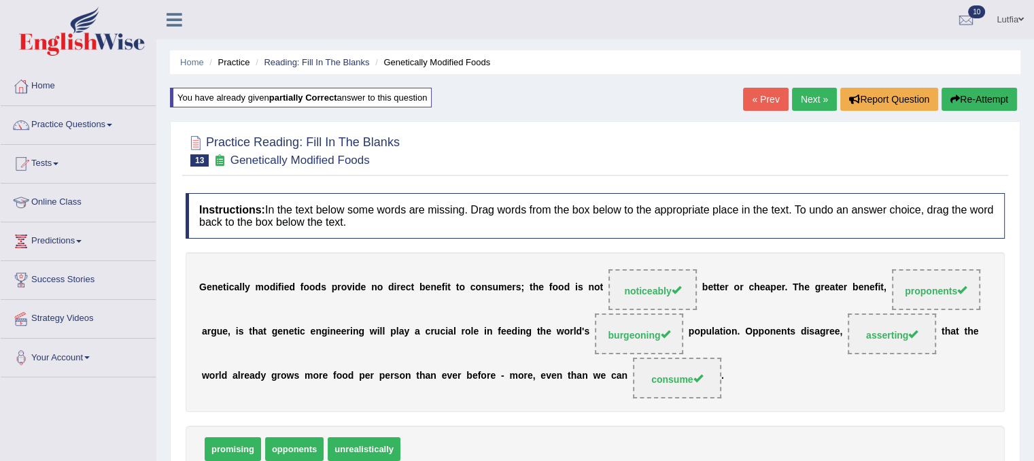
click at [770, 96] on link "« Prev" at bounding box center [765, 99] width 45 height 23
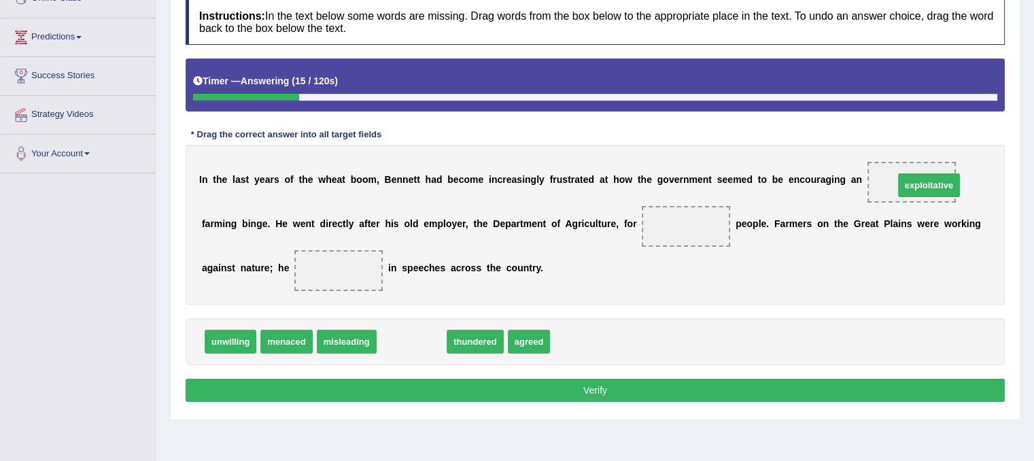
drag, startPoint x: 392, startPoint y: 341, endPoint x: 909, endPoint y: 184, distance: 540.4
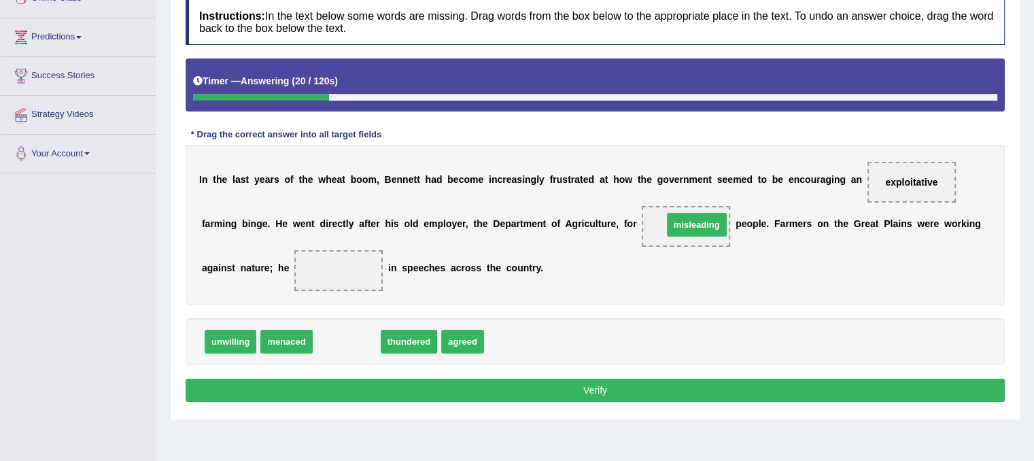
drag, startPoint x: 332, startPoint y: 341, endPoint x: 683, endPoint y: 224, distance: 369.1
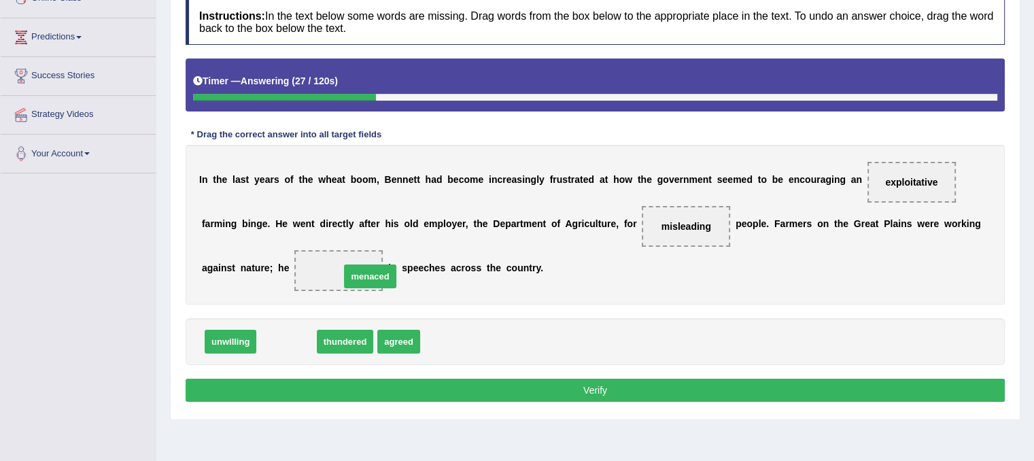
drag, startPoint x: 282, startPoint y: 340, endPoint x: 360, endPoint y: 273, distance: 103.2
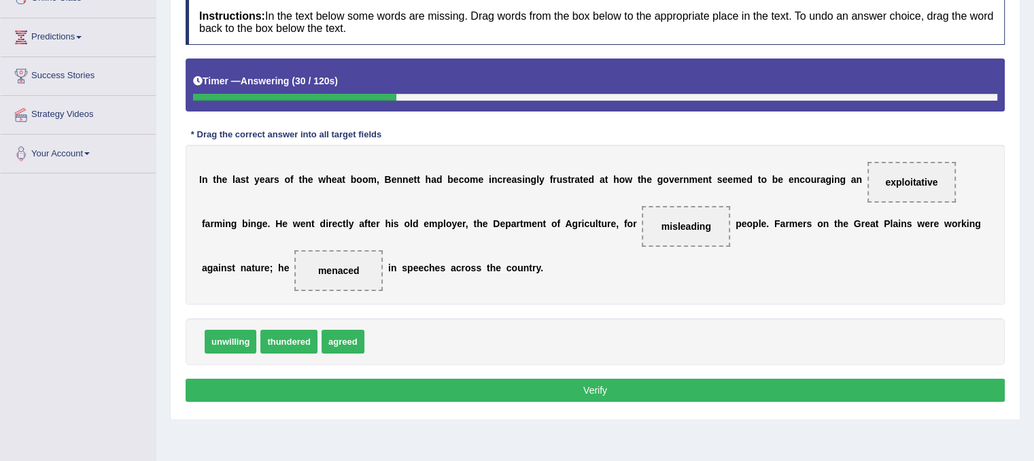
click at [411, 392] on button "Verify" at bounding box center [595, 390] width 819 height 23
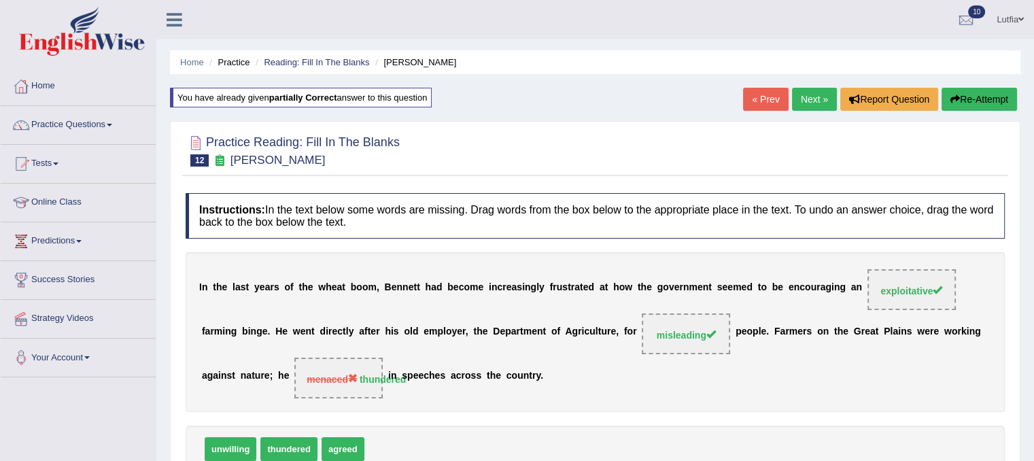
click at [764, 98] on link "« Prev" at bounding box center [765, 99] width 45 height 23
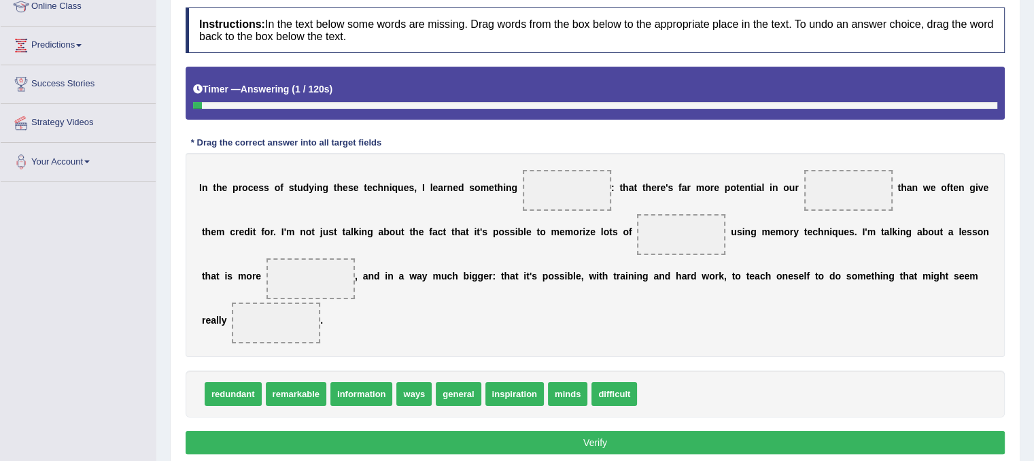
scroll to position [204, 0]
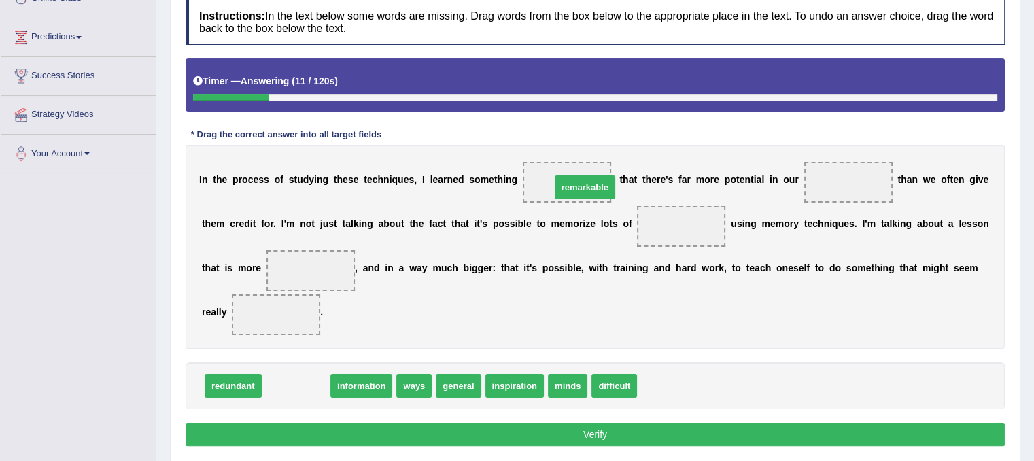
drag, startPoint x: 294, startPoint y: 381, endPoint x: 583, endPoint y: 183, distance: 350.5
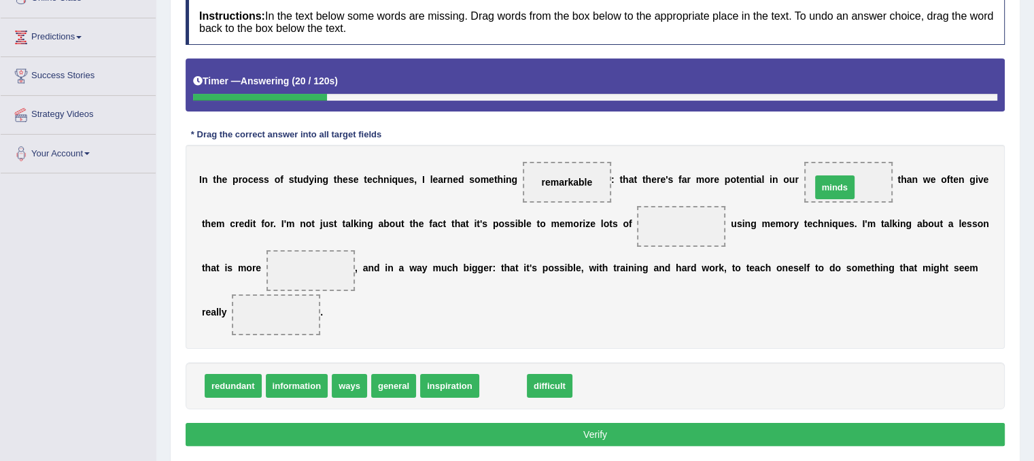
drag, startPoint x: 489, startPoint y: 384, endPoint x: 821, endPoint y: 186, distance: 386.6
click at [821, 186] on span "minds" at bounding box center [848, 182] width 88 height 41
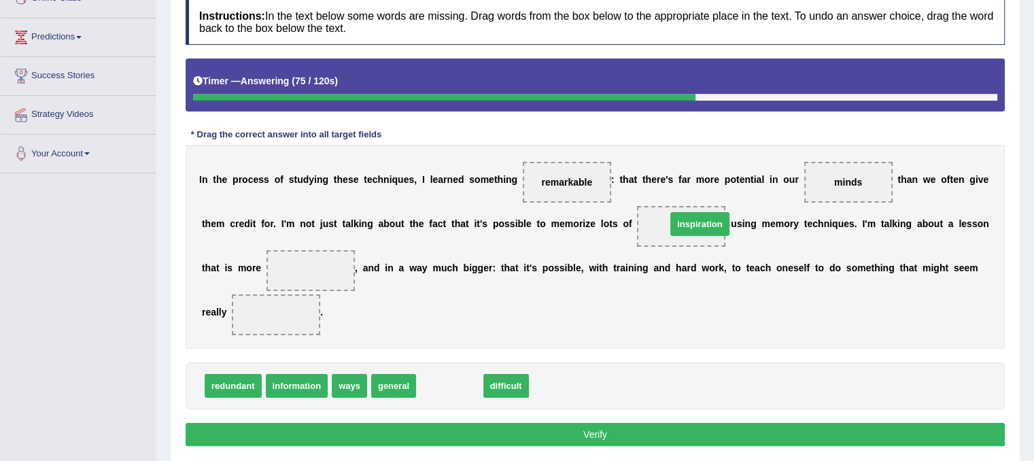
drag, startPoint x: 433, startPoint y: 387, endPoint x: 683, endPoint y: 225, distance: 297.9
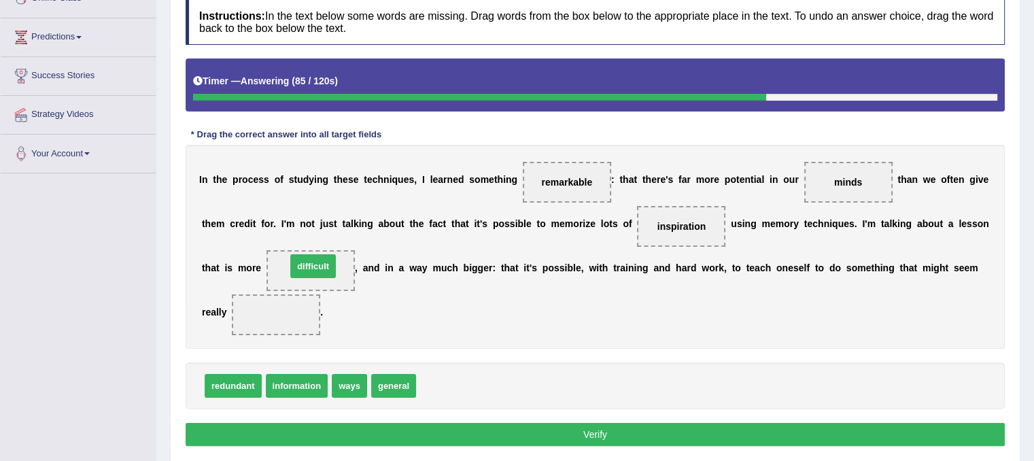
drag, startPoint x: 434, startPoint y: 386, endPoint x: 305, endPoint y: 266, distance: 176.6
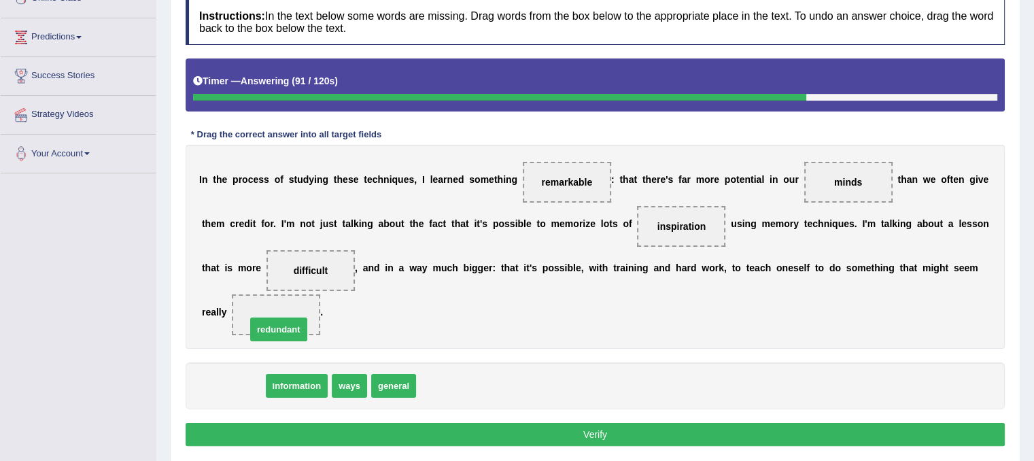
drag, startPoint x: 249, startPoint y: 386, endPoint x: 295, endPoint y: 330, distance: 72.5
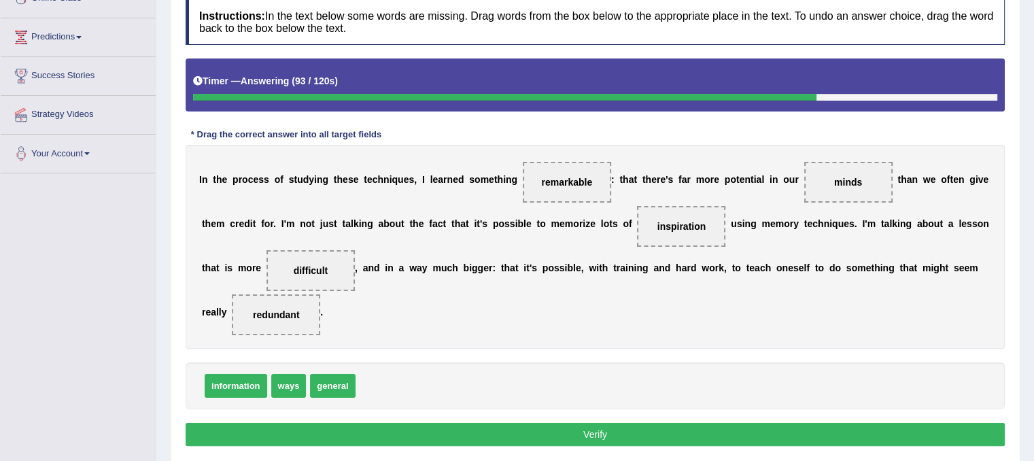
click at [453, 440] on button "Verify" at bounding box center [595, 434] width 819 height 23
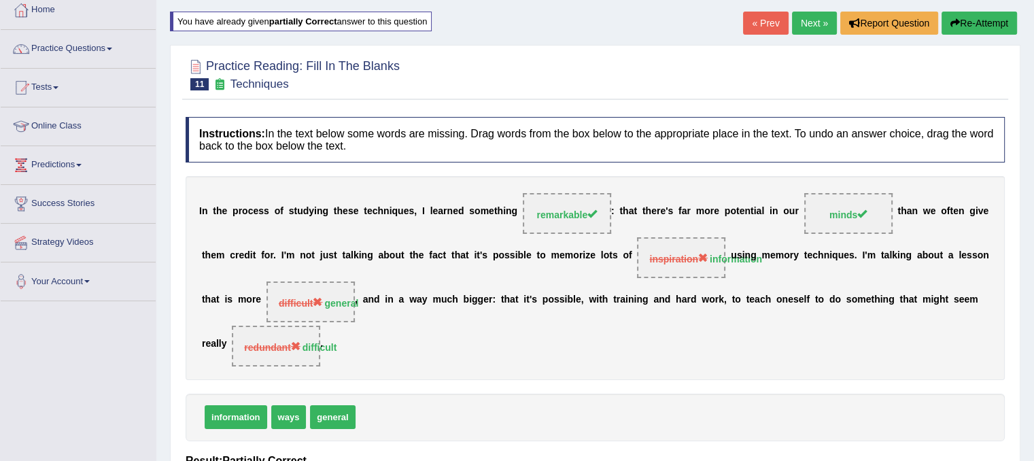
scroll to position [68, 0]
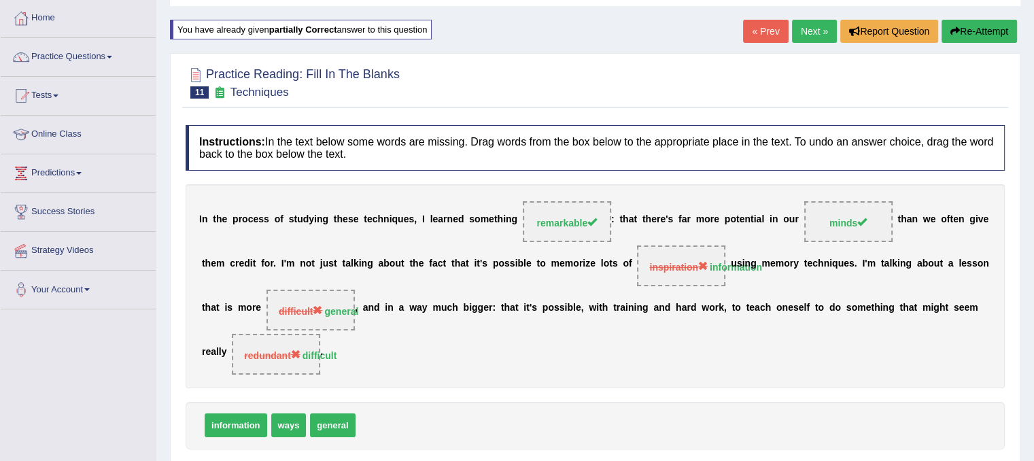
click at [965, 31] on button "Re-Attempt" at bounding box center [979, 31] width 75 height 23
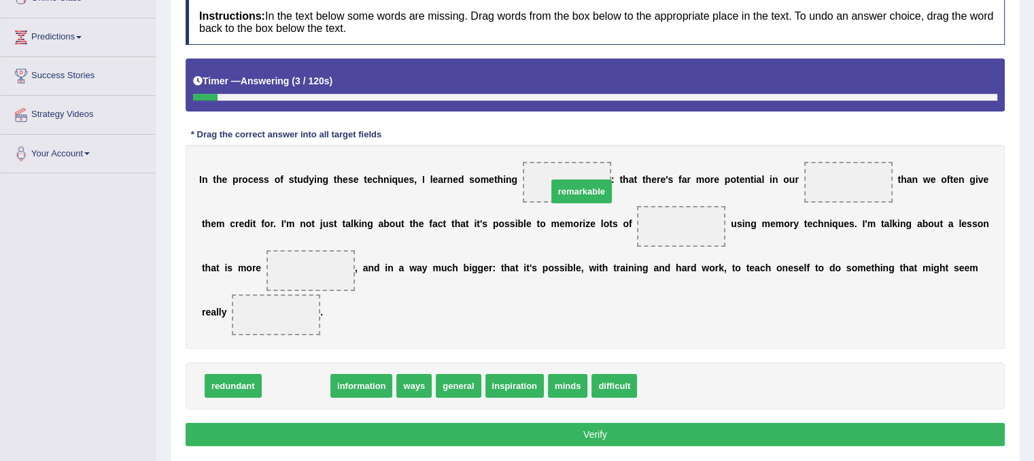
drag, startPoint x: 307, startPoint y: 383, endPoint x: 592, endPoint y: 189, distance: 345.4
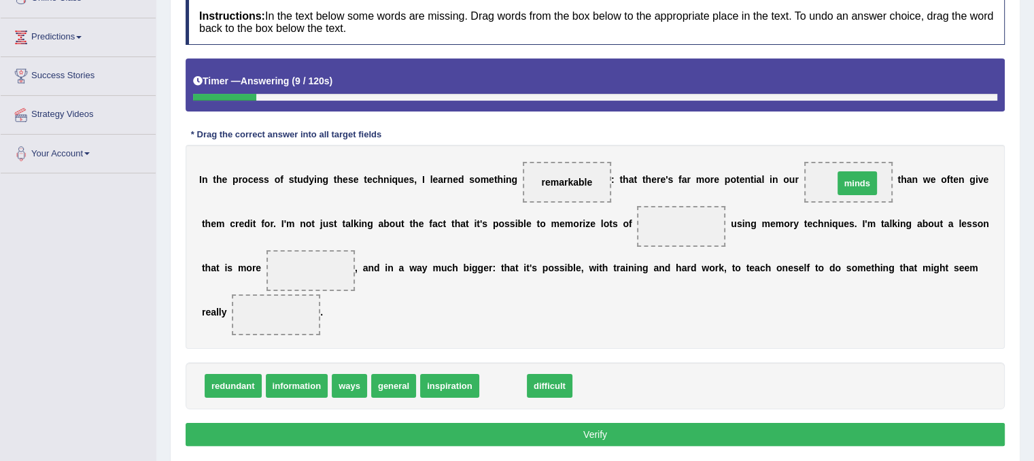
drag, startPoint x: 494, startPoint y: 385, endPoint x: 846, endPoint y: 183, distance: 405.7
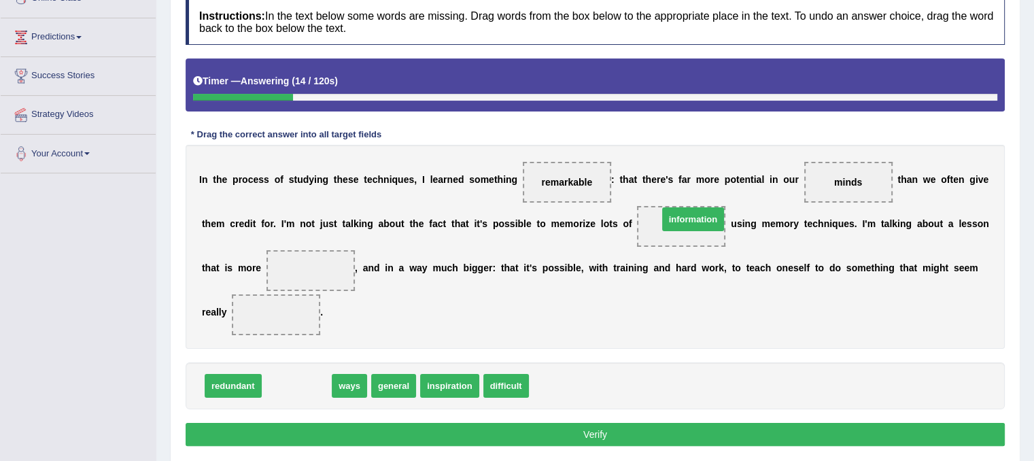
drag, startPoint x: 296, startPoint y: 383, endPoint x: 692, endPoint y: 216, distance: 429.9
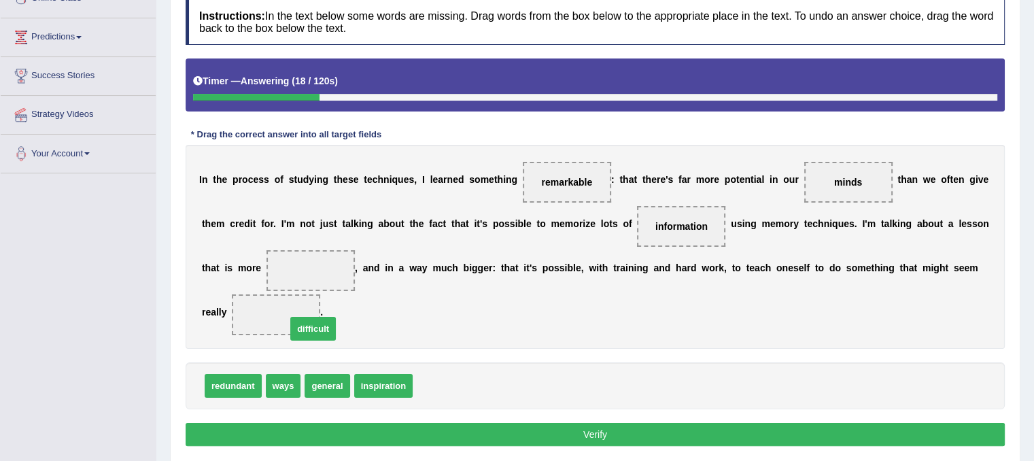
drag, startPoint x: 436, startPoint y: 384, endPoint x: 263, endPoint y: 326, distance: 182.9
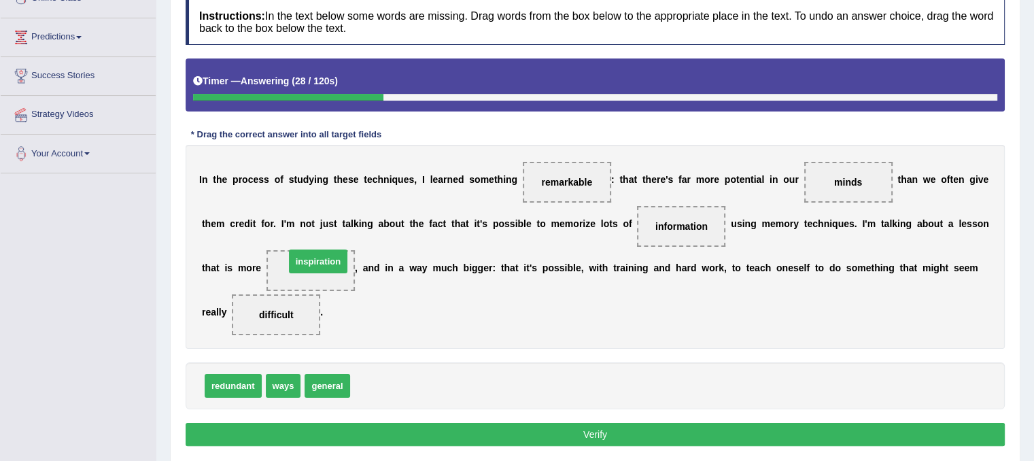
drag, startPoint x: 366, startPoint y: 387, endPoint x: 298, endPoint y: 264, distance: 140.6
click at [400, 434] on button "Verify" at bounding box center [595, 434] width 819 height 23
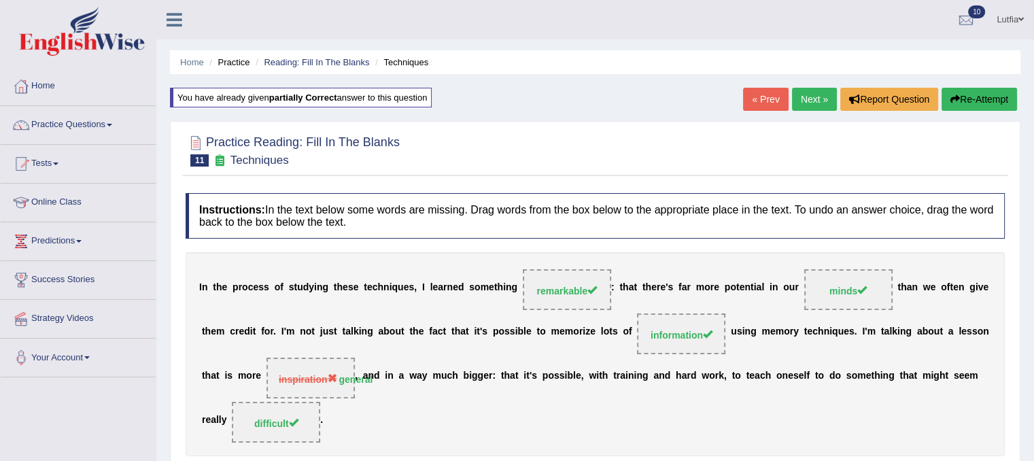
click at [990, 94] on button "Re-Attempt" at bounding box center [979, 99] width 75 height 23
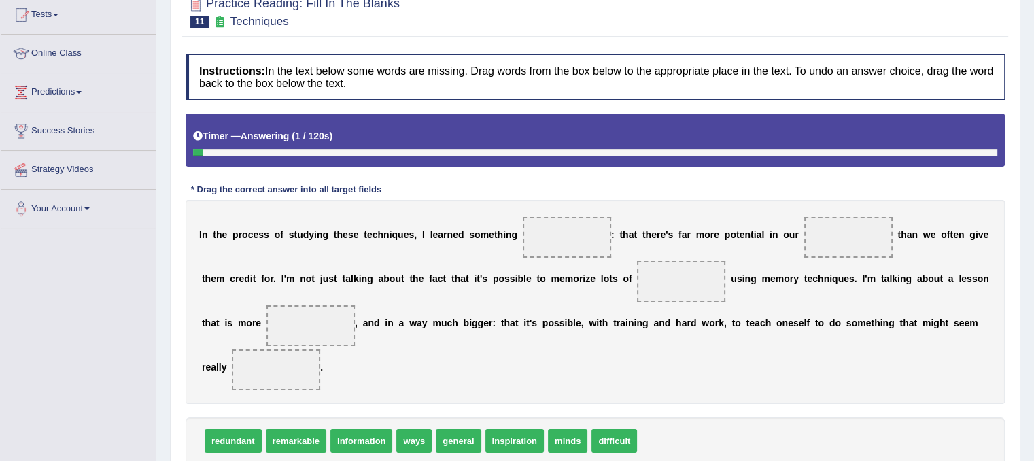
scroll to position [204, 0]
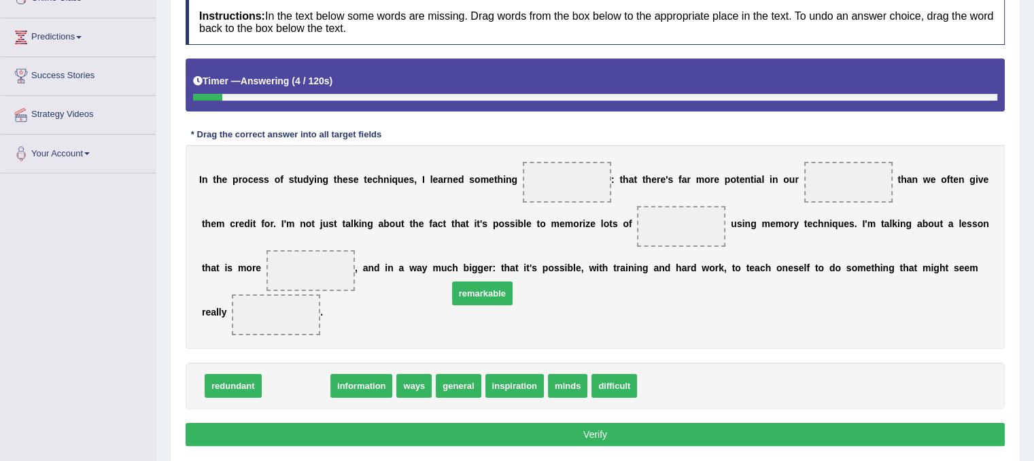
drag, startPoint x: 301, startPoint y: 387, endPoint x: 521, endPoint y: 267, distance: 250.1
click at [506, 281] on span "remarkable" at bounding box center [482, 293] width 61 height 24
drag, startPoint x: 294, startPoint y: 388, endPoint x: 585, endPoint y: 188, distance: 352.4
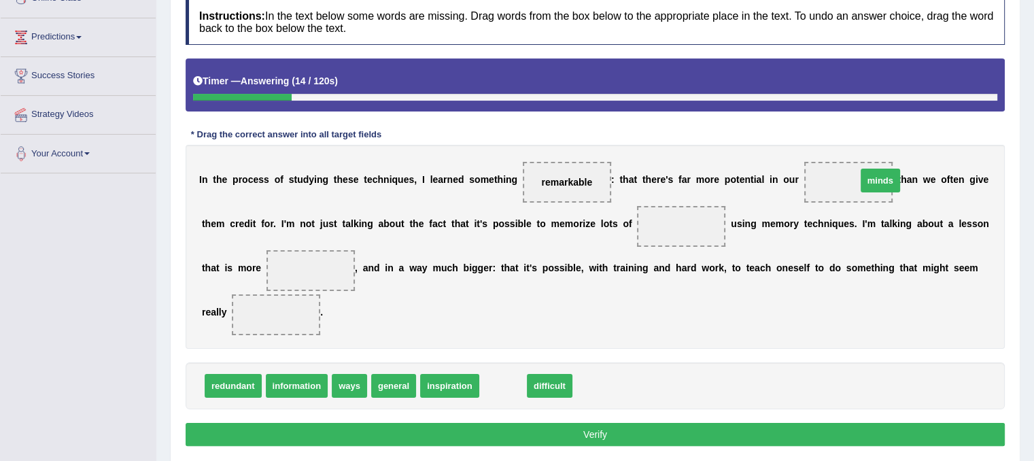
drag, startPoint x: 502, startPoint y: 381, endPoint x: 880, endPoint y: 175, distance: 429.5
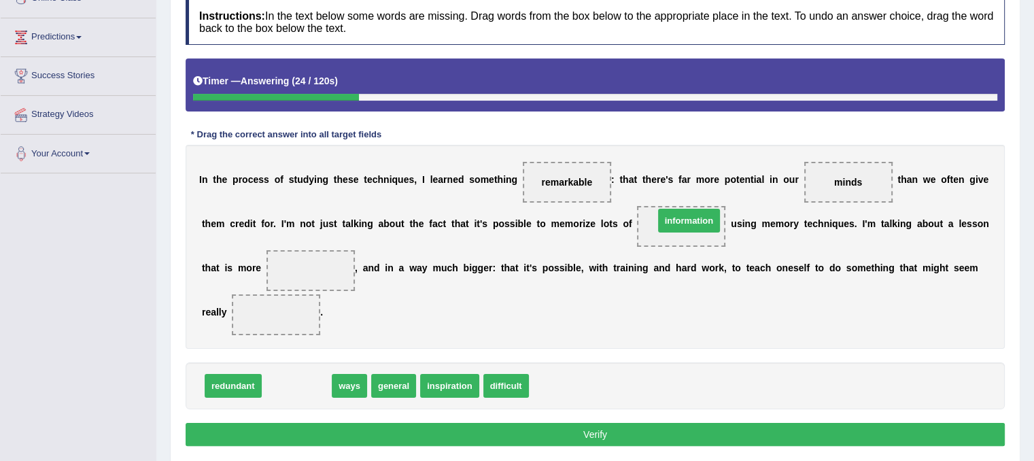
drag, startPoint x: 304, startPoint y: 381, endPoint x: 695, endPoint y: 216, distance: 424.7
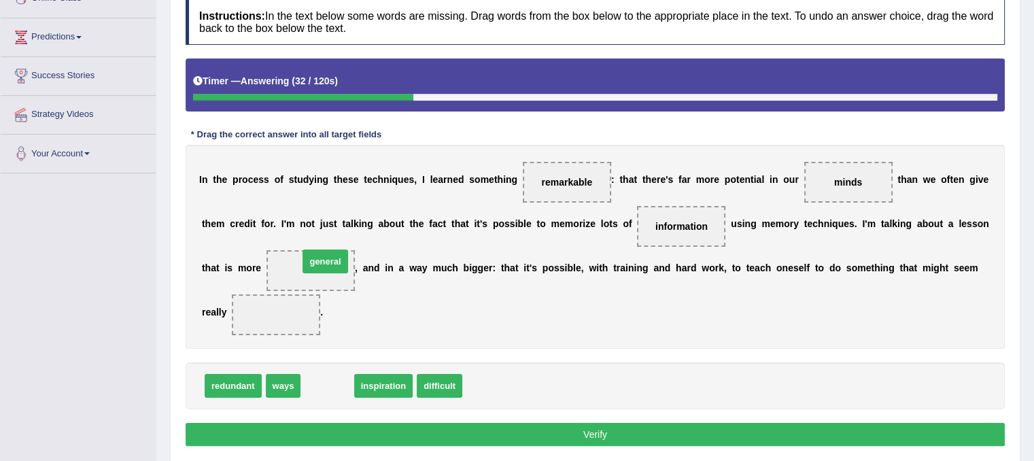
drag, startPoint x: 319, startPoint y: 389, endPoint x: 307, endPoint y: 267, distance: 122.3
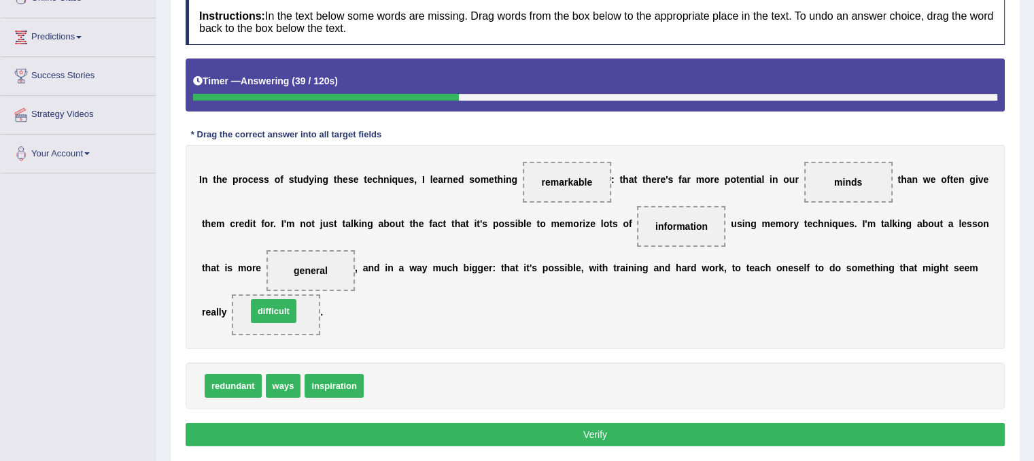
drag, startPoint x: 389, startPoint y: 380, endPoint x: 272, endPoint y: 305, distance: 138.8
click at [615, 427] on button "Verify" at bounding box center [595, 434] width 819 height 23
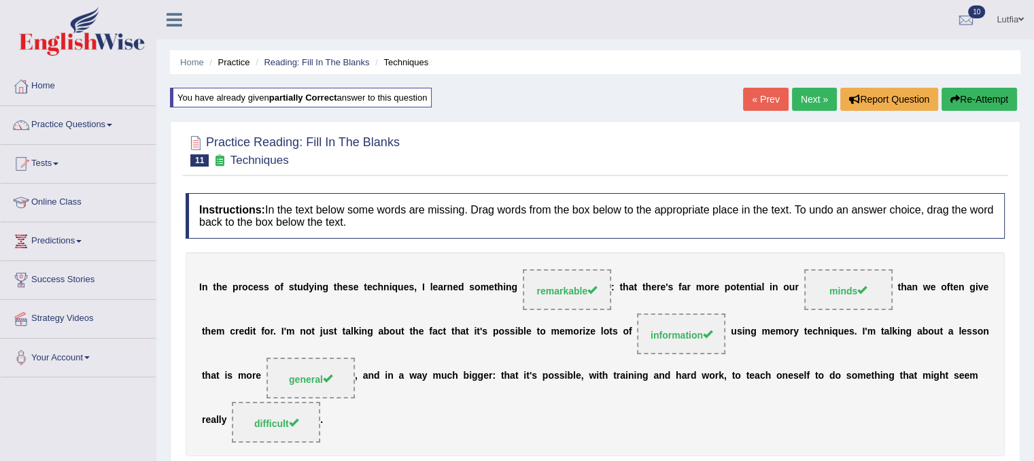
scroll to position [0, 0]
click at [763, 93] on link "« Prev" at bounding box center [765, 99] width 45 height 23
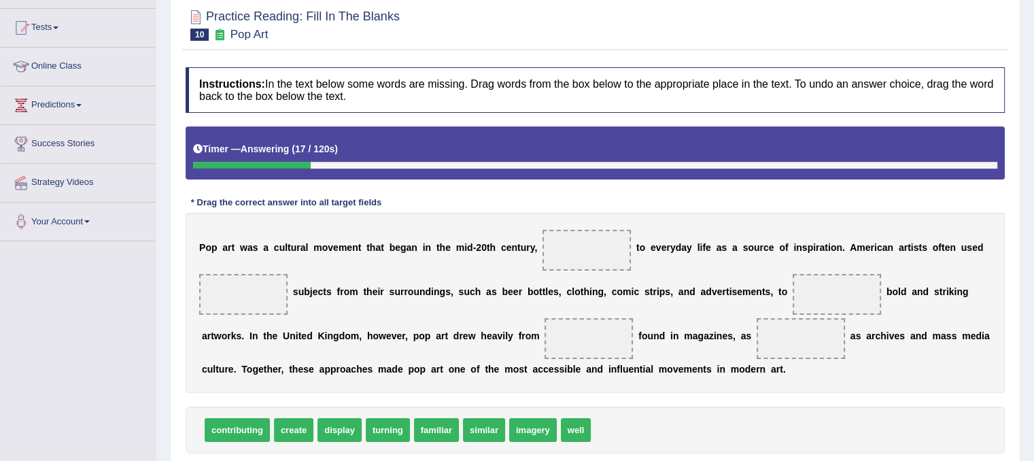
scroll to position [204, 0]
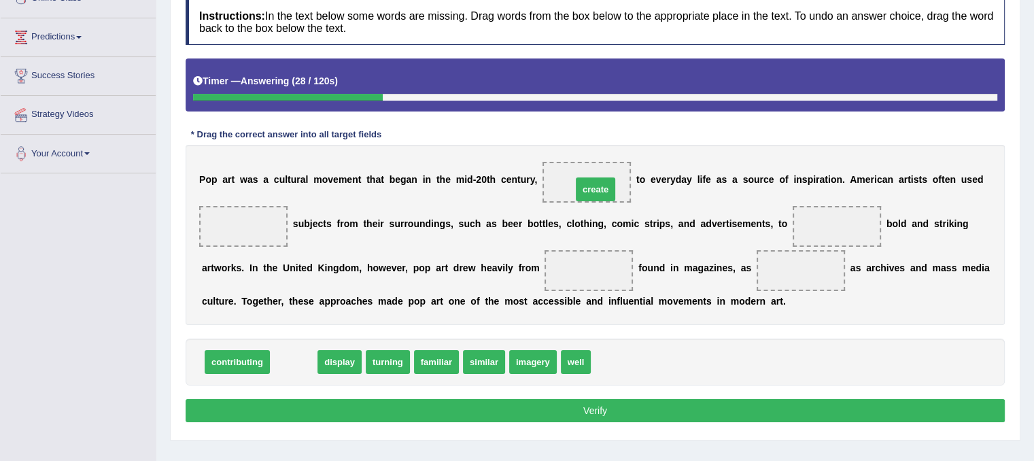
drag, startPoint x: 288, startPoint y: 360, endPoint x: 590, endPoint y: 187, distance: 347.7
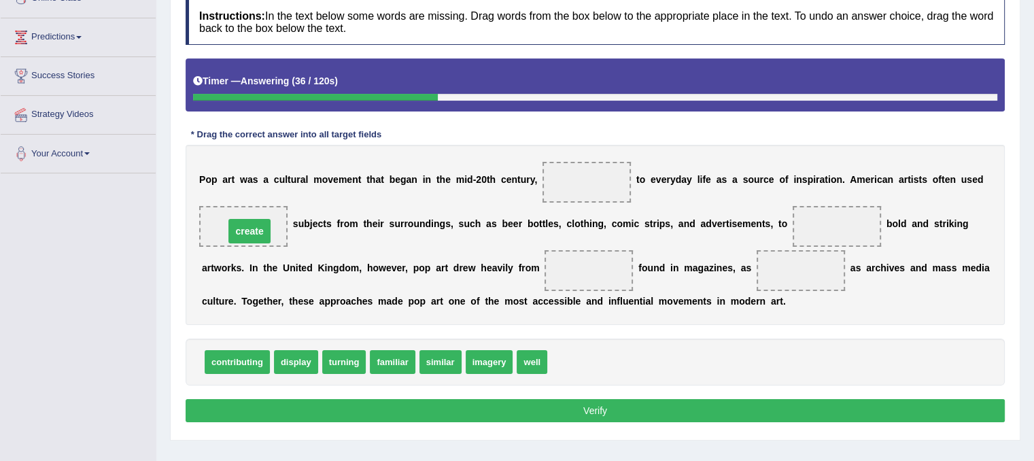
drag, startPoint x: 585, startPoint y: 182, endPoint x: 247, endPoint y: 231, distance: 340.7
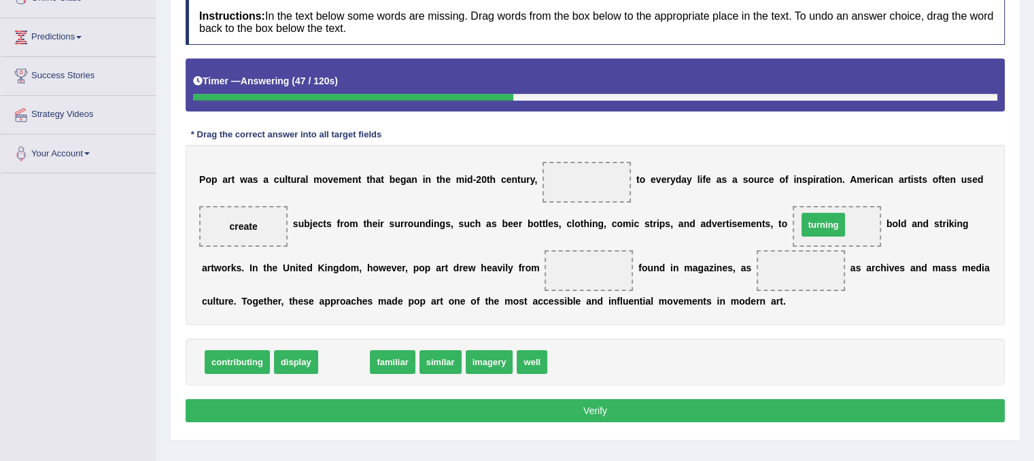
drag, startPoint x: 349, startPoint y: 366, endPoint x: 828, endPoint y: 229, distance: 498.5
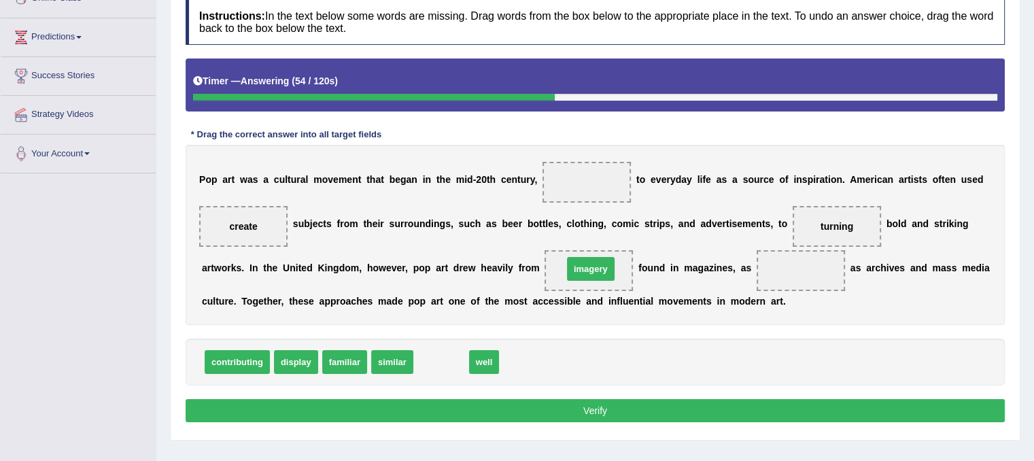
drag, startPoint x: 443, startPoint y: 360, endPoint x: 593, endPoint y: 266, distance: 176.2
drag, startPoint x: 431, startPoint y: 362, endPoint x: 810, endPoint y: 281, distance: 388.0
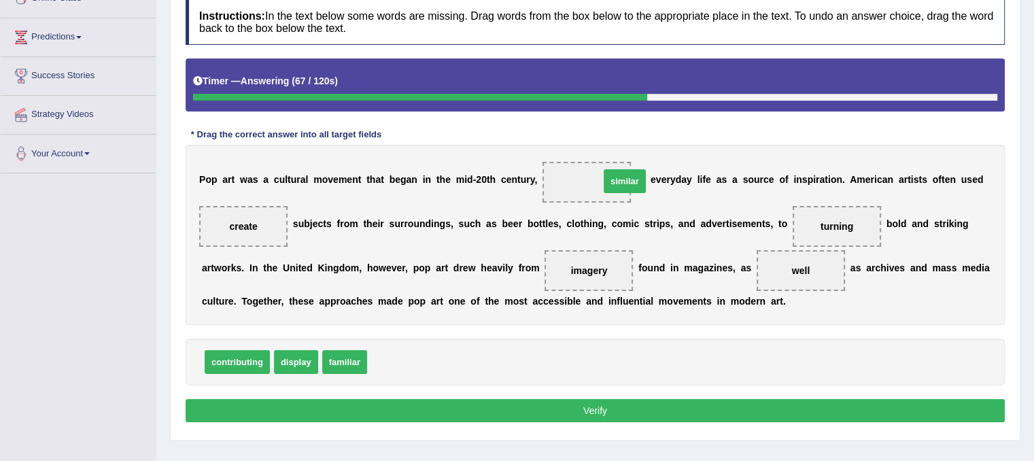
drag, startPoint x: 393, startPoint y: 365, endPoint x: 625, endPoint y: 184, distance: 294.5
click at [606, 184] on span "similar" at bounding box center [586, 182] width 88 height 41
click at [517, 409] on button "Verify" at bounding box center [595, 410] width 819 height 23
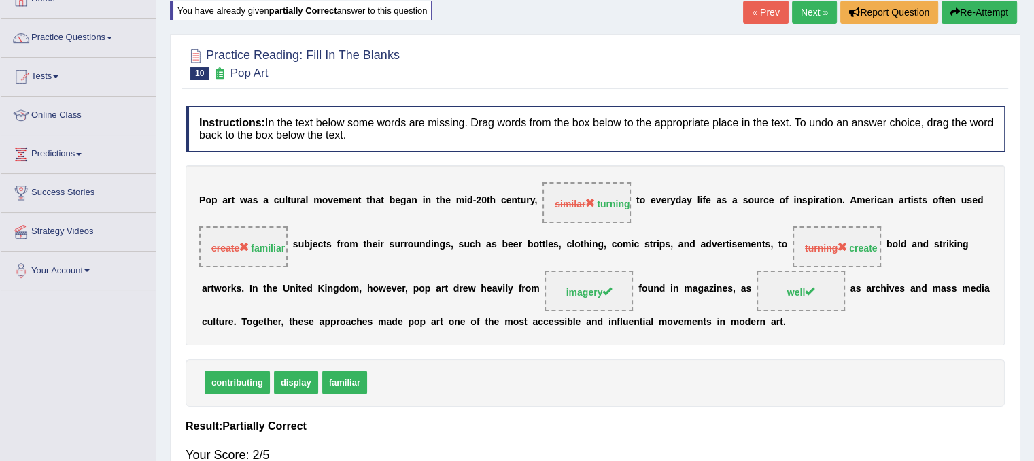
scroll to position [68, 0]
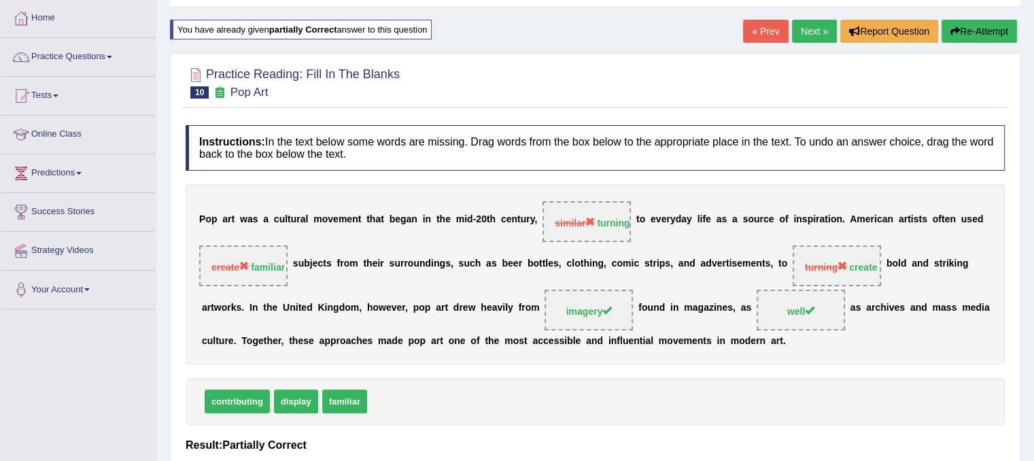
click at [966, 24] on button "Re-Attempt" at bounding box center [979, 31] width 75 height 23
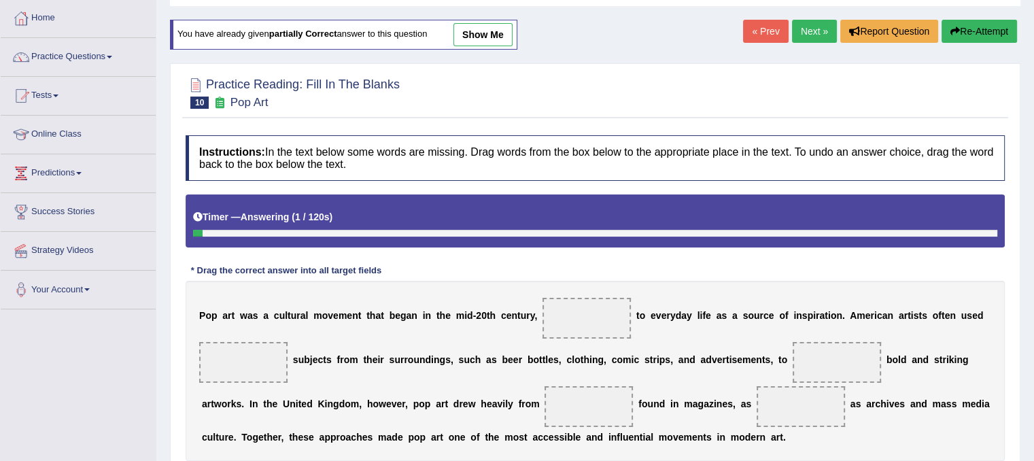
scroll to position [136, 0]
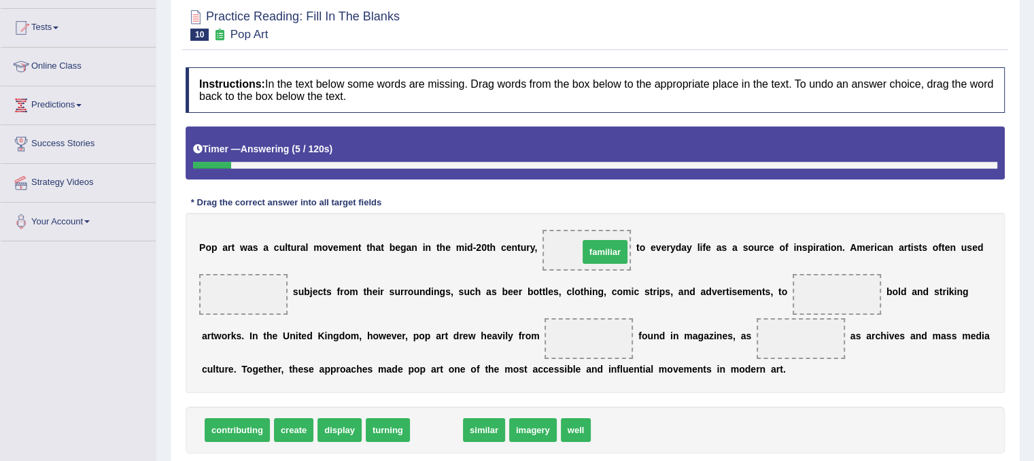
drag, startPoint x: 434, startPoint y: 428, endPoint x: 603, endPoint y: 249, distance: 245.2
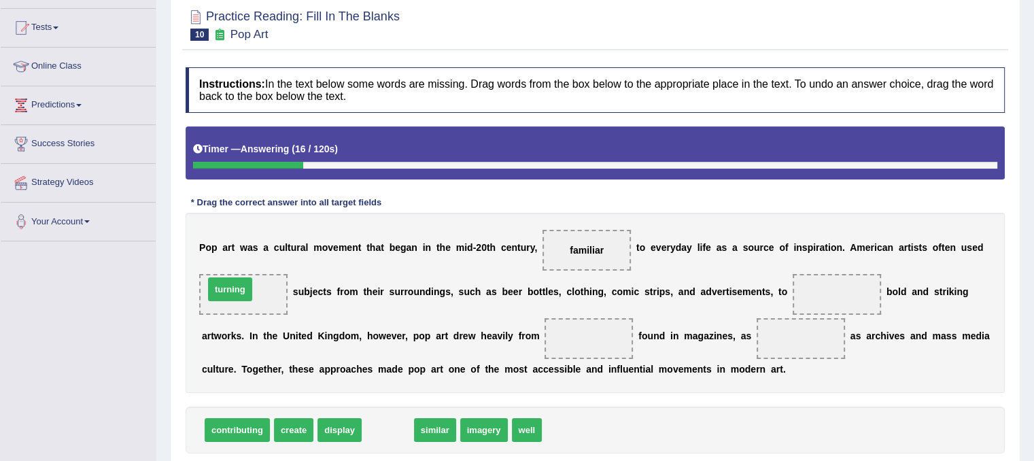
drag, startPoint x: 378, startPoint y: 430, endPoint x: 220, endPoint y: 294, distance: 208.7
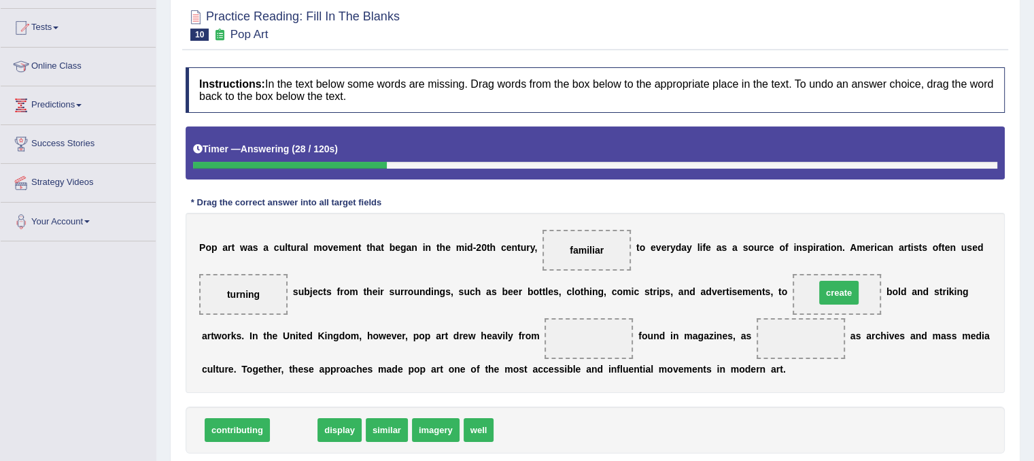
drag, startPoint x: 289, startPoint y: 425, endPoint x: 834, endPoint y: 288, distance: 562.2
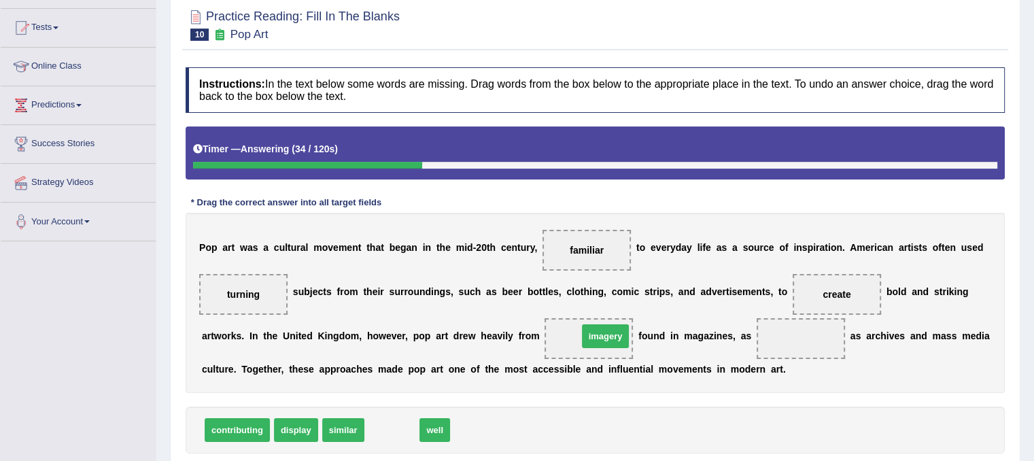
drag, startPoint x: 382, startPoint y: 432, endPoint x: 598, endPoint y: 336, distance: 236.5
drag, startPoint x: 377, startPoint y: 433, endPoint x: 799, endPoint y: 356, distance: 429.8
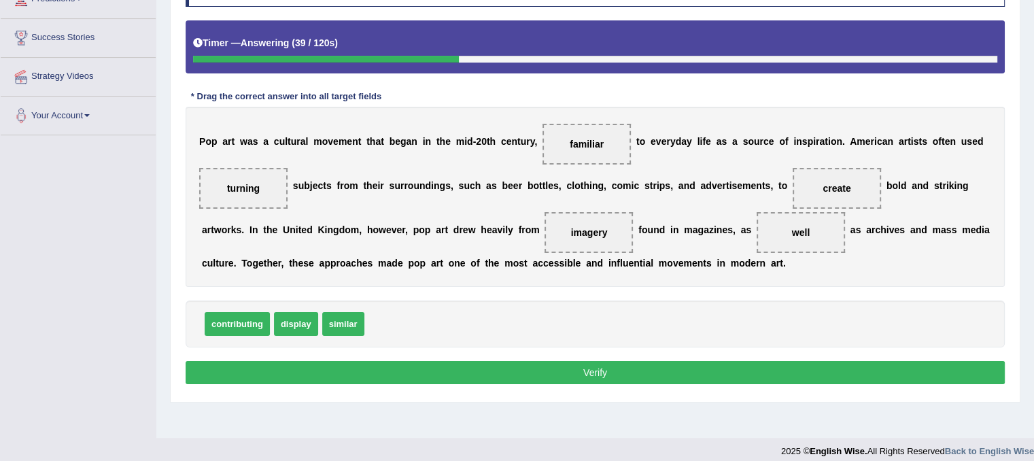
scroll to position [253, 0]
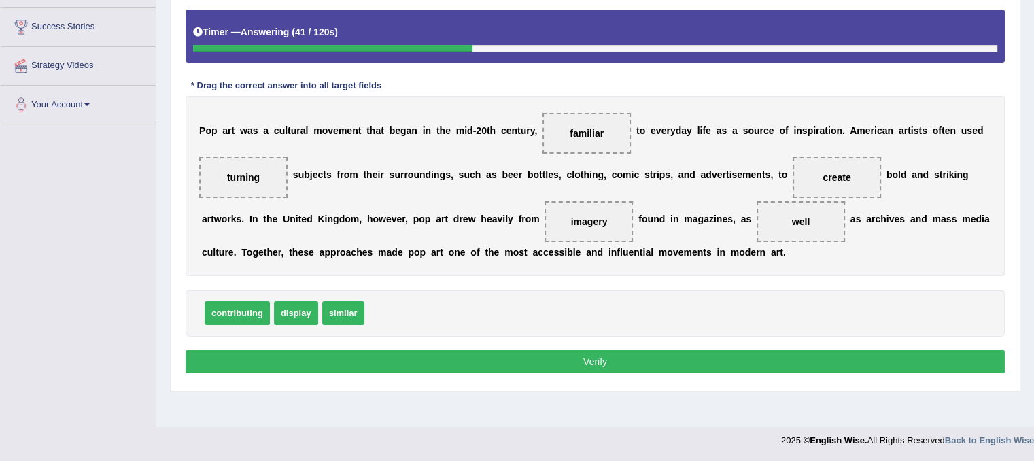
click at [684, 355] on button "Verify" at bounding box center [595, 361] width 819 height 23
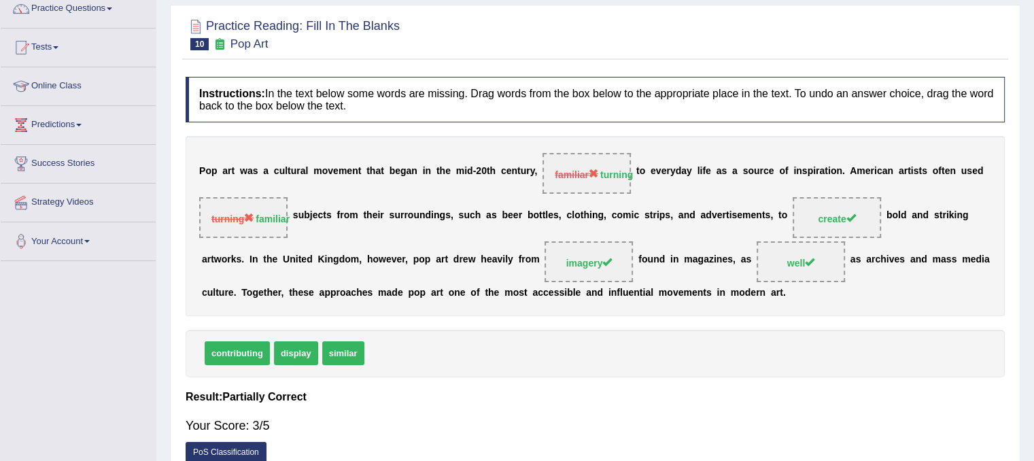
scroll to position [0, 0]
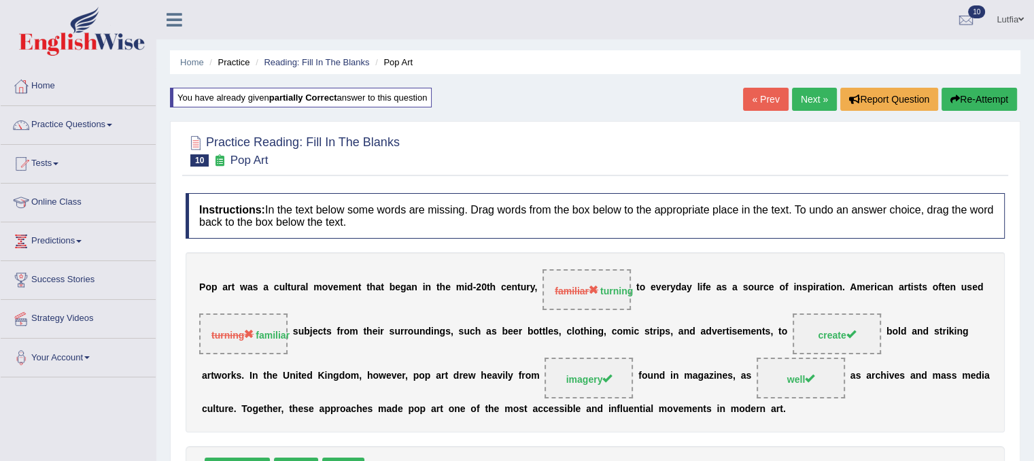
click at [984, 93] on button "Re-Attempt" at bounding box center [979, 99] width 75 height 23
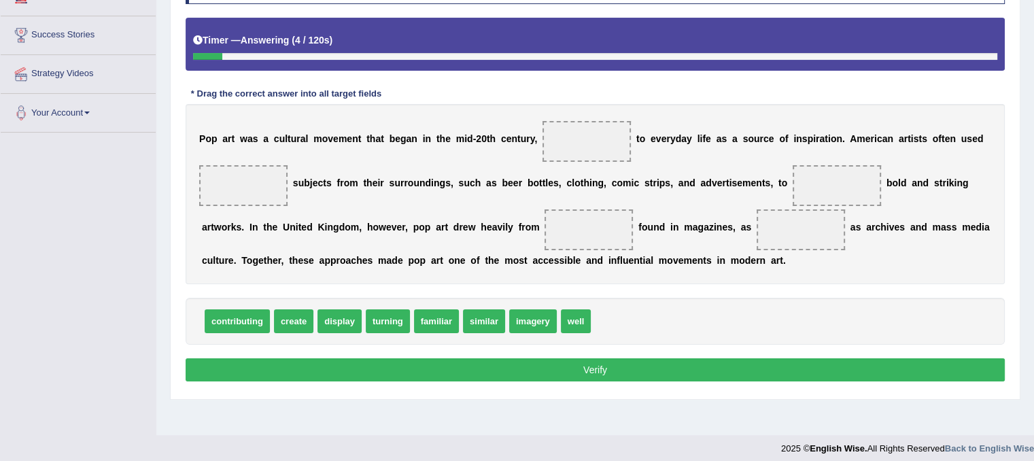
scroll to position [253, 0]
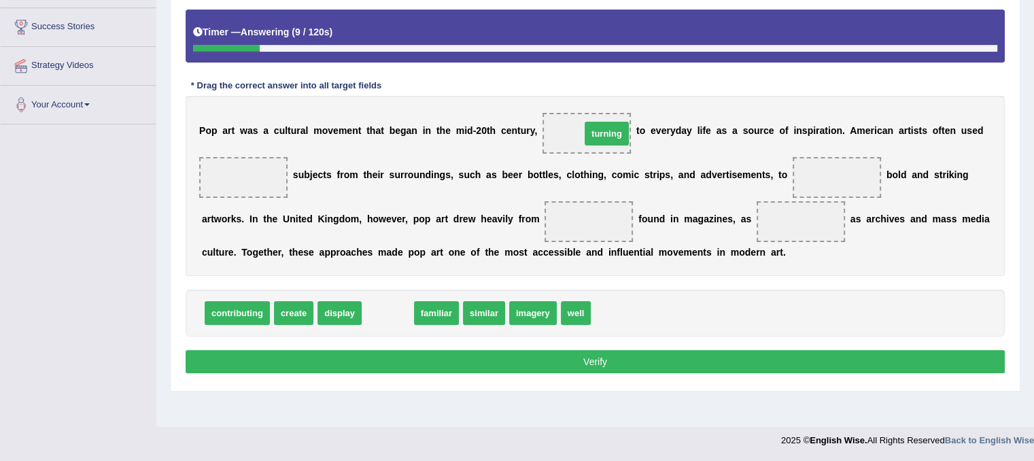
drag, startPoint x: 385, startPoint y: 308, endPoint x: 604, endPoint y: 128, distance: 283.1
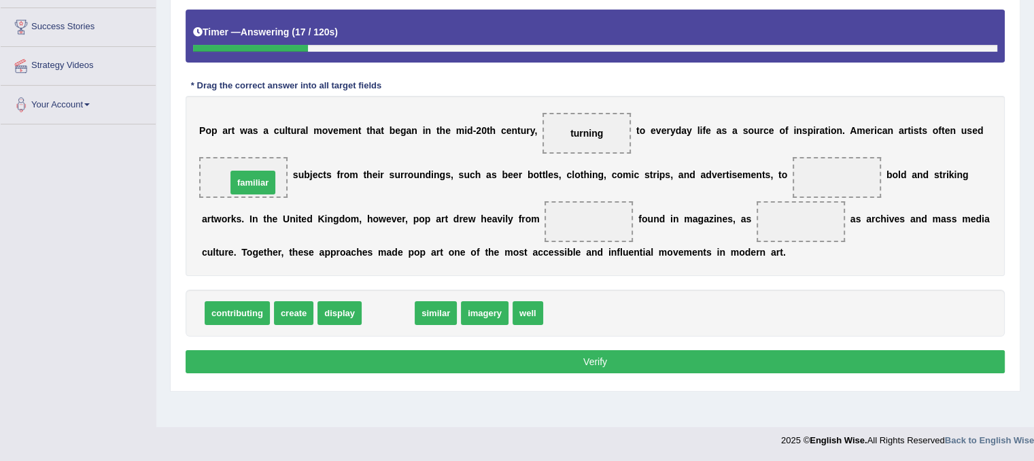
drag, startPoint x: 383, startPoint y: 315, endPoint x: 248, endPoint y: 184, distance: 188.0
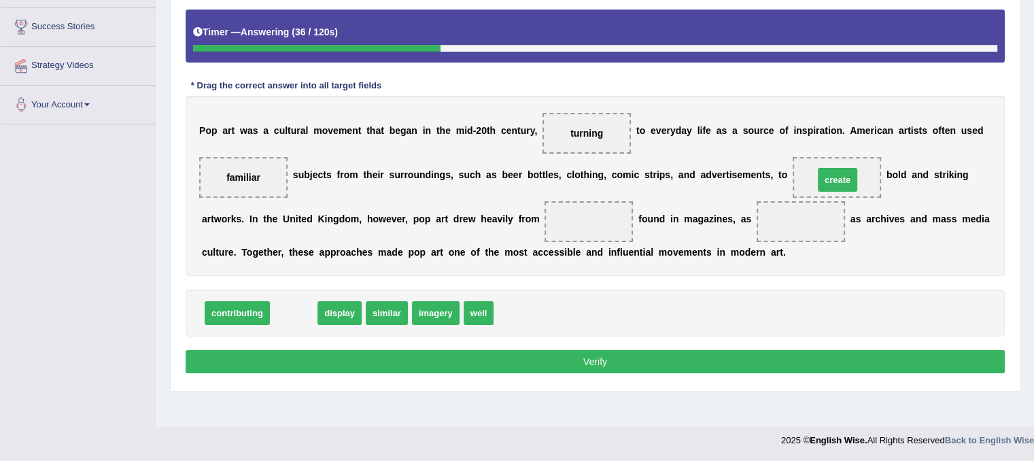
drag, startPoint x: 294, startPoint y: 313, endPoint x: 838, endPoint y: 179, distance: 560.3
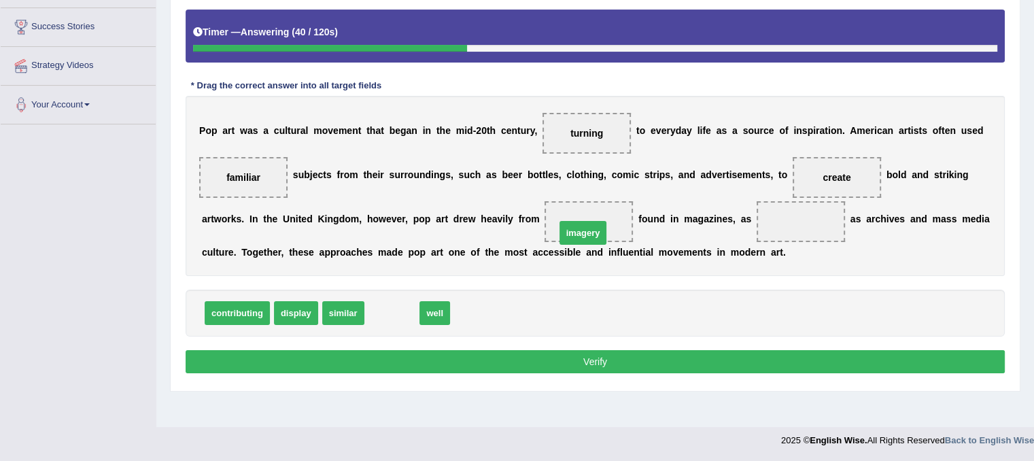
drag, startPoint x: 386, startPoint y: 314, endPoint x: 578, endPoint y: 232, distance: 208.3
drag, startPoint x: 383, startPoint y: 311, endPoint x: 818, endPoint y: 222, distance: 443.3
click at [585, 355] on button "Verify" at bounding box center [595, 361] width 819 height 23
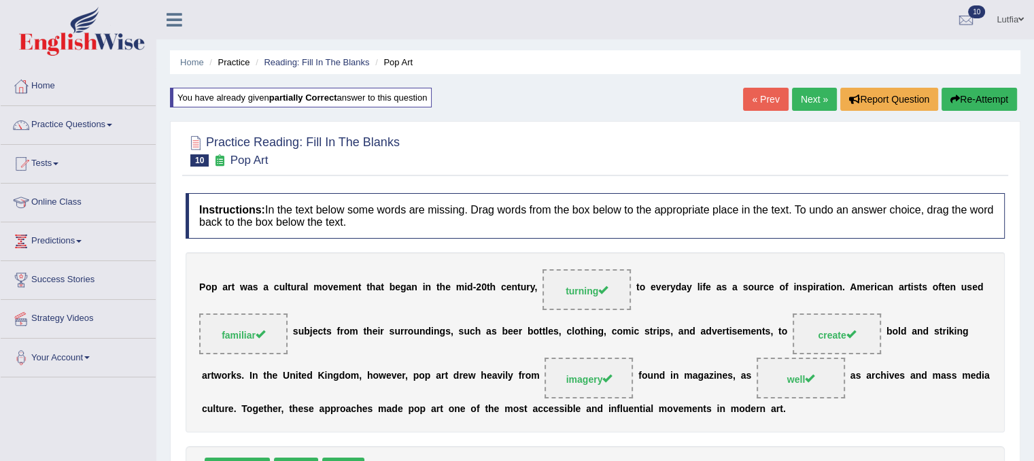
scroll to position [0, 0]
click at [751, 101] on link "« Prev" at bounding box center [765, 99] width 45 height 23
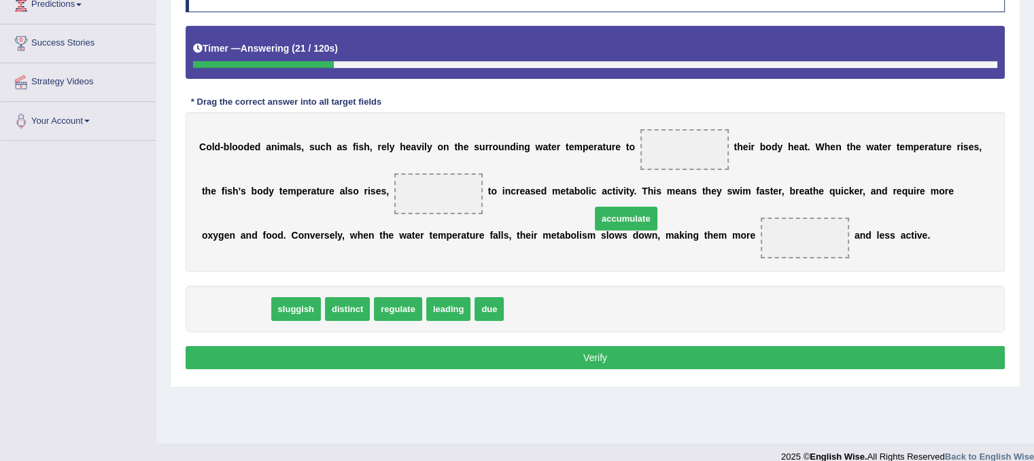
drag, startPoint x: 235, startPoint y: 305, endPoint x: 636, endPoint y: 198, distance: 415.7
click at [632, 207] on span "accumulate" at bounding box center [626, 219] width 63 height 24
drag, startPoint x: 658, startPoint y: 160, endPoint x: 674, endPoint y: 137, distance: 28.8
click at [670, 143] on span at bounding box center [684, 149] width 88 height 41
click at [680, 129] on span at bounding box center [684, 149] width 88 height 41
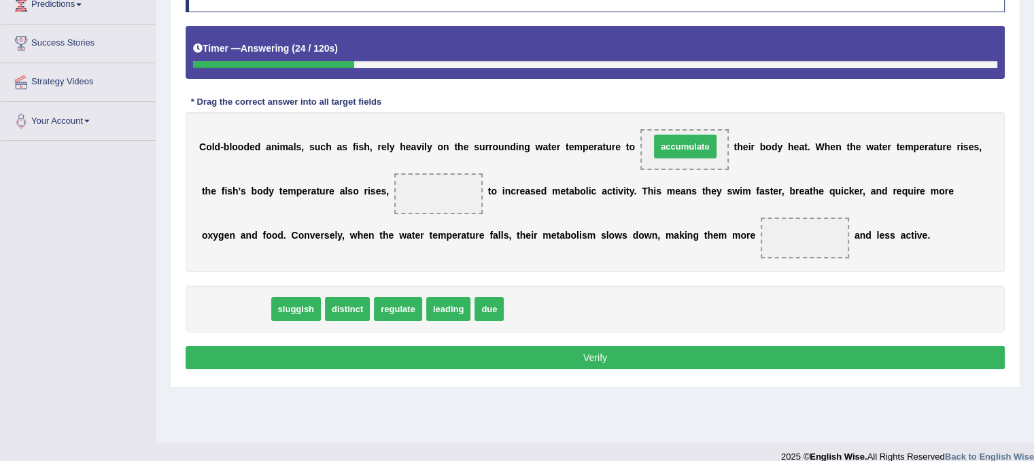
drag, startPoint x: 229, startPoint y: 309, endPoint x: 678, endPoint y: 148, distance: 477.6
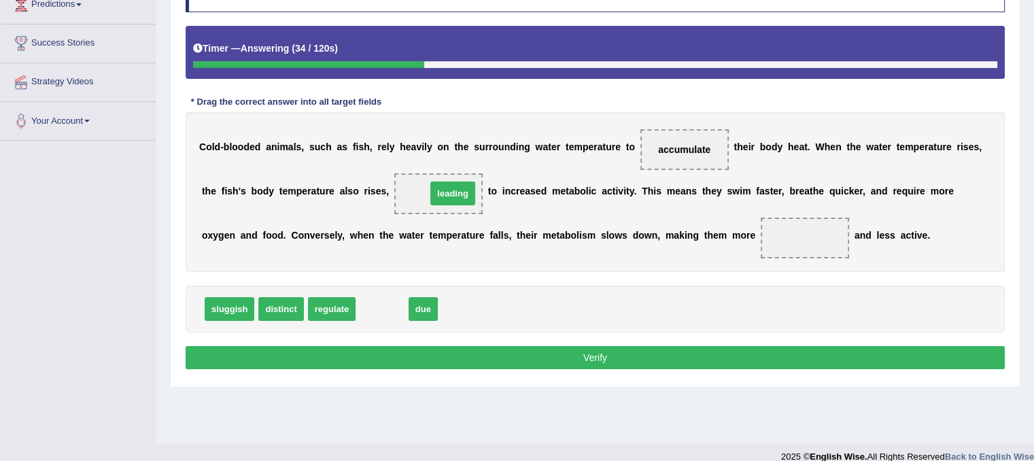
drag, startPoint x: 375, startPoint y: 307, endPoint x: 446, endPoint y: 191, distance: 135.5
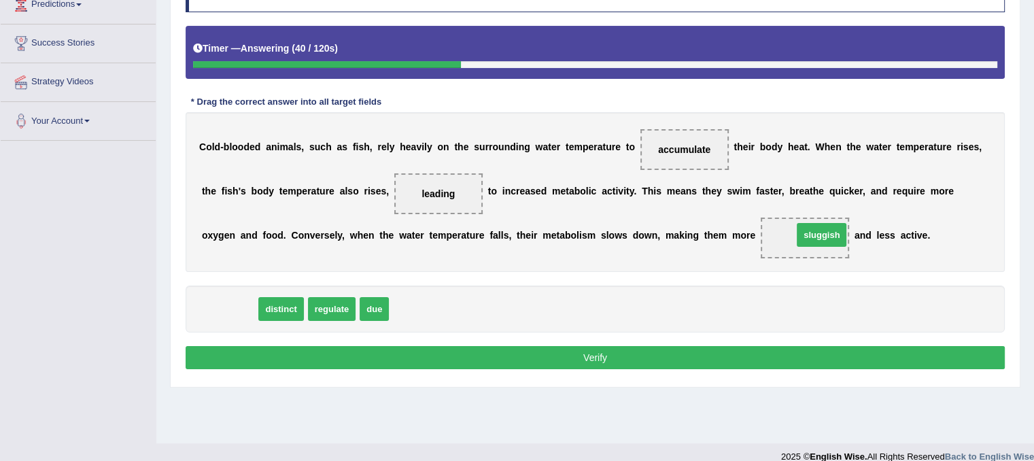
drag, startPoint x: 223, startPoint y: 303, endPoint x: 815, endPoint y: 229, distance: 596.6
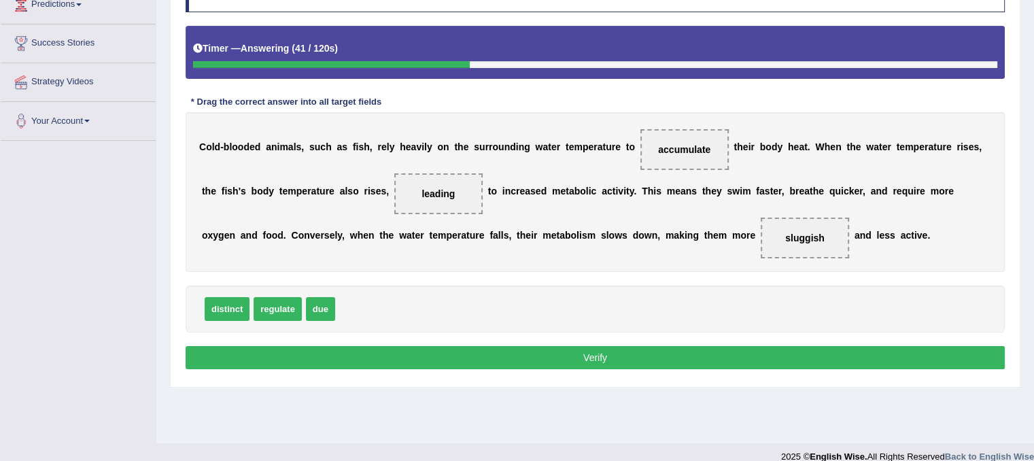
click at [596, 351] on button "Verify" at bounding box center [595, 357] width 819 height 23
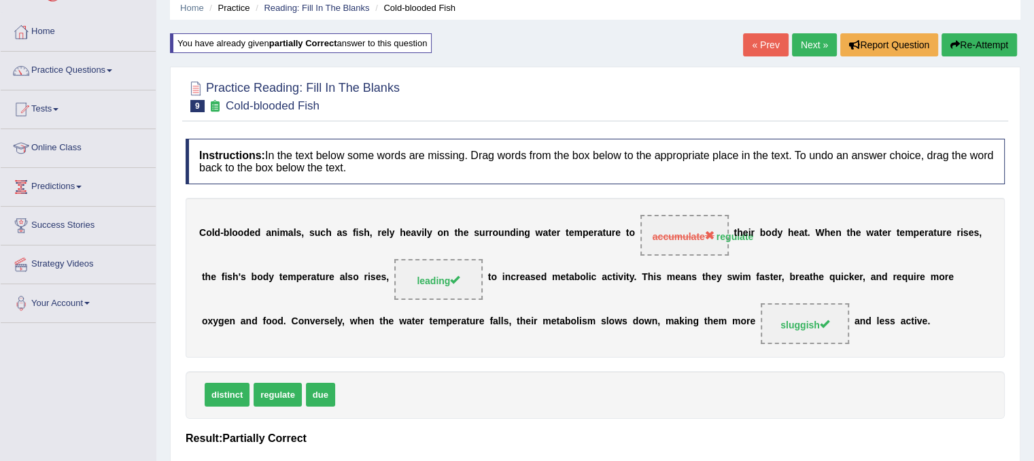
scroll to position [33, 0]
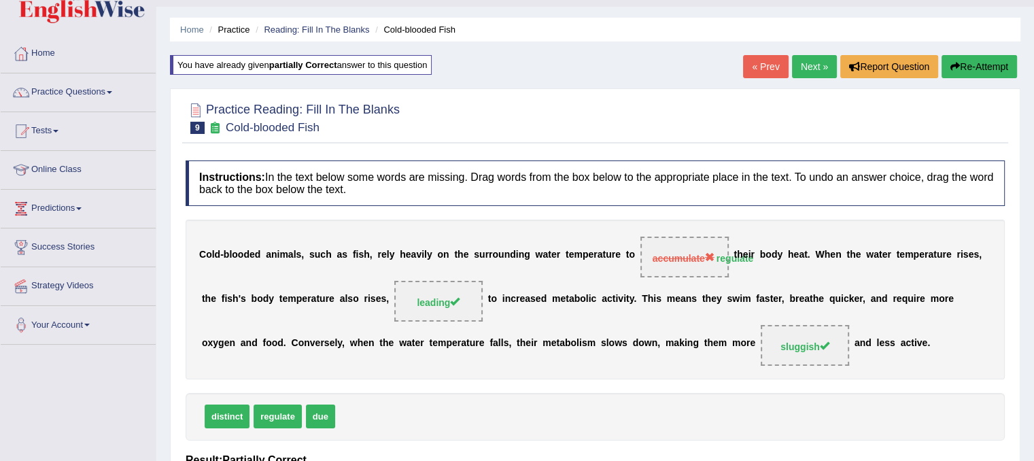
click at [973, 67] on button "Re-Attempt" at bounding box center [979, 66] width 75 height 23
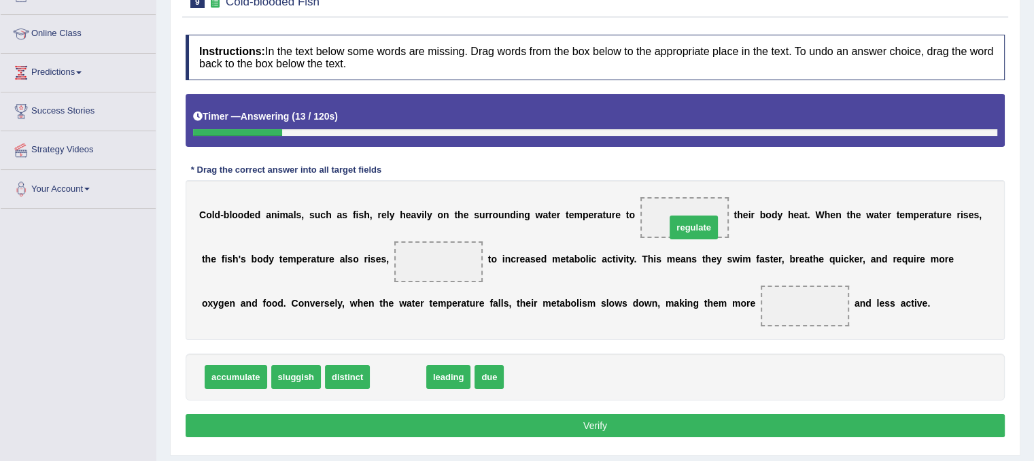
drag, startPoint x: 405, startPoint y: 375, endPoint x: 701, endPoint y: 225, distance: 331.4
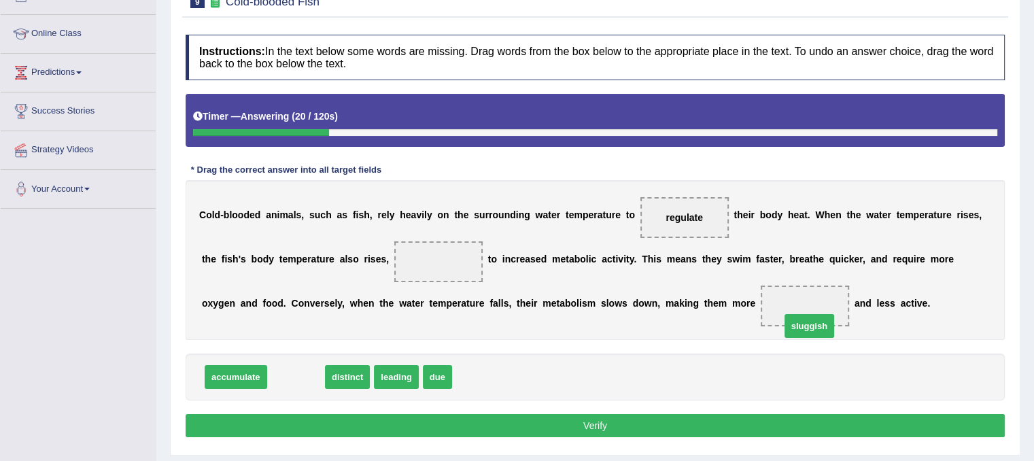
drag, startPoint x: 299, startPoint y: 374, endPoint x: 810, endPoint y: 316, distance: 513.8
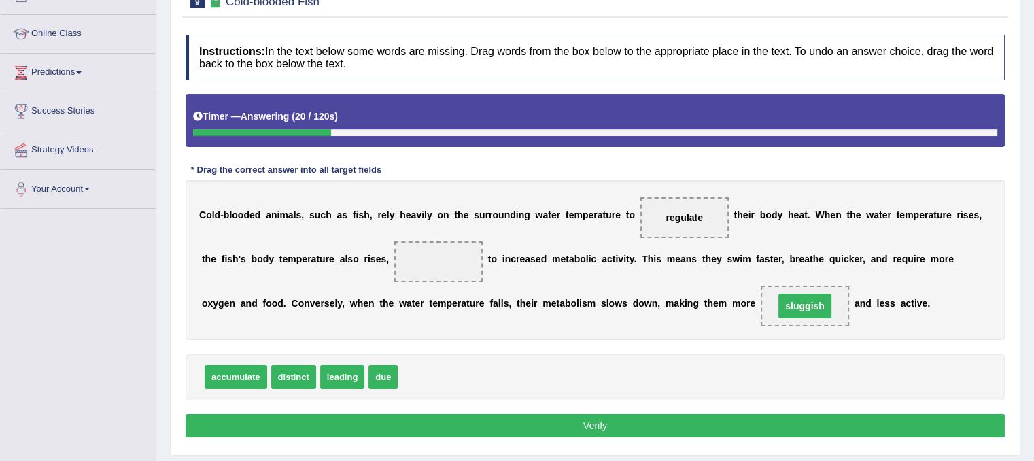
click at [806, 309] on span "sluggish" at bounding box center [804, 306] width 53 height 24
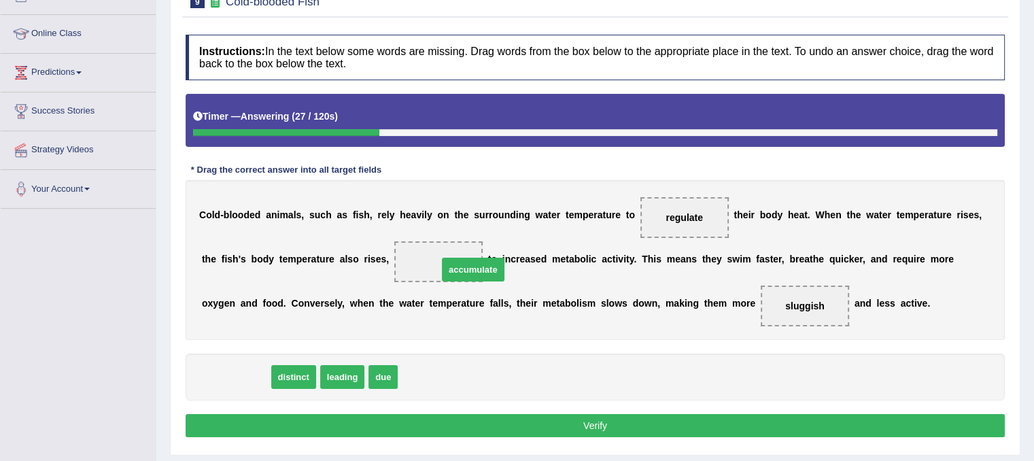
drag, startPoint x: 226, startPoint y: 374, endPoint x: 463, endPoint y: 266, distance: 260.4
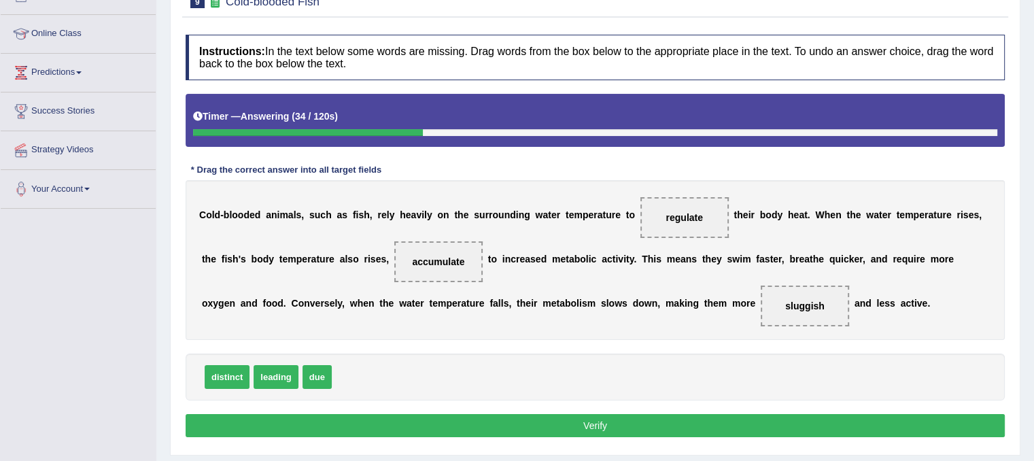
click at [460, 421] on button "Verify" at bounding box center [595, 425] width 819 height 23
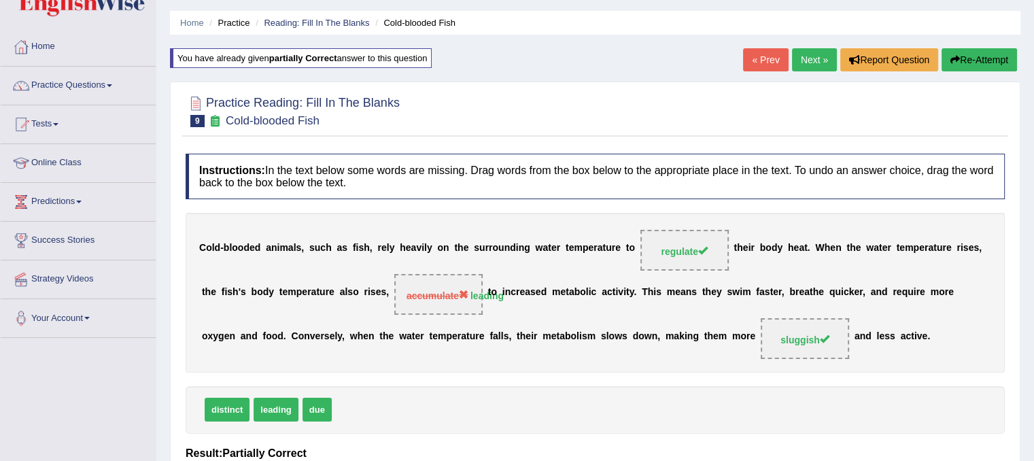
scroll to position [33, 0]
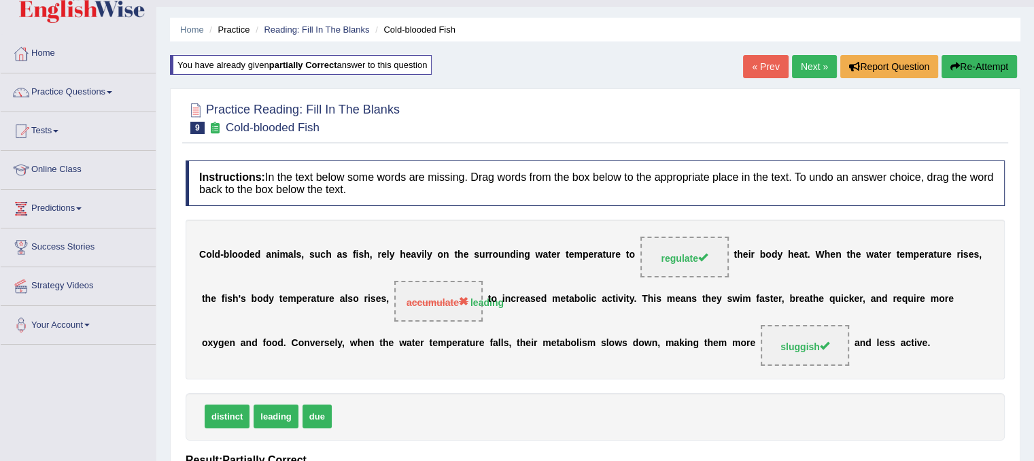
click at [992, 63] on button "Re-Attempt" at bounding box center [979, 66] width 75 height 23
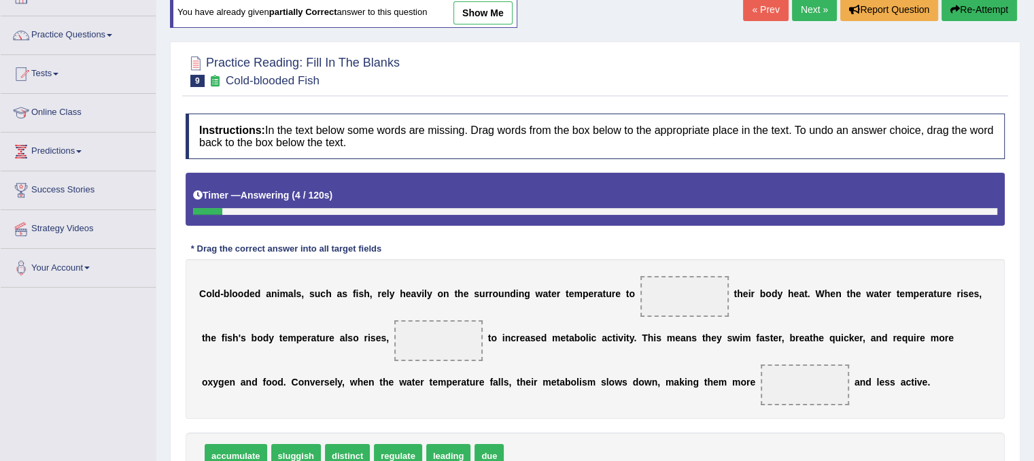
scroll to position [169, 0]
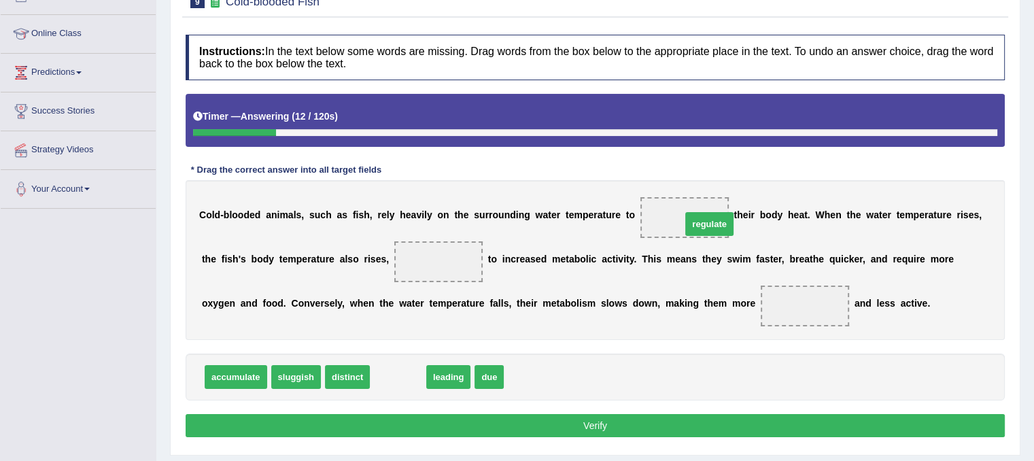
drag, startPoint x: 399, startPoint y: 377, endPoint x: 710, endPoint y: 224, distance: 346.9
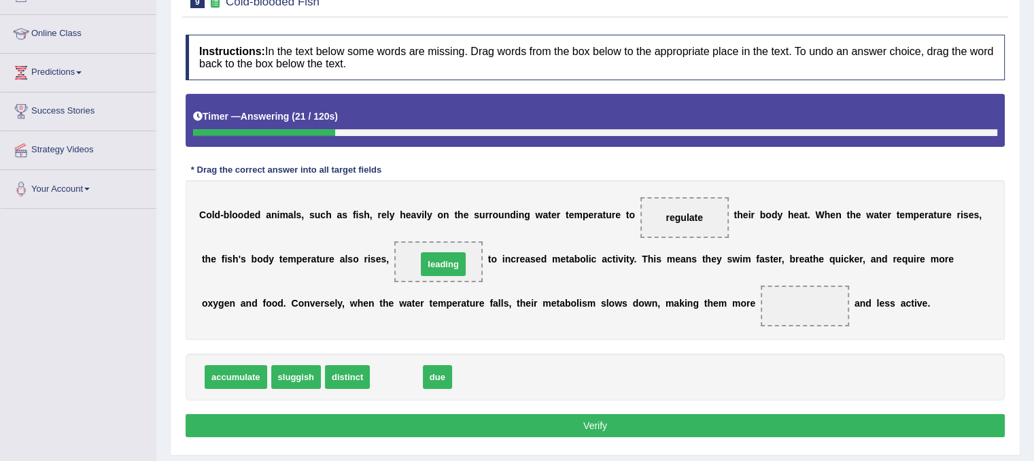
drag, startPoint x: 385, startPoint y: 381, endPoint x: 432, endPoint y: 269, distance: 122.2
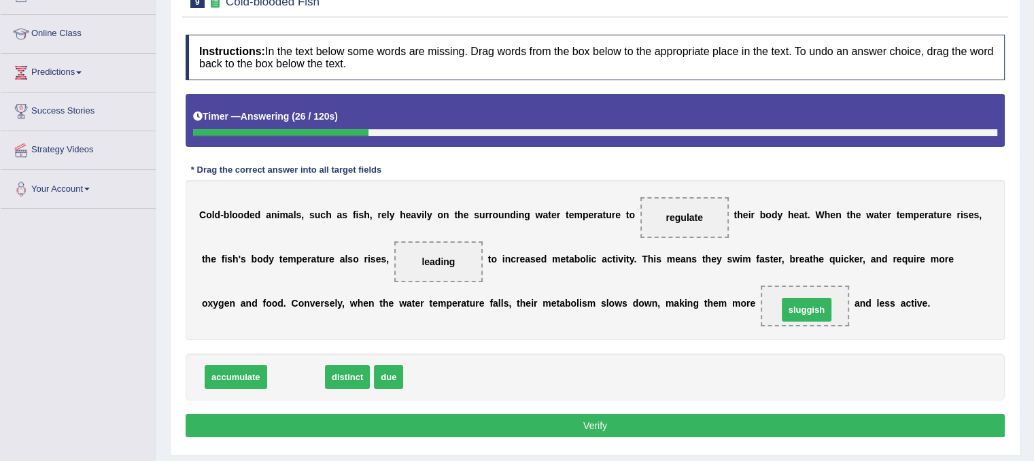
drag, startPoint x: 292, startPoint y: 370, endPoint x: 802, endPoint y: 303, distance: 515.0
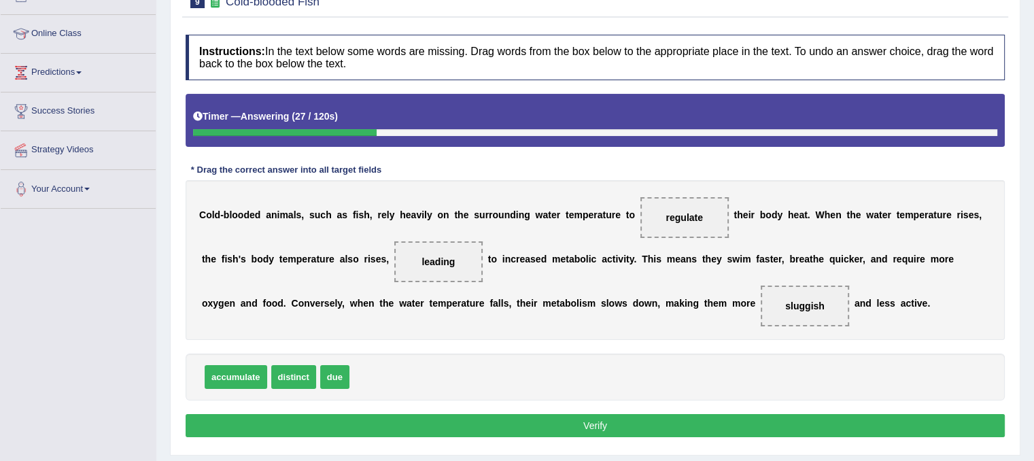
click at [705, 430] on button "Verify" at bounding box center [595, 425] width 819 height 23
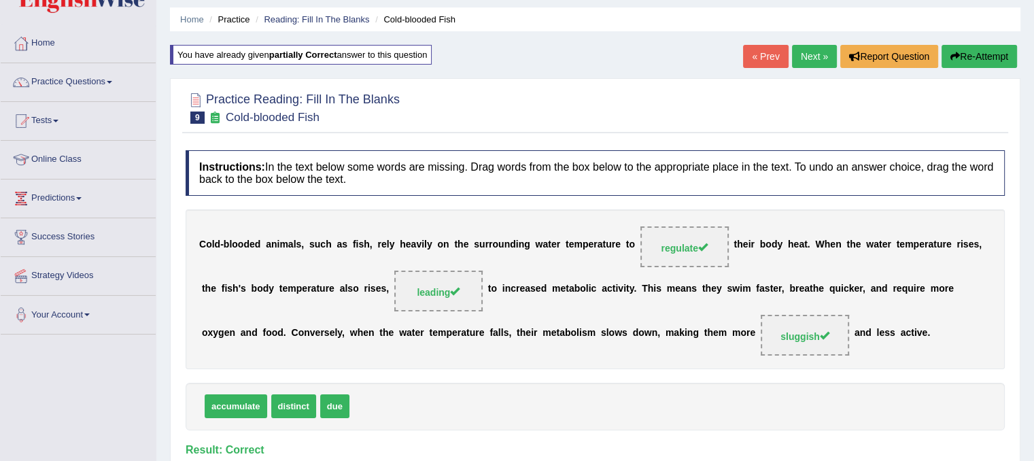
scroll to position [0, 0]
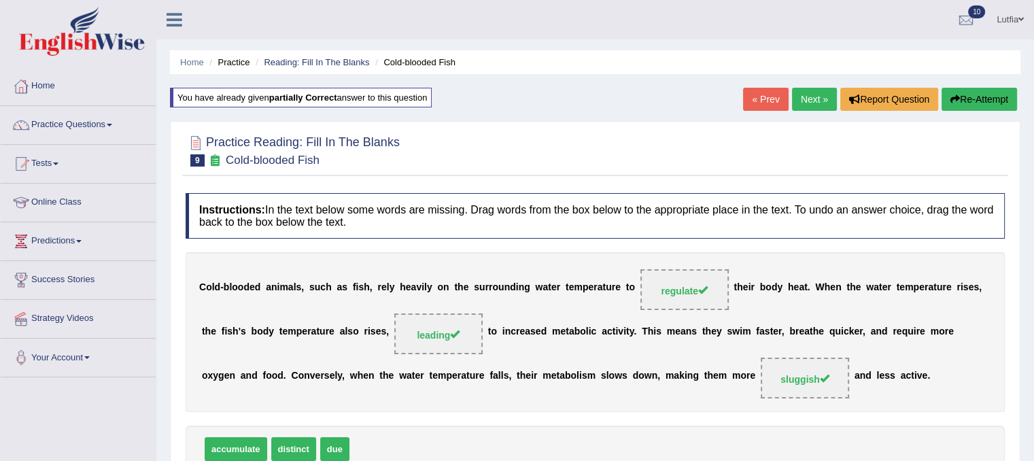
click at [764, 103] on link "« Prev" at bounding box center [765, 99] width 45 height 23
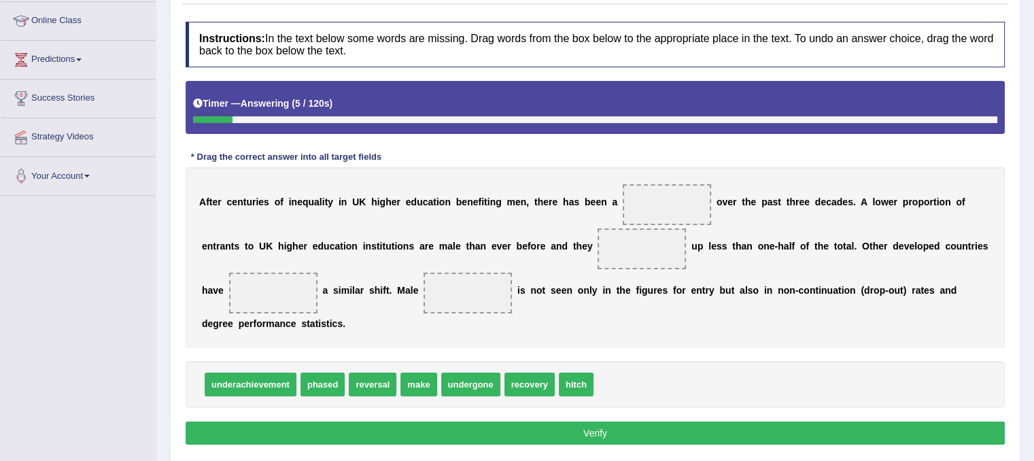
scroll to position [204, 0]
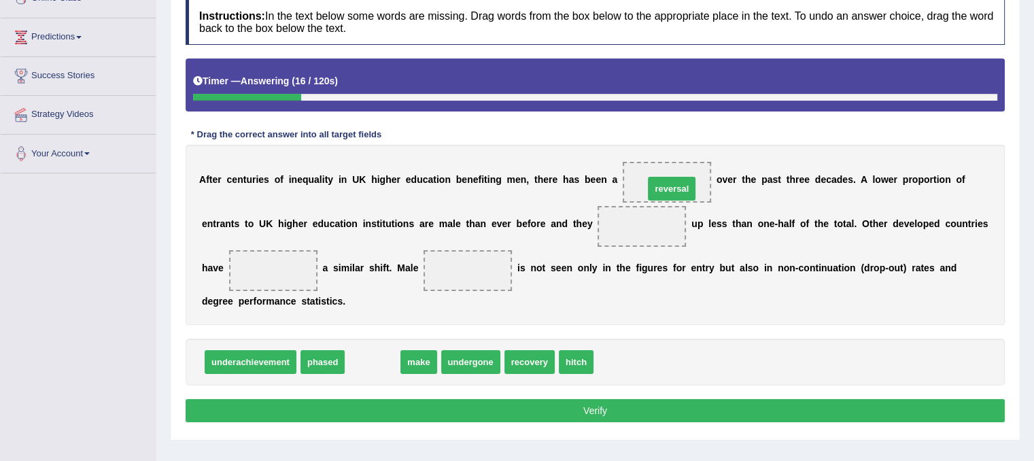
drag, startPoint x: 378, startPoint y: 362, endPoint x: 682, endPoint y: 180, distance: 354.0
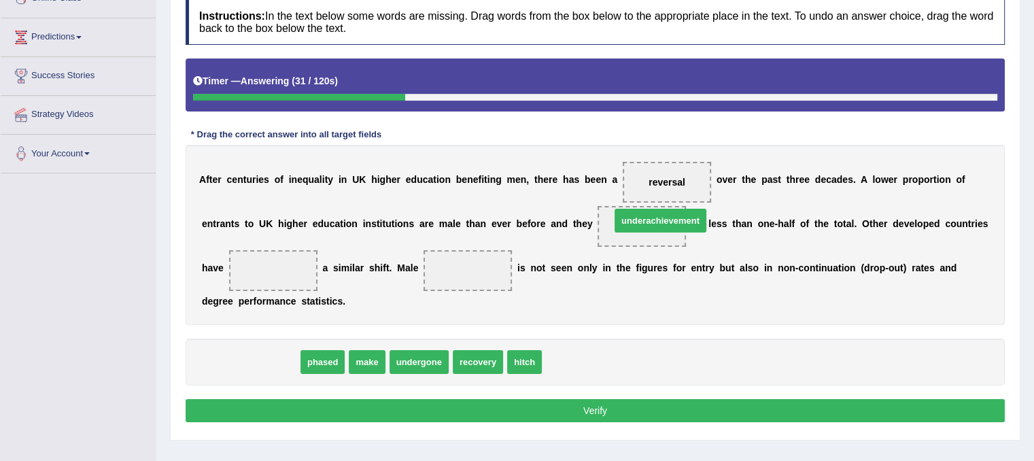
drag, startPoint x: 264, startPoint y: 360, endPoint x: 674, endPoint y: 218, distance: 433.6
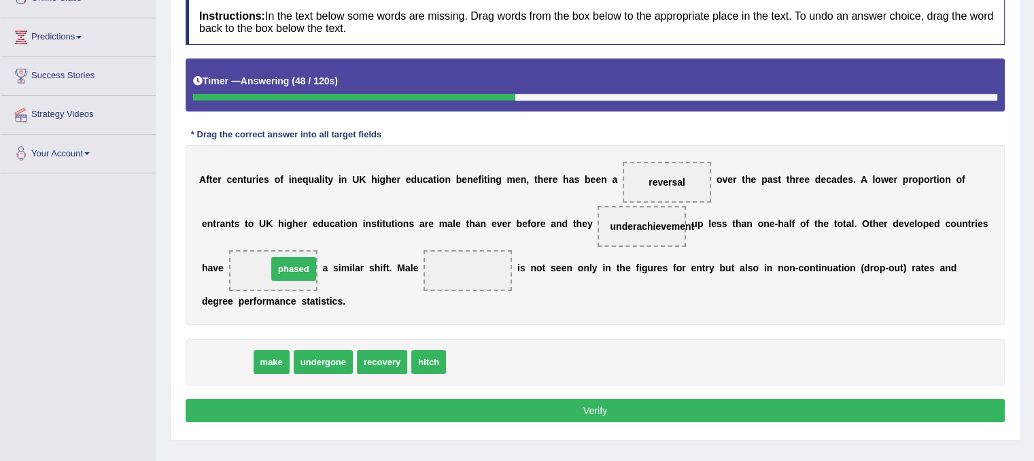
drag, startPoint x: 230, startPoint y: 358, endPoint x: 296, endPoint y: 262, distance: 116.3
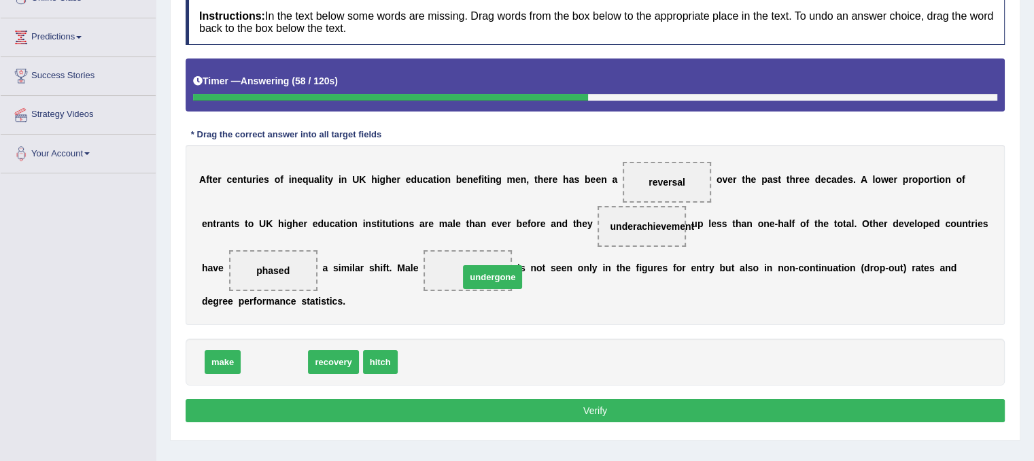
drag, startPoint x: 288, startPoint y: 365, endPoint x: 506, endPoint y: 279, distance: 234.4
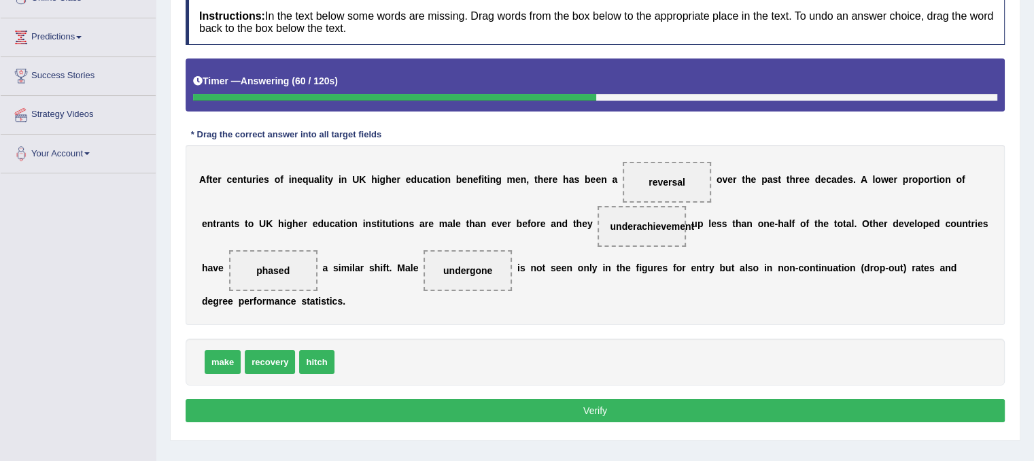
click at [483, 408] on button "Verify" at bounding box center [595, 410] width 819 height 23
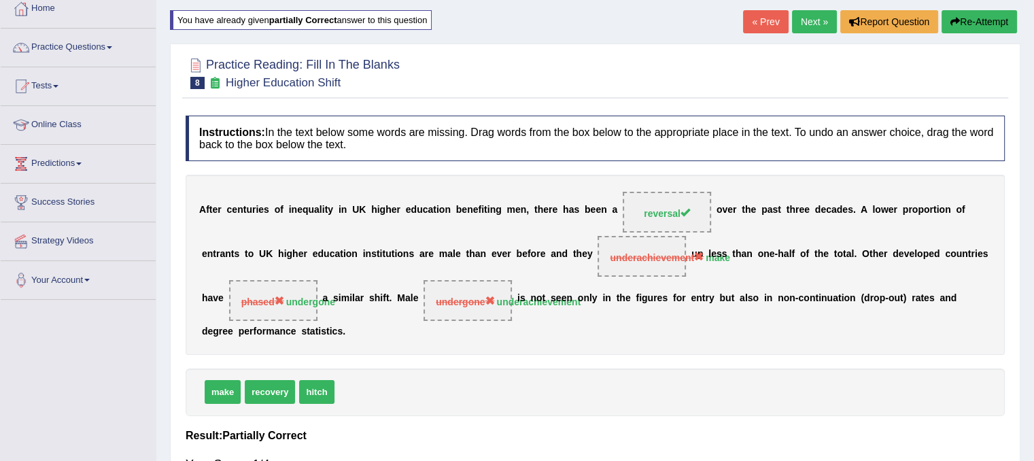
scroll to position [0, 0]
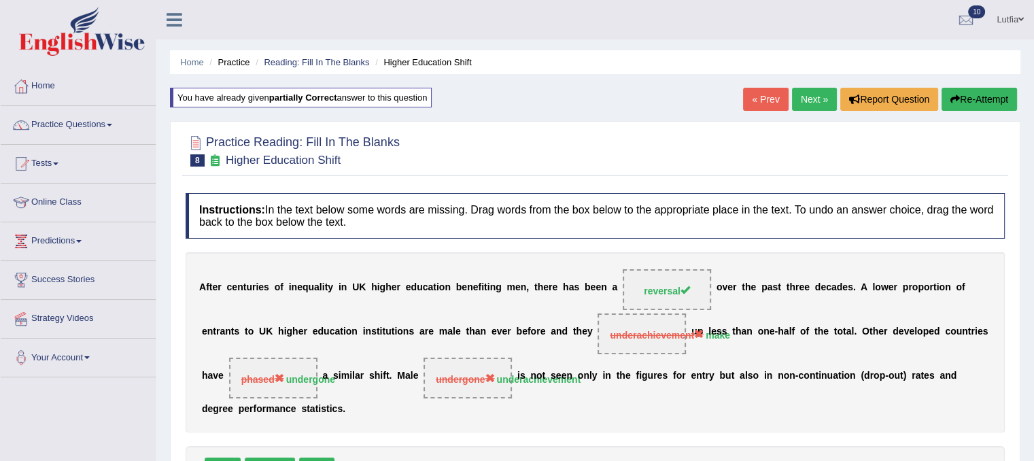
click at [963, 101] on button "Re-Attempt" at bounding box center [979, 99] width 75 height 23
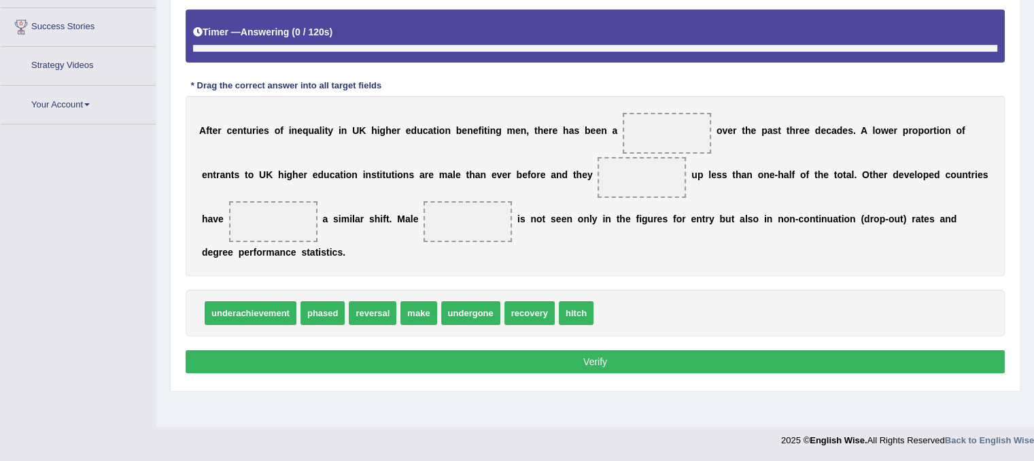
scroll to position [253, 0]
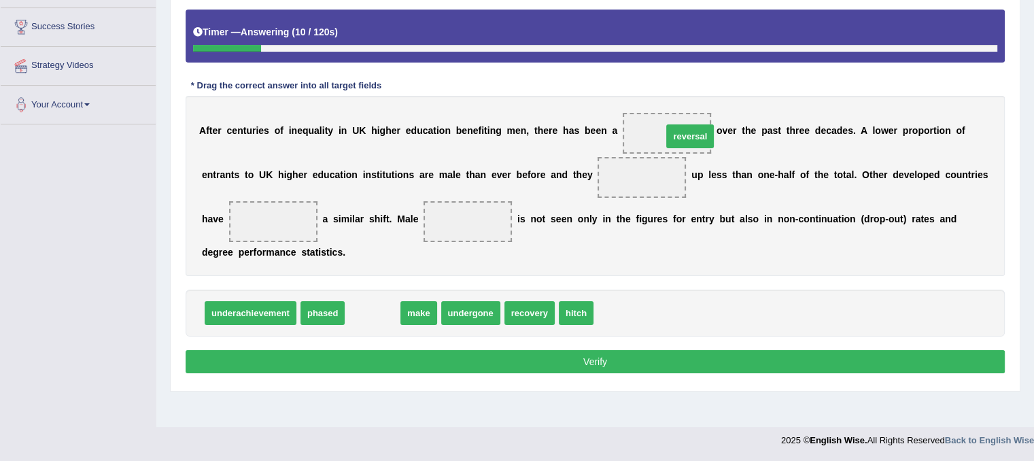
drag, startPoint x: 358, startPoint y: 311, endPoint x: 676, endPoint y: 134, distance: 363.4
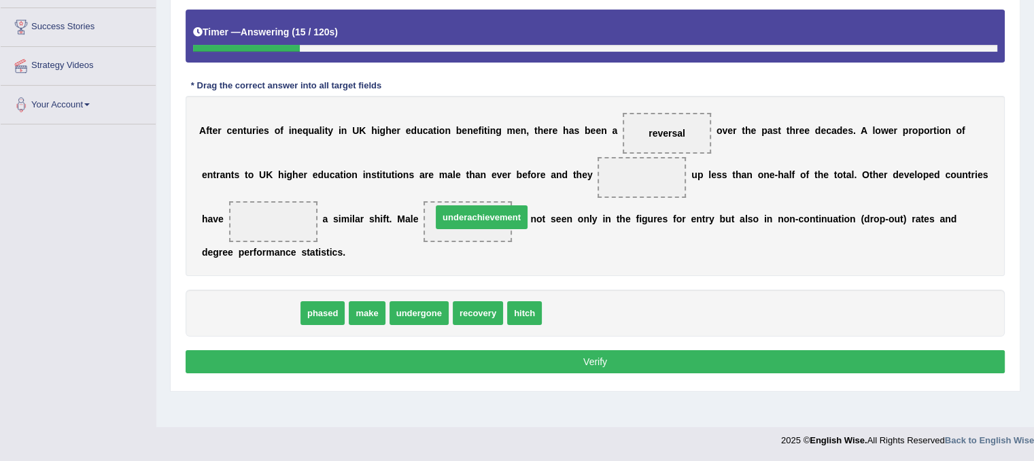
drag, startPoint x: 258, startPoint y: 309, endPoint x: 489, endPoint y: 213, distance: 250.2
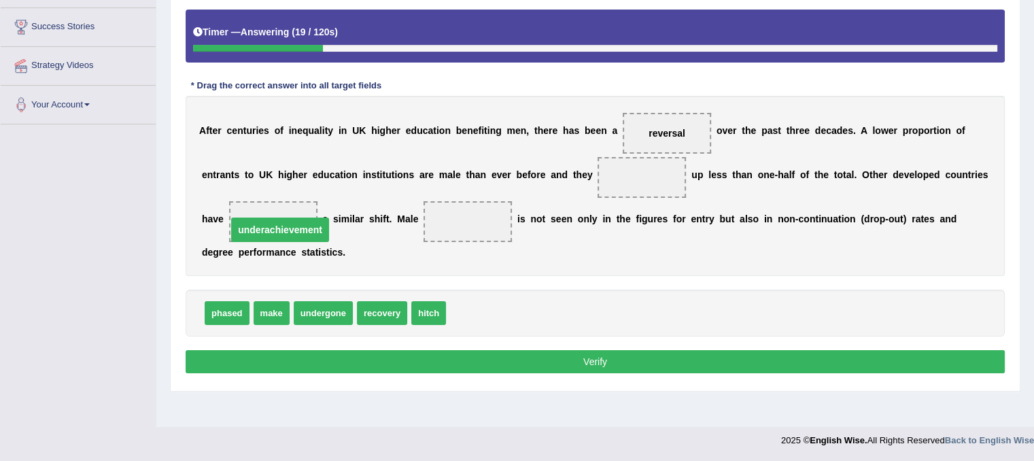
drag, startPoint x: 464, startPoint y: 215, endPoint x: 258, endPoint y: 220, distance: 206.7
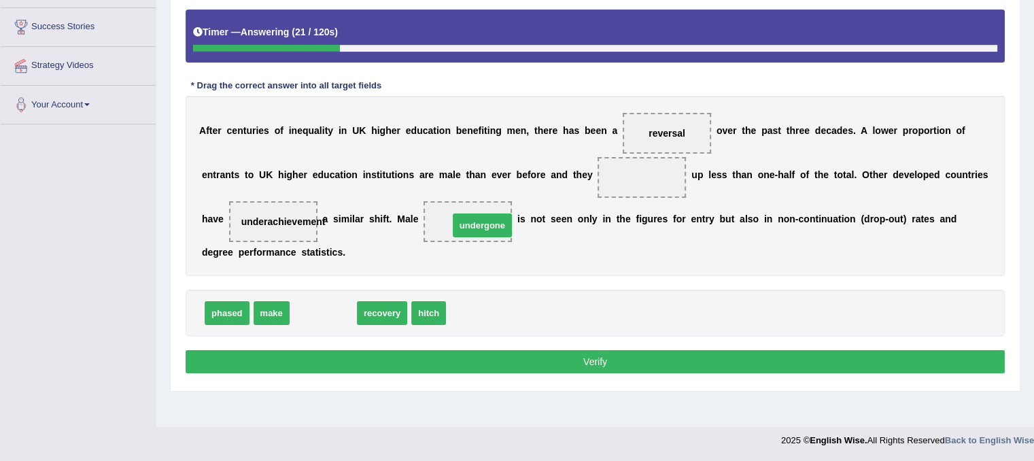
drag, startPoint x: 305, startPoint y: 315, endPoint x: 464, endPoint y: 227, distance: 181.6
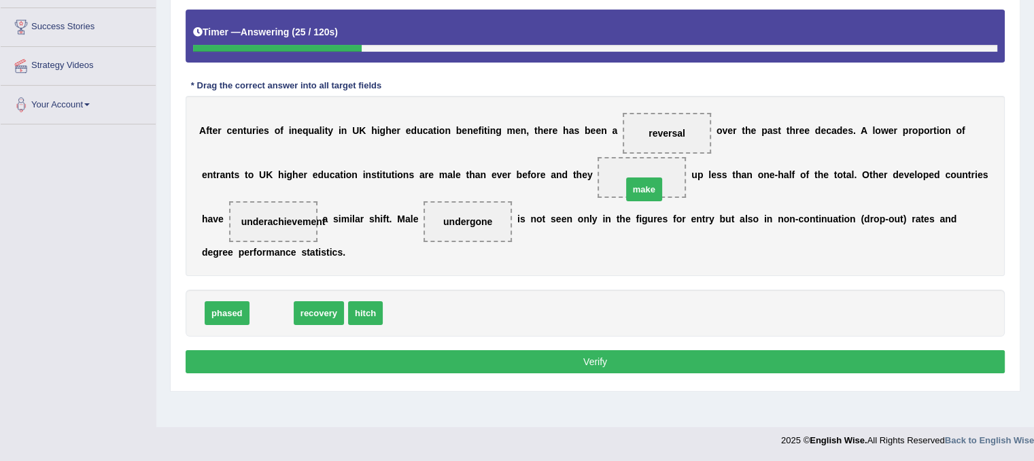
drag, startPoint x: 266, startPoint y: 309, endPoint x: 639, endPoint y: 185, distance: 392.5
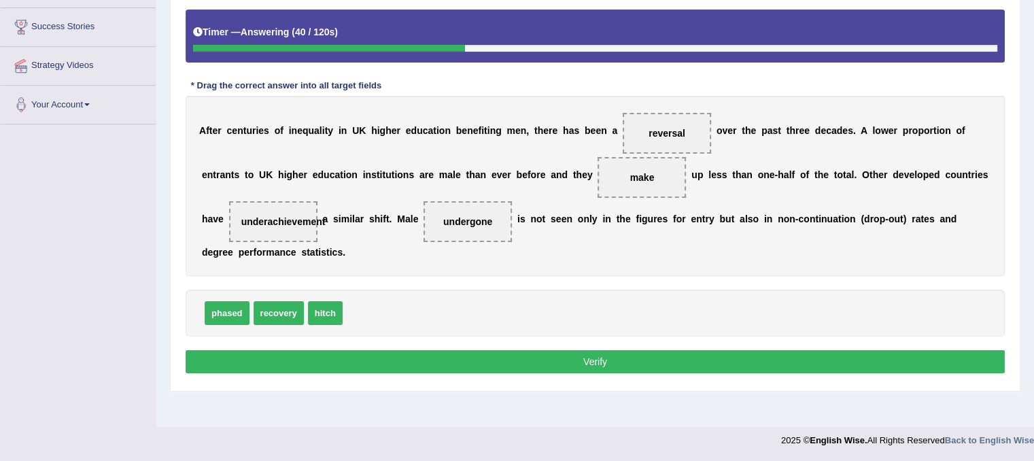
click at [454, 362] on button "Verify" at bounding box center [595, 361] width 819 height 23
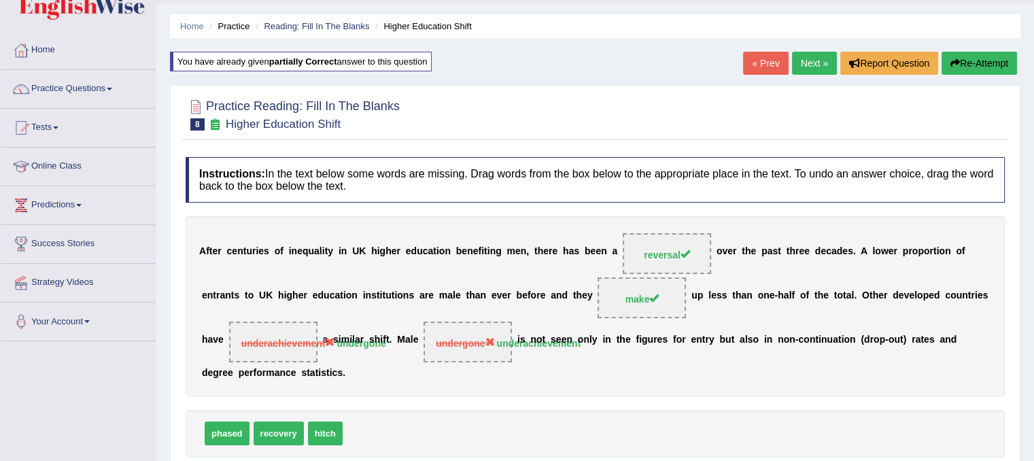
scroll to position [0, 0]
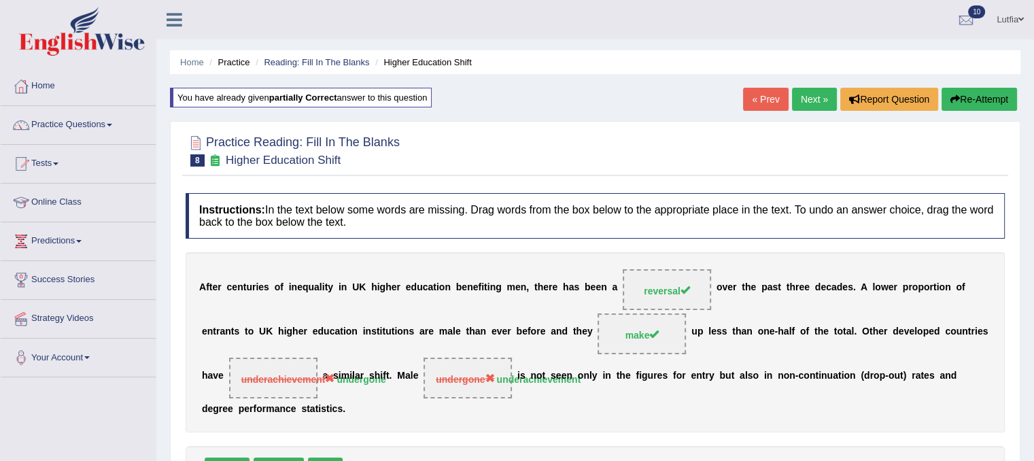
click at [984, 101] on button "Re-Attempt" at bounding box center [979, 99] width 75 height 23
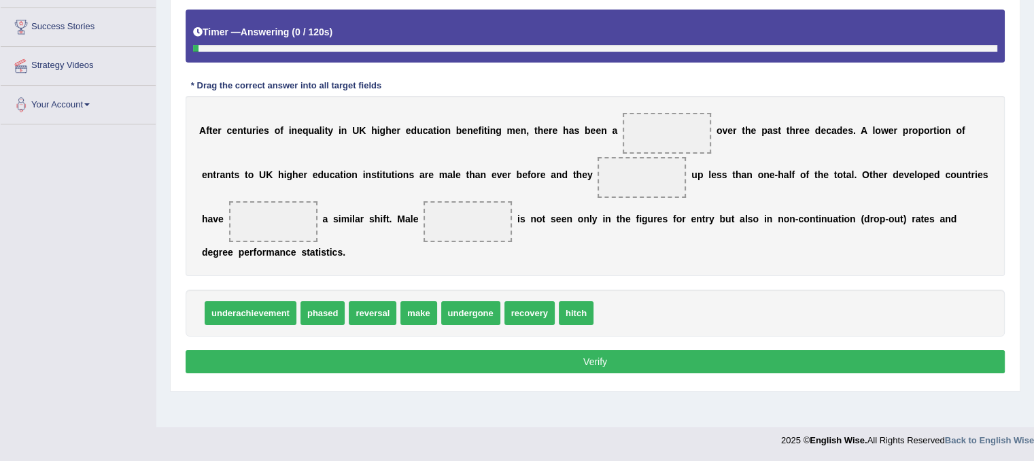
scroll to position [253, 0]
drag, startPoint x: 356, startPoint y: 311, endPoint x: 672, endPoint y: 133, distance: 363.2
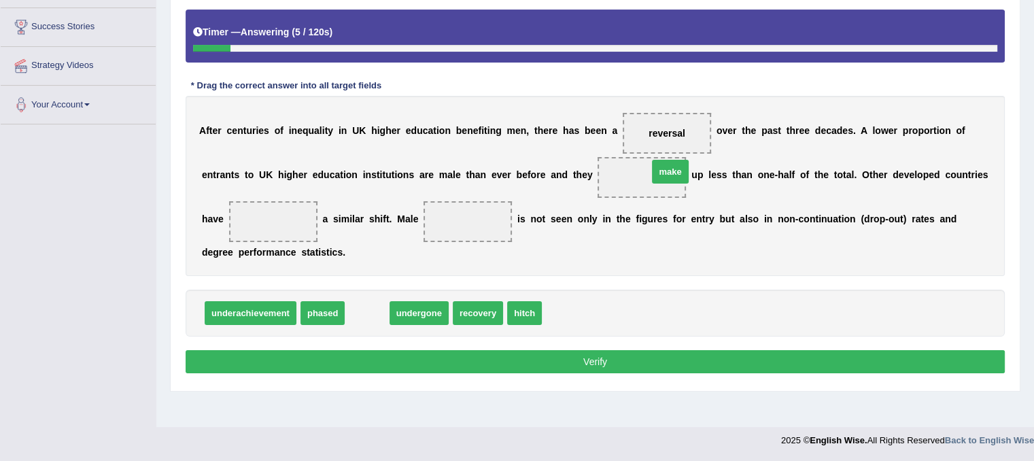
drag, startPoint x: 369, startPoint y: 312, endPoint x: 672, endPoint y: 171, distance: 334.3
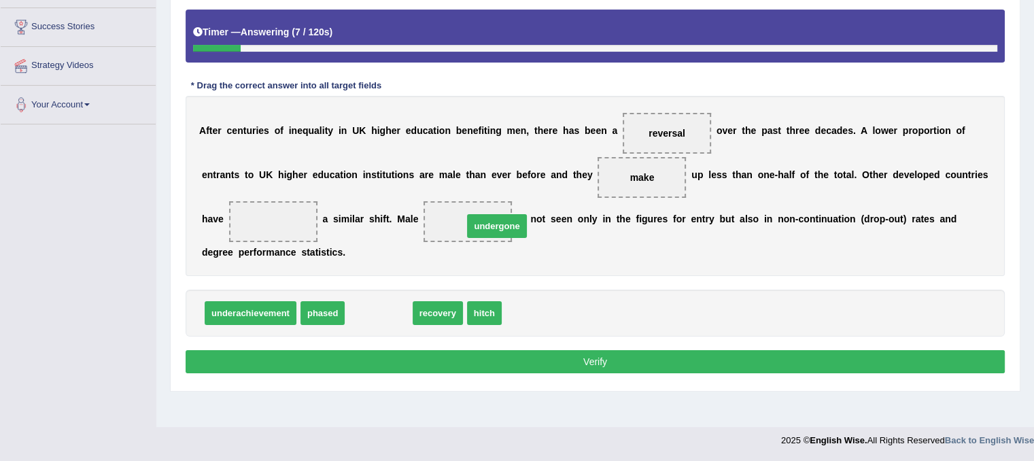
drag, startPoint x: 377, startPoint y: 311, endPoint x: 498, endPoint y: 215, distance: 153.4
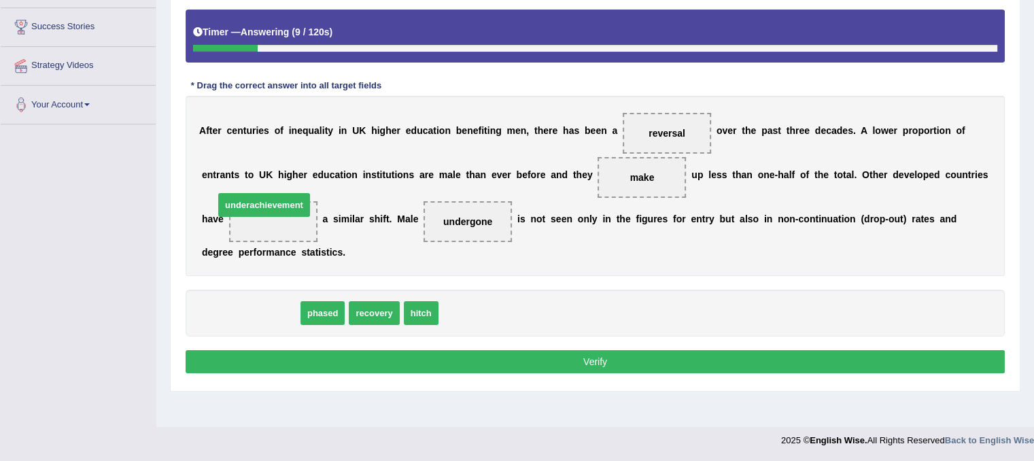
drag, startPoint x: 258, startPoint y: 310, endPoint x: 273, endPoint y: 215, distance: 95.7
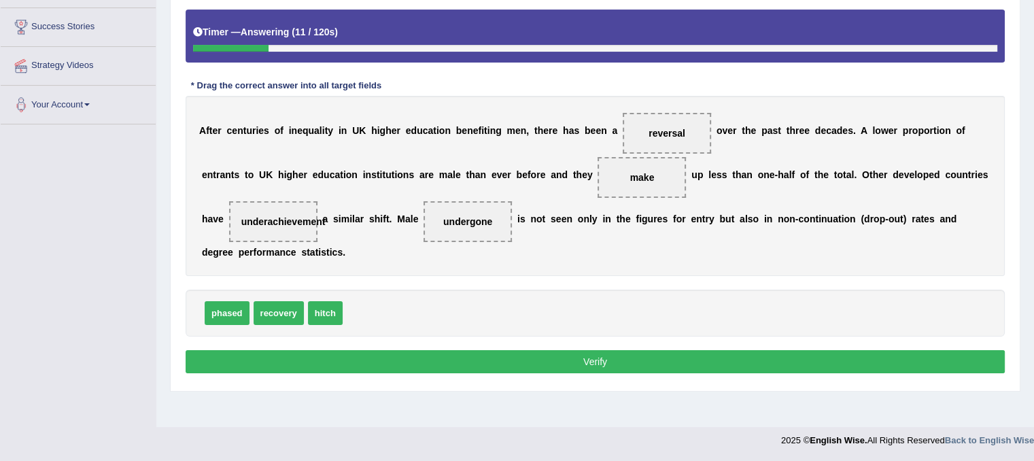
click at [386, 357] on button "Verify" at bounding box center [595, 361] width 819 height 23
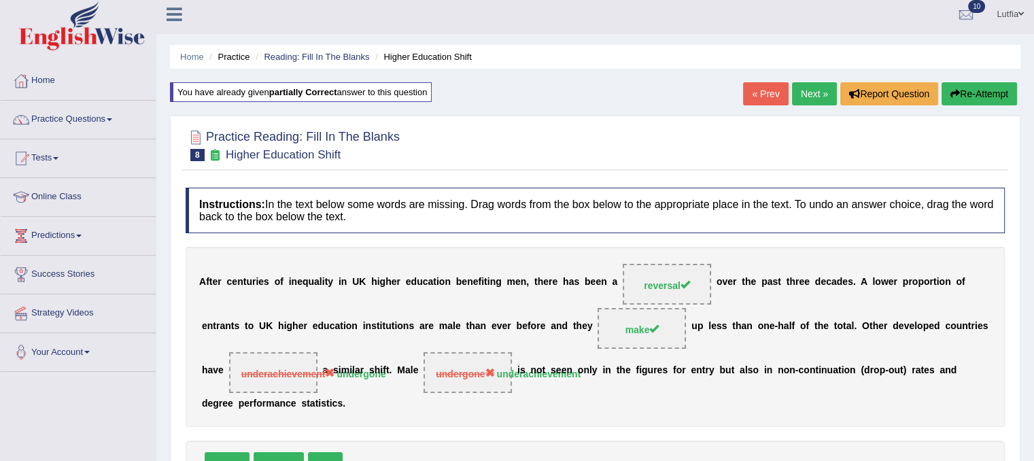
scroll to position [0, 0]
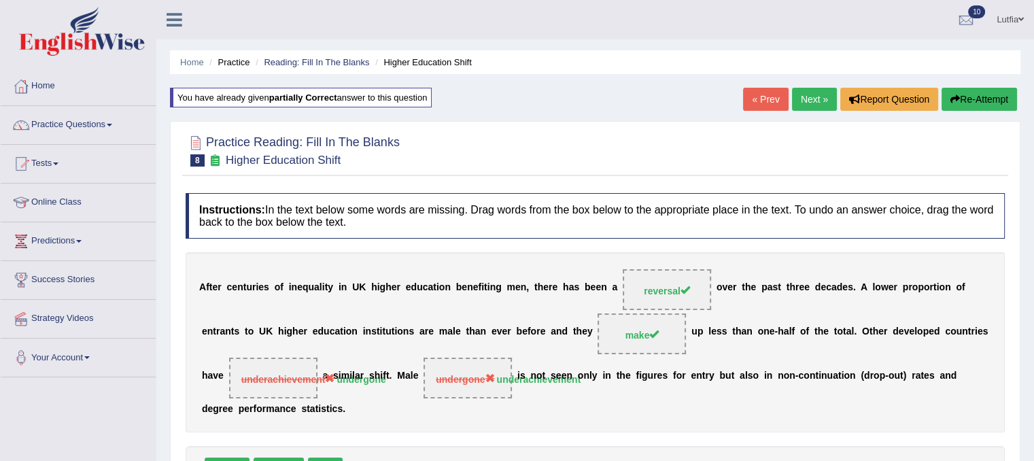
click at [975, 104] on button "Re-Attempt" at bounding box center [979, 99] width 75 height 23
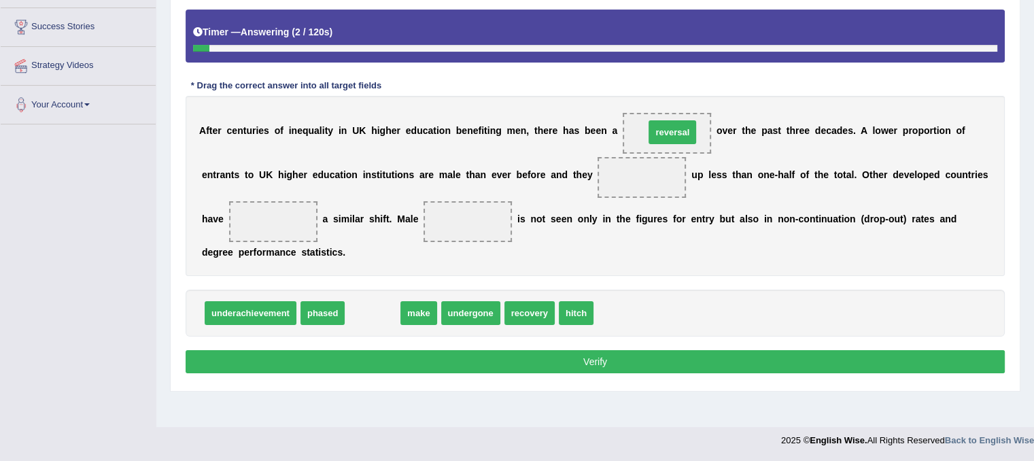
drag, startPoint x: 366, startPoint y: 311, endPoint x: 666, endPoint y: 130, distance: 350.1
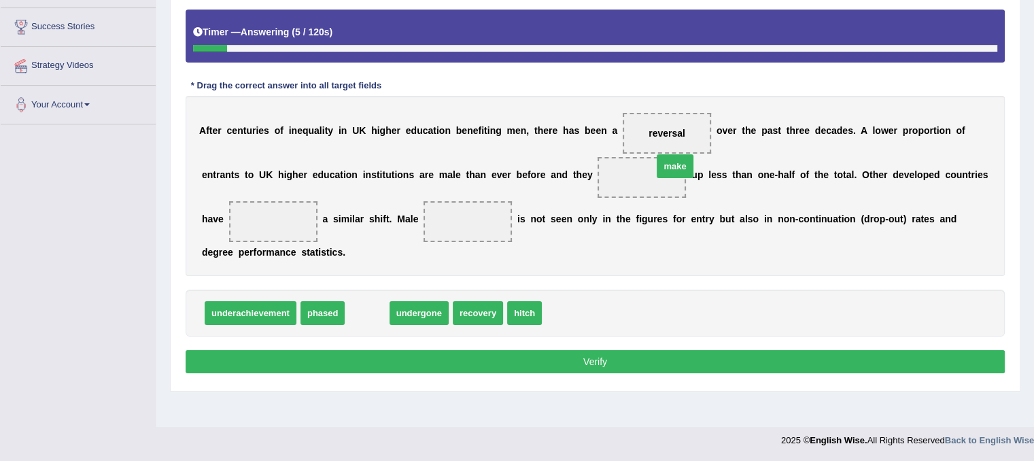
drag, startPoint x: 367, startPoint y: 311, endPoint x: 675, endPoint y: 164, distance: 341.2
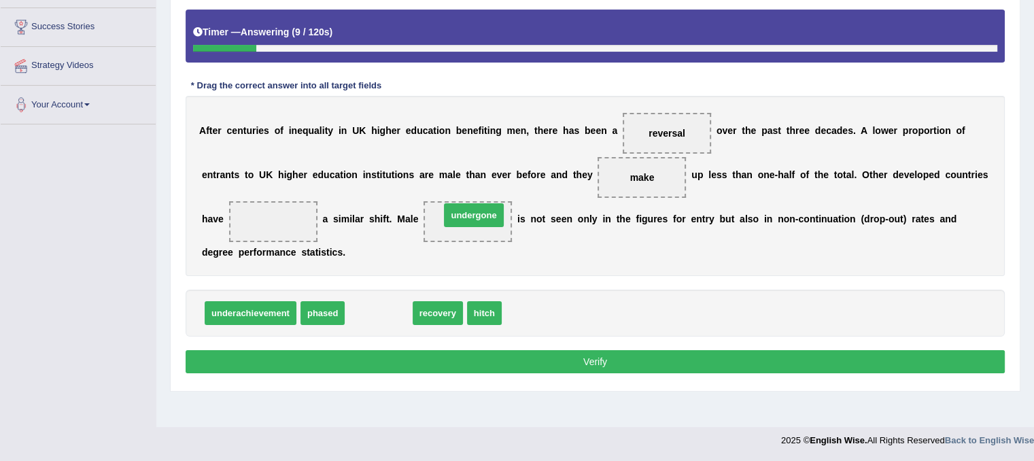
drag, startPoint x: 384, startPoint y: 313, endPoint x: 479, endPoint y: 215, distance: 136.5
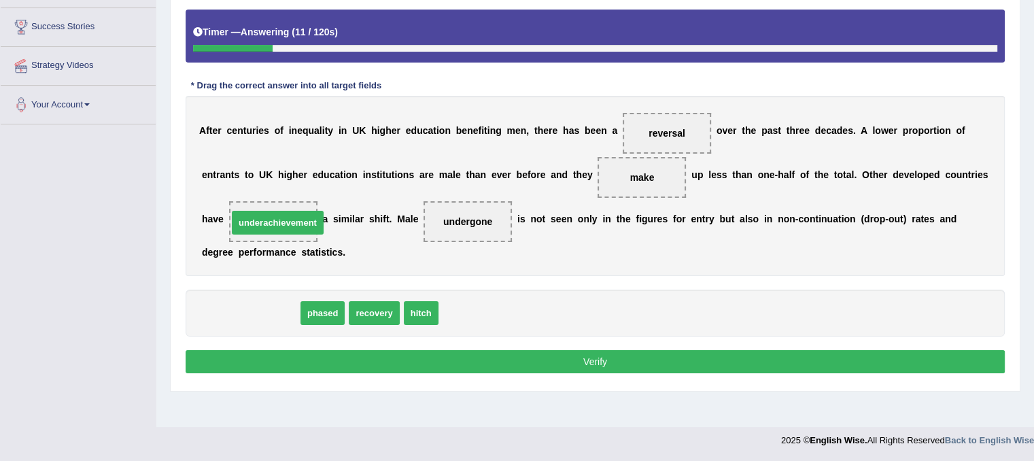
drag, startPoint x: 249, startPoint y: 311, endPoint x: 276, endPoint y: 220, distance: 94.4
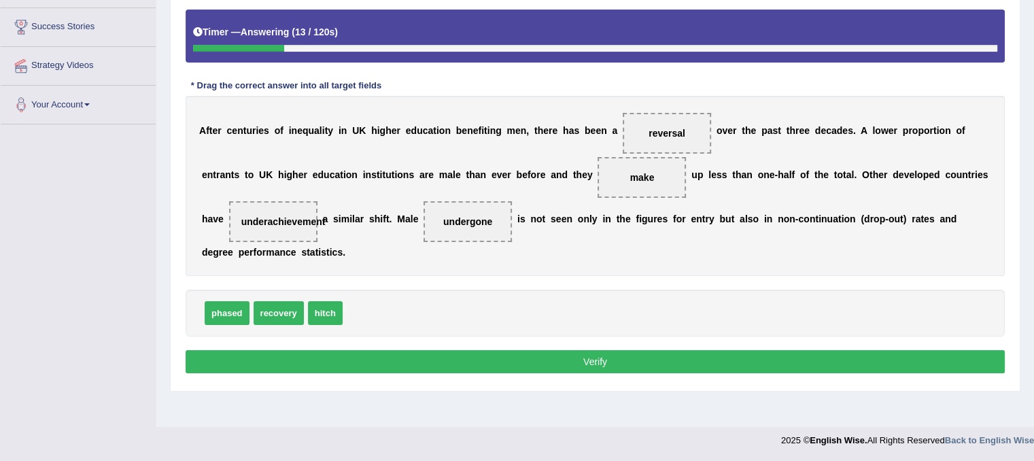
click at [307, 350] on button "Verify" at bounding box center [595, 361] width 819 height 23
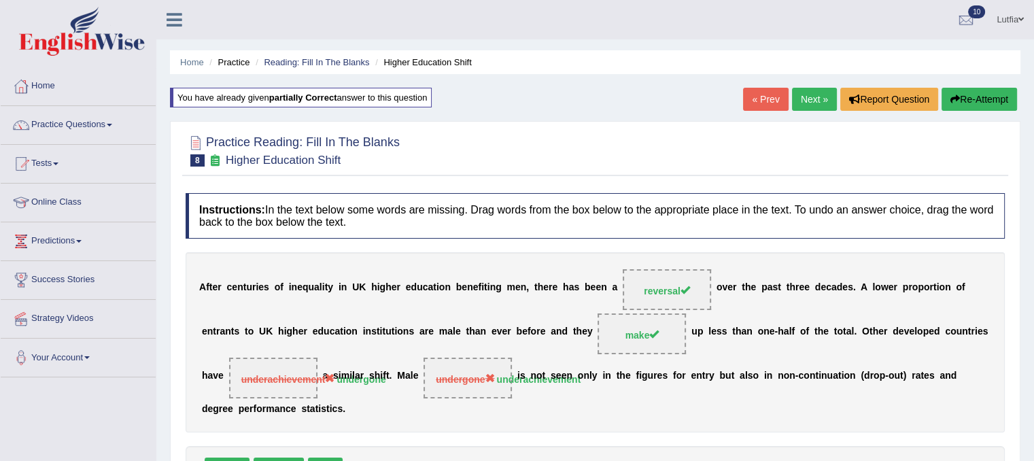
click at [974, 93] on button "Re-Attempt" at bounding box center [979, 99] width 75 height 23
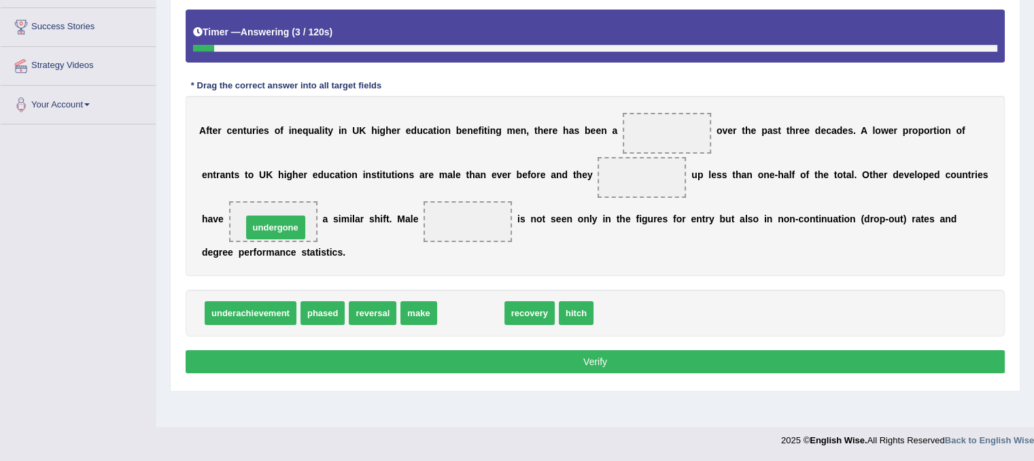
drag, startPoint x: 462, startPoint y: 312, endPoint x: 266, endPoint y: 226, distance: 213.7
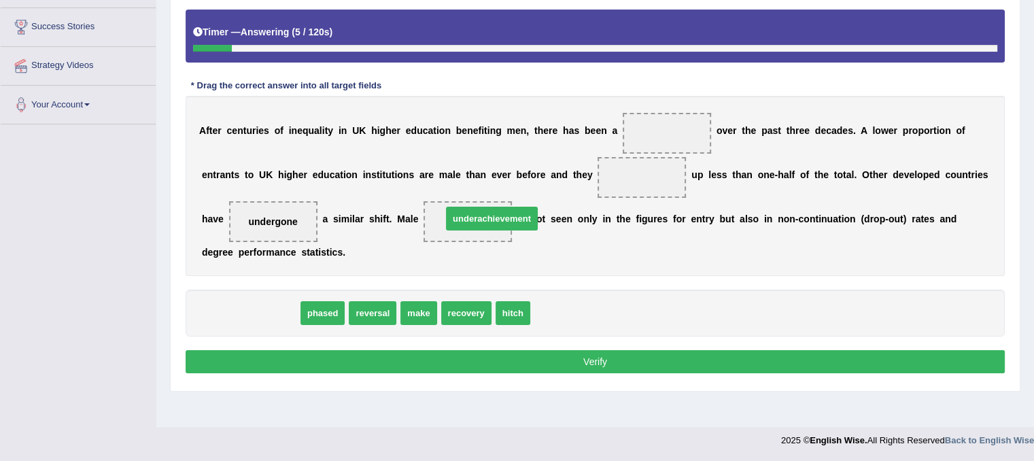
drag, startPoint x: 258, startPoint y: 311, endPoint x: 499, endPoint y: 215, distance: 259.4
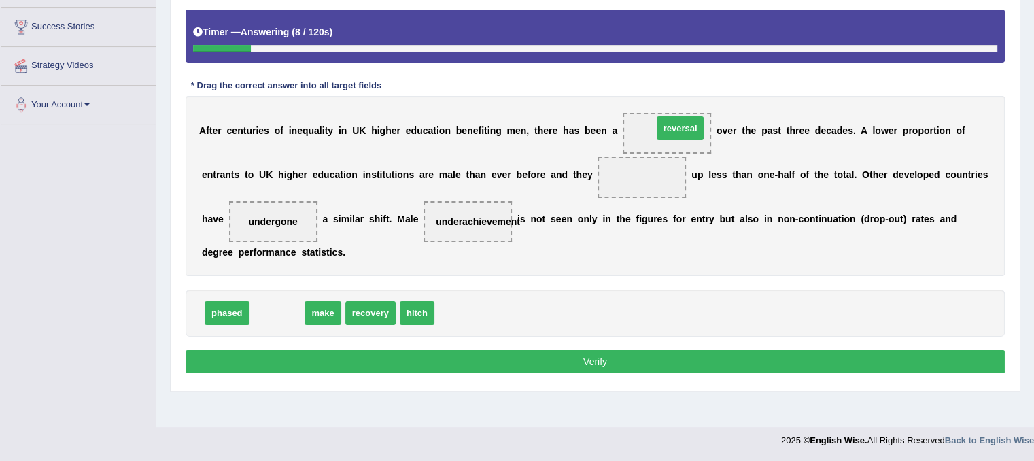
drag, startPoint x: 277, startPoint y: 309, endPoint x: 680, endPoint y: 124, distance: 443.5
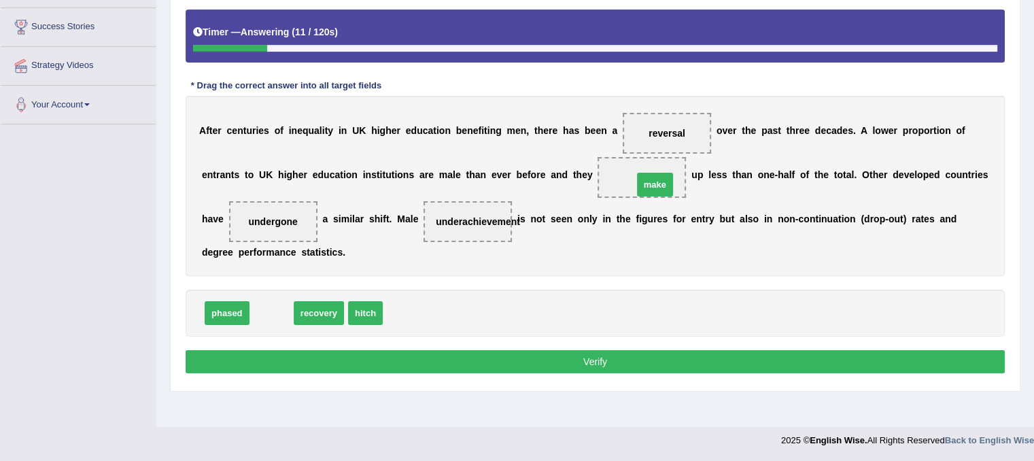
drag, startPoint x: 269, startPoint y: 309, endPoint x: 653, endPoint y: 180, distance: 404.4
click at [527, 359] on button "Verify" at bounding box center [595, 361] width 819 height 23
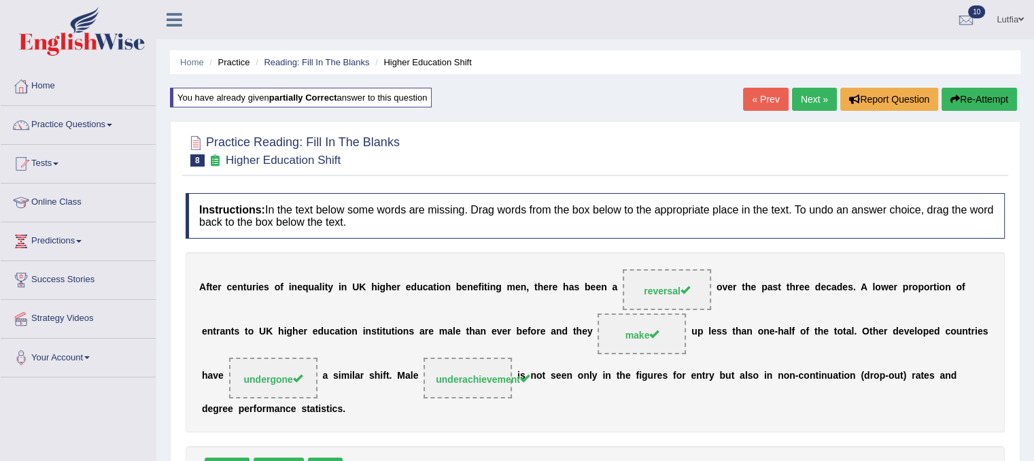
click at [275, 160] on small "Higher Education Shift" at bounding box center [283, 160] width 115 height 13
click at [220, 157] on icon at bounding box center [215, 160] width 14 height 12
click at [109, 113] on link "Practice Questions" at bounding box center [78, 123] width 155 height 34
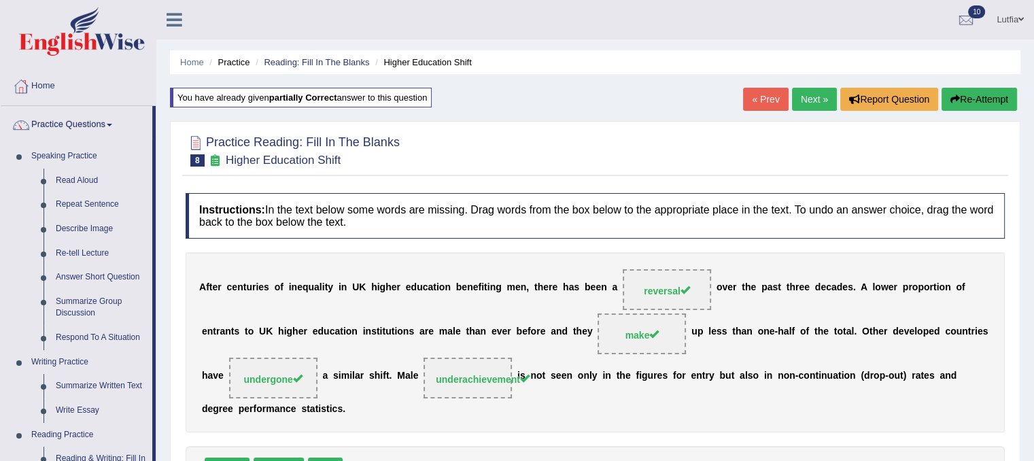
click at [226, 59] on li "Practice" at bounding box center [228, 62] width 44 height 13
click at [205, 156] on h2 "Practice Reading: Fill In The Blanks 8 Higher Education Shift" at bounding box center [293, 150] width 214 height 34
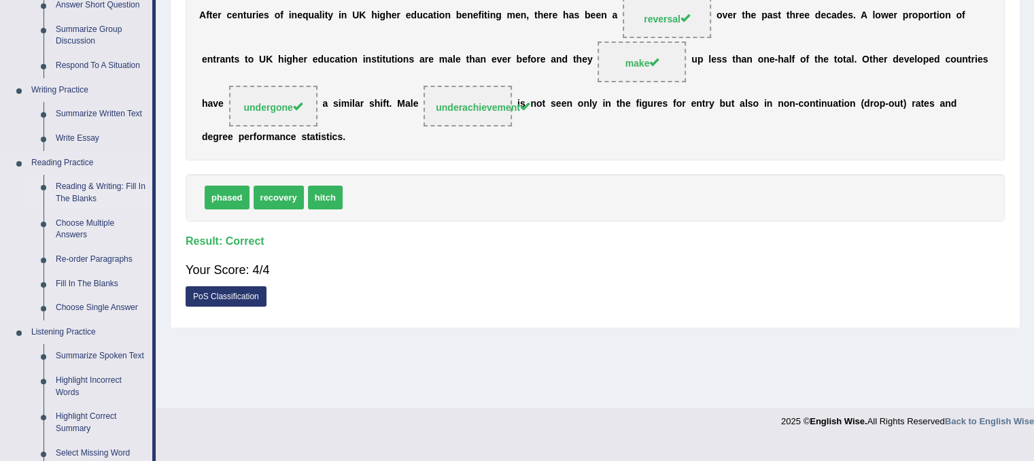
scroll to position [408, 0]
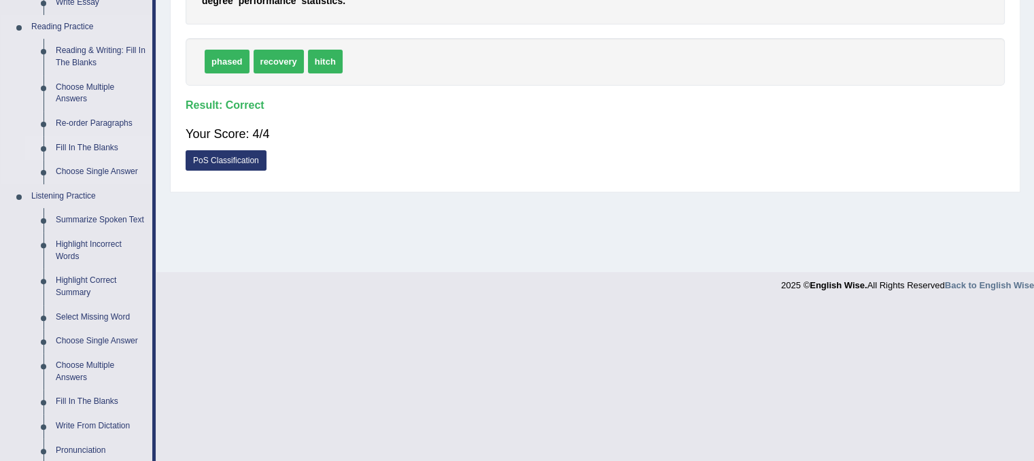
click at [95, 143] on link "Fill In The Blanks" at bounding box center [101, 148] width 103 height 24
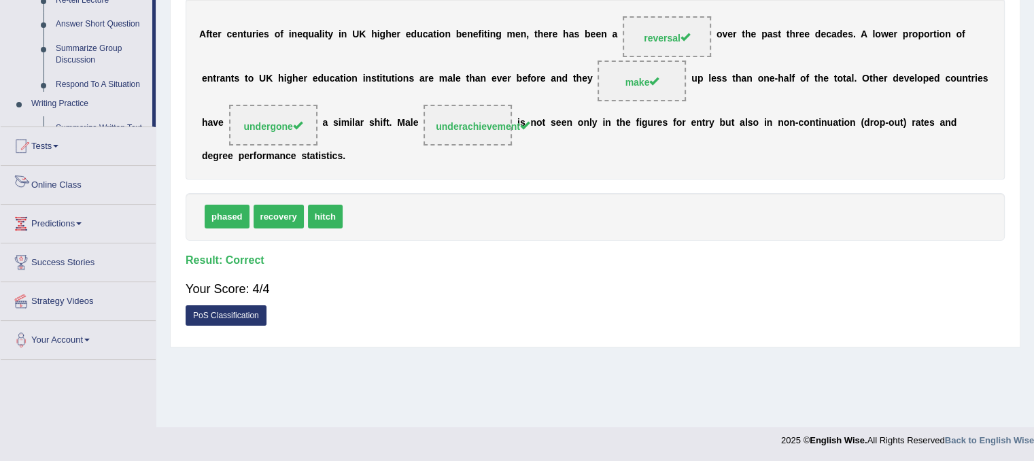
scroll to position [613, 0]
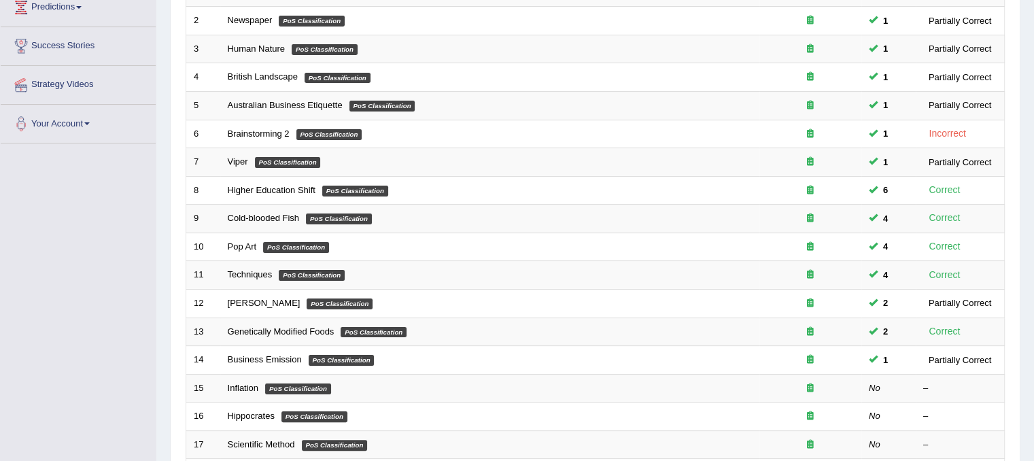
scroll to position [272, 0]
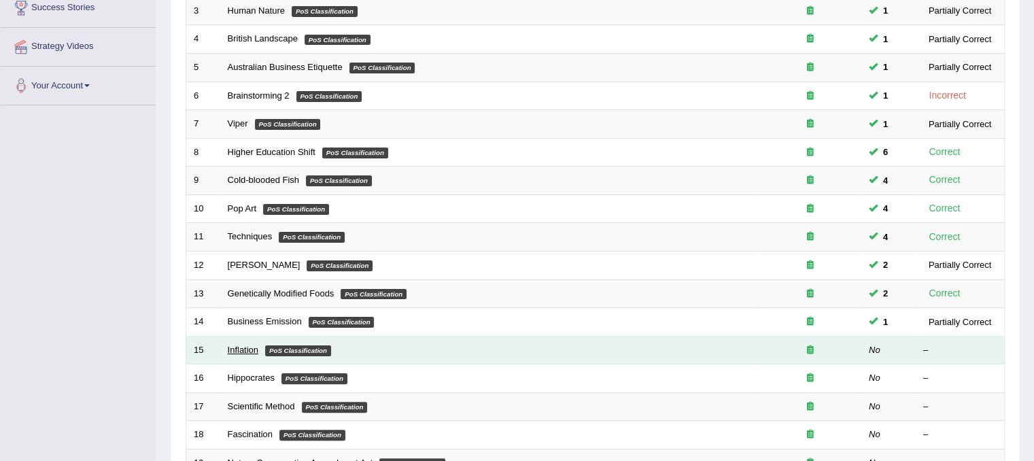
click at [251, 349] on link "Inflation" at bounding box center [243, 350] width 31 height 10
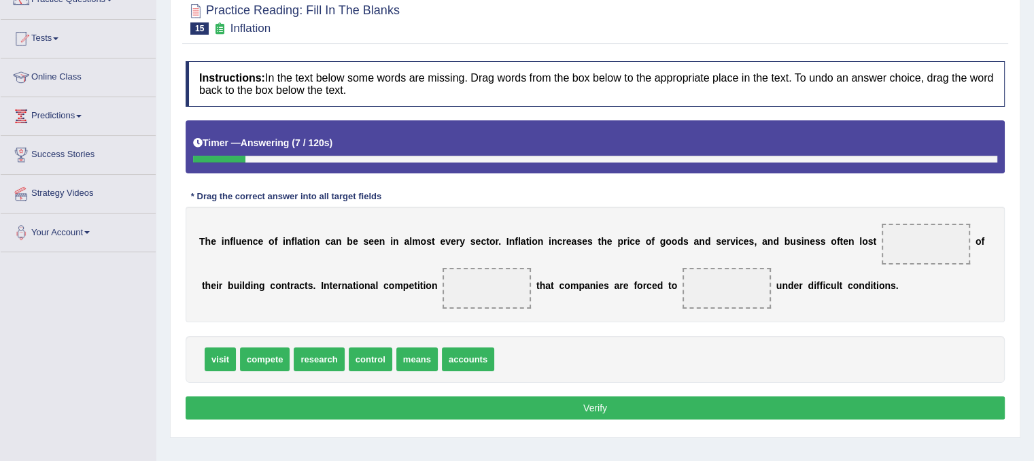
scroll to position [136, 0]
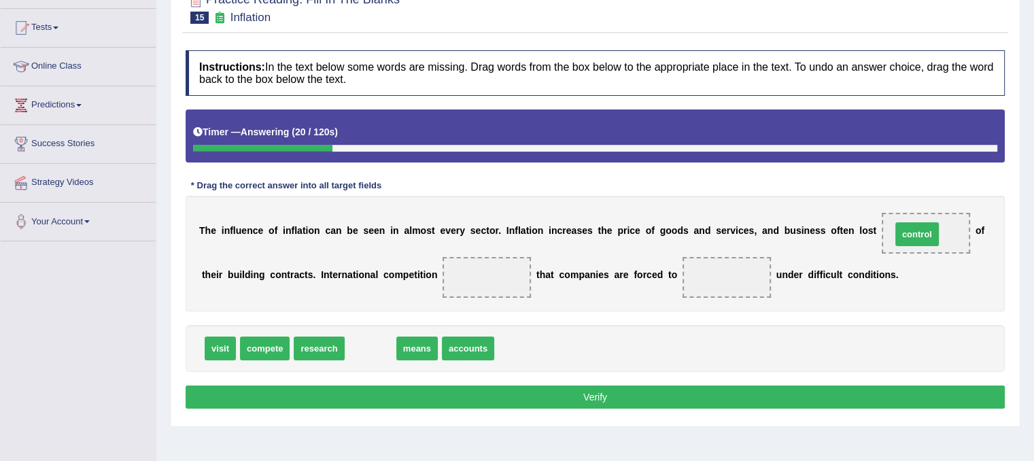
drag, startPoint x: 366, startPoint y: 352, endPoint x: 912, endPoint y: 238, distance: 558.4
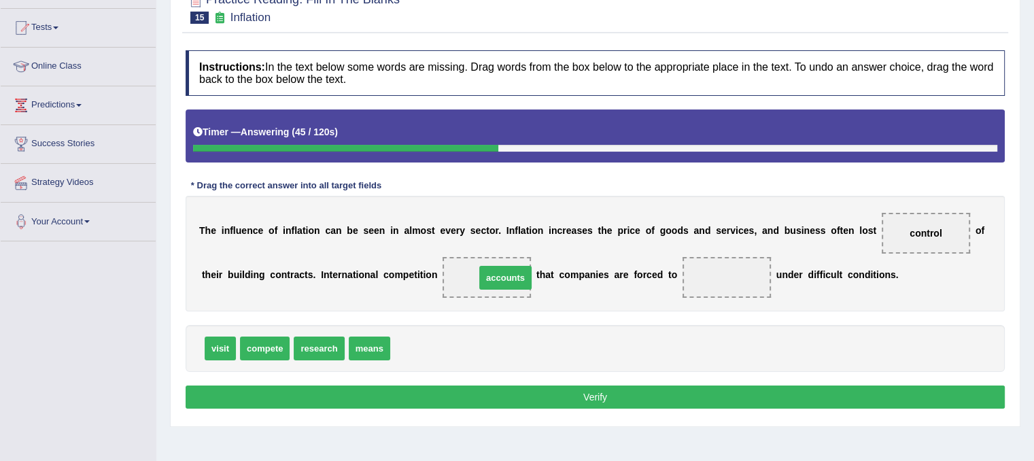
drag, startPoint x: 421, startPoint y: 347, endPoint x: 506, endPoint y: 276, distance: 110.5
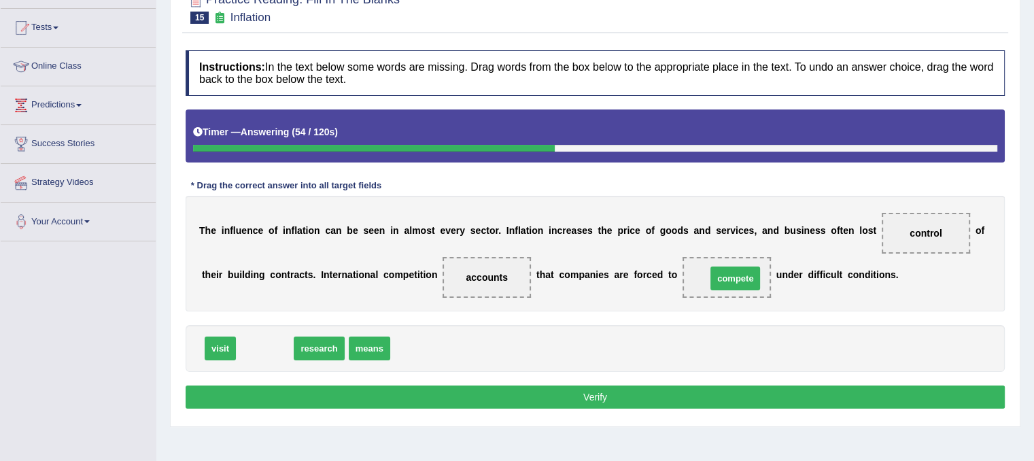
drag, startPoint x: 266, startPoint y: 349, endPoint x: 737, endPoint y: 279, distance: 475.6
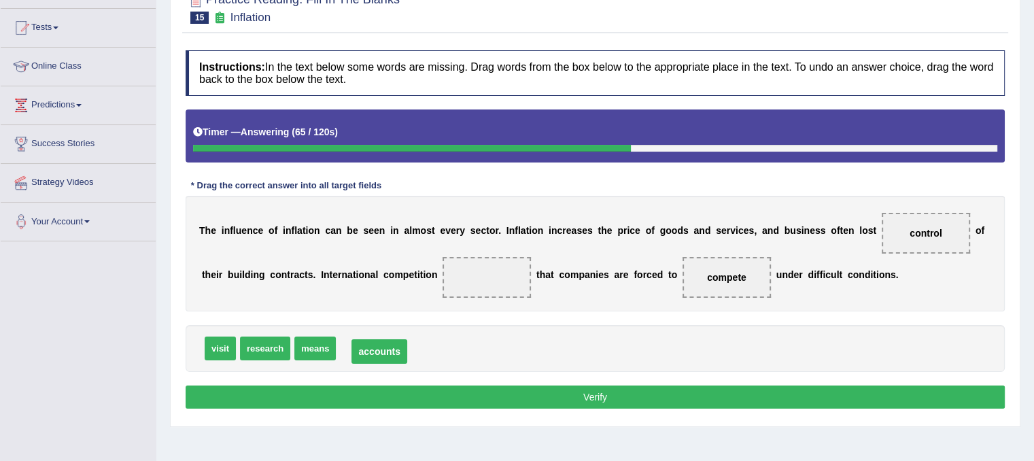
drag, startPoint x: 485, startPoint y: 273, endPoint x: 378, endPoint y: 347, distance: 130.5
drag, startPoint x: 314, startPoint y: 344, endPoint x: 487, endPoint y: 273, distance: 186.8
click at [470, 385] on button "Verify" at bounding box center [595, 396] width 819 height 23
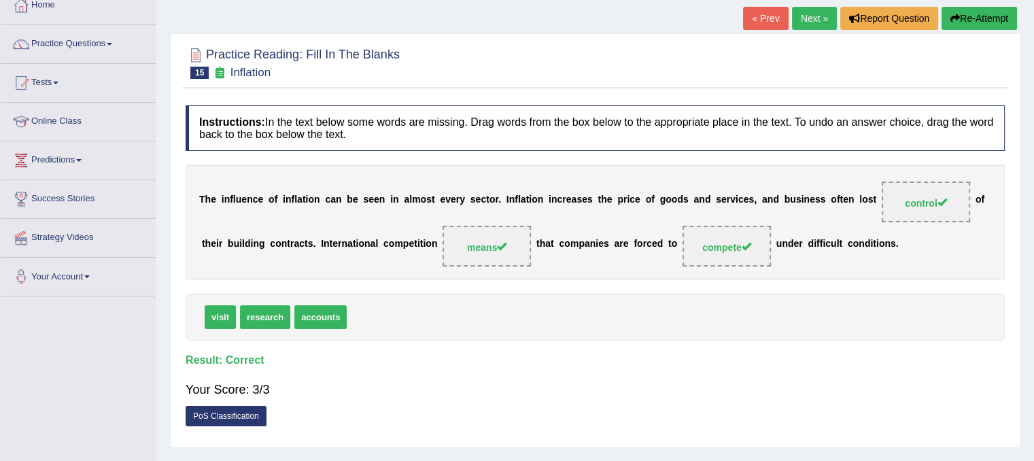
scroll to position [0, 0]
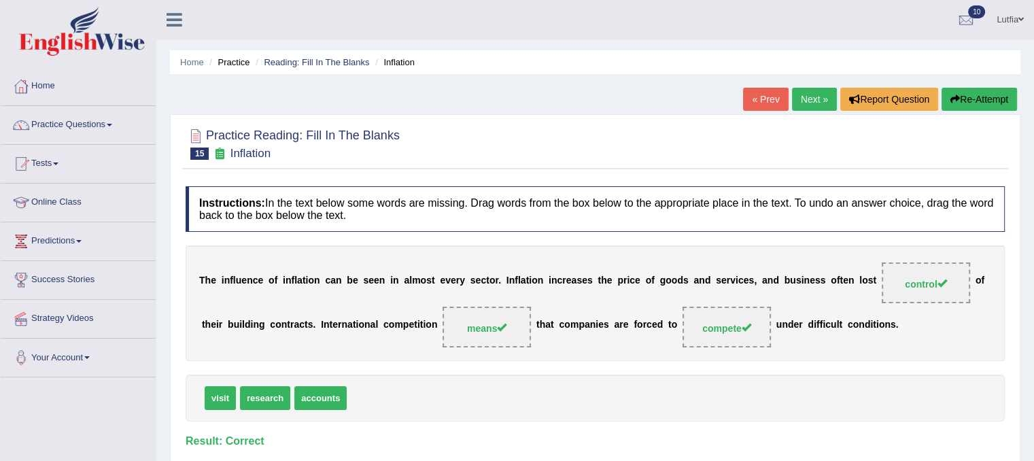
click at [808, 100] on link "Next »" at bounding box center [814, 99] width 45 height 23
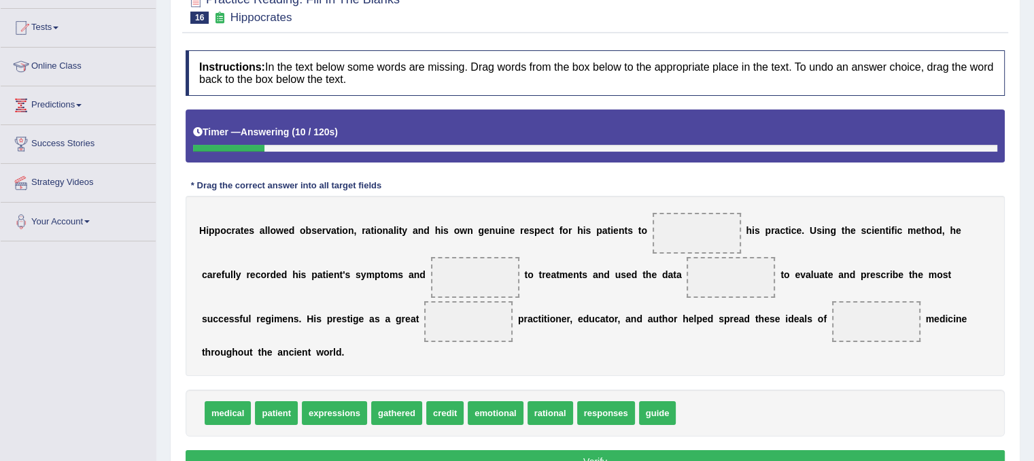
scroll to position [204, 0]
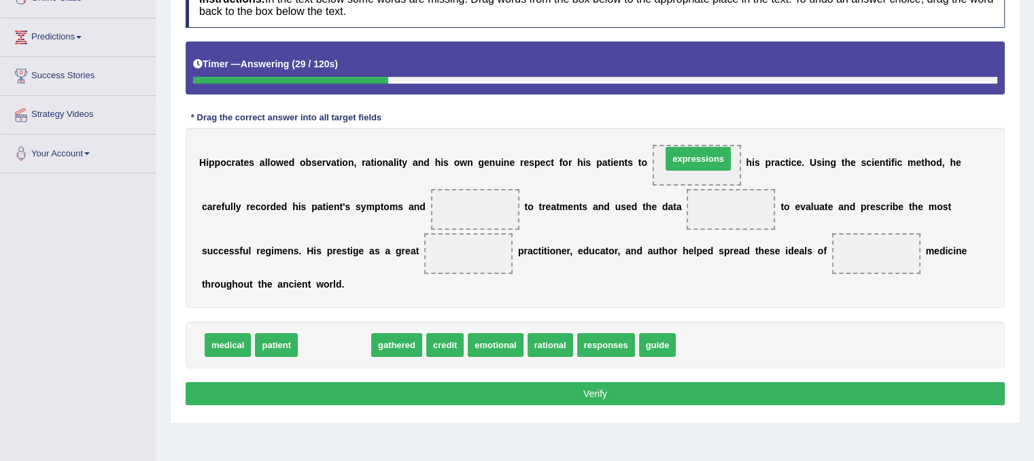
drag, startPoint x: 334, startPoint y: 345, endPoint x: 698, endPoint y: 158, distance: 408.6
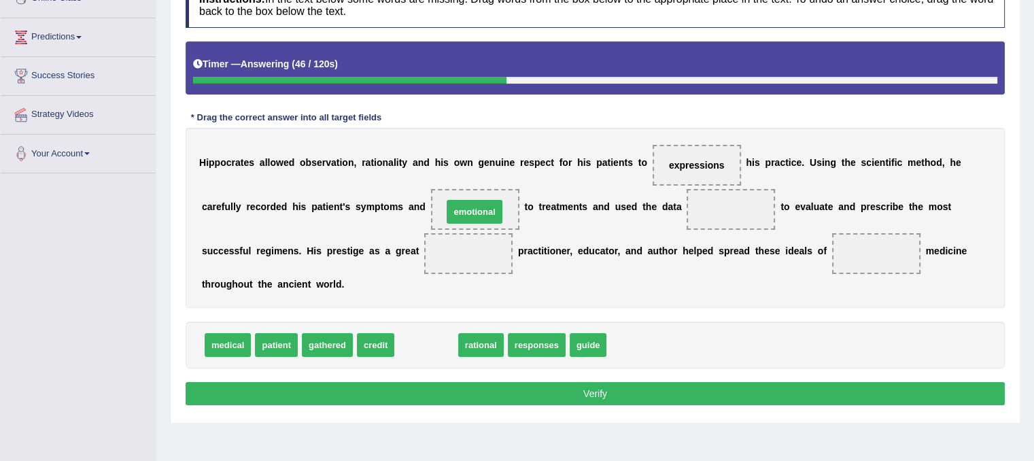
drag, startPoint x: 422, startPoint y: 346, endPoint x: 470, endPoint y: 213, distance: 141.7
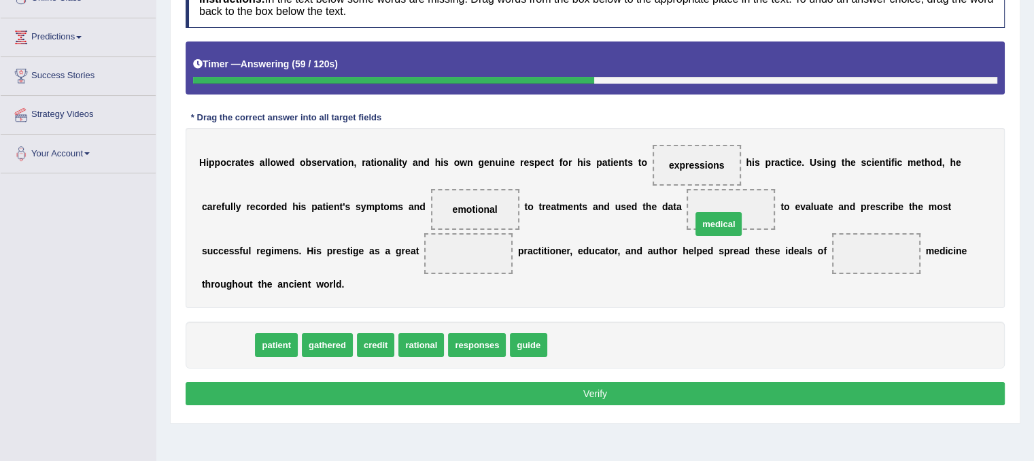
drag, startPoint x: 219, startPoint y: 343, endPoint x: 710, endPoint y: 222, distance: 505.5
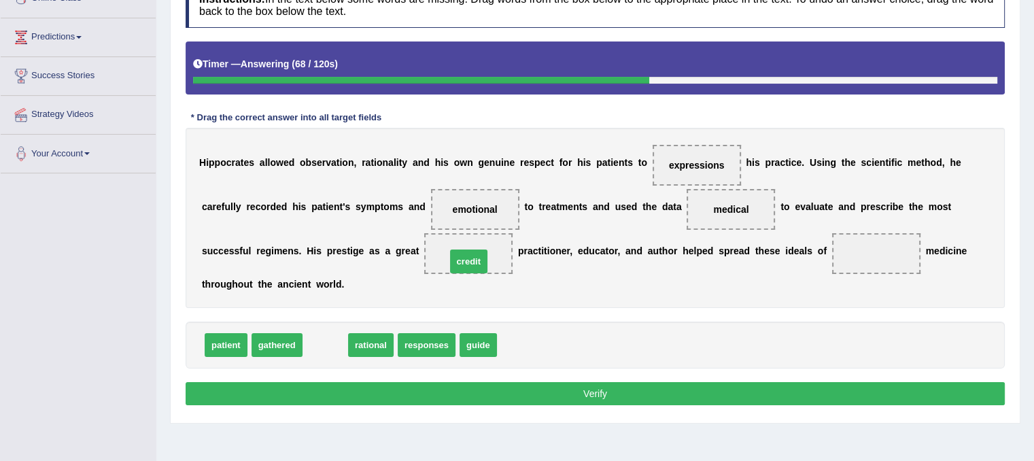
drag, startPoint x: 332, startPoint y: 346, endPoint x: 475, endPoint y: 262, distance: 166.0
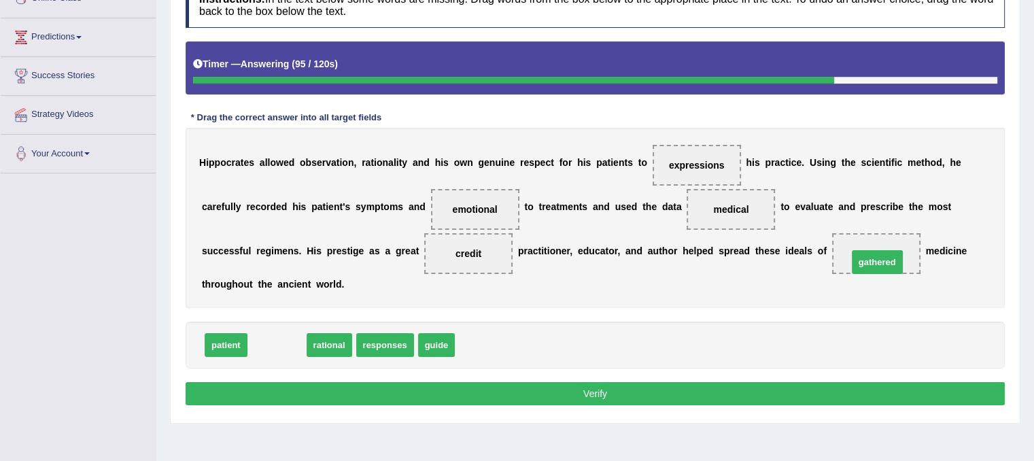
drag, startPoint x: 268, startPoint y: 345, endPoint x: 868, endPoint y: 262, distance: 606.0
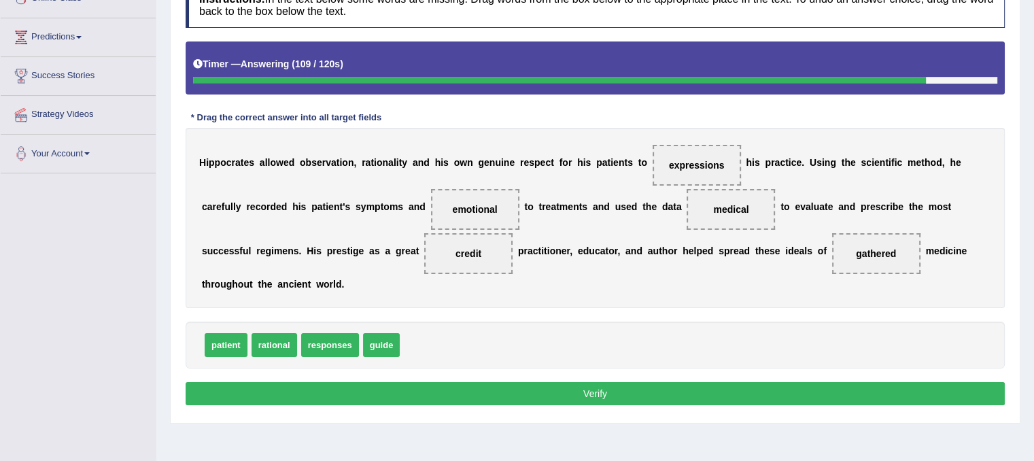
click at [541, 389] on button "Verify" at bounding box center [595, 393] width 819 height 23
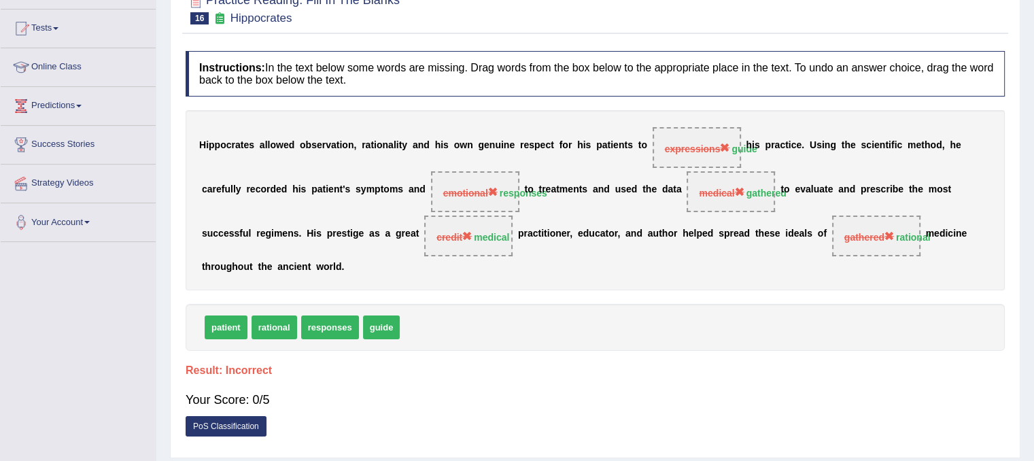
scroll to position [68, 0]
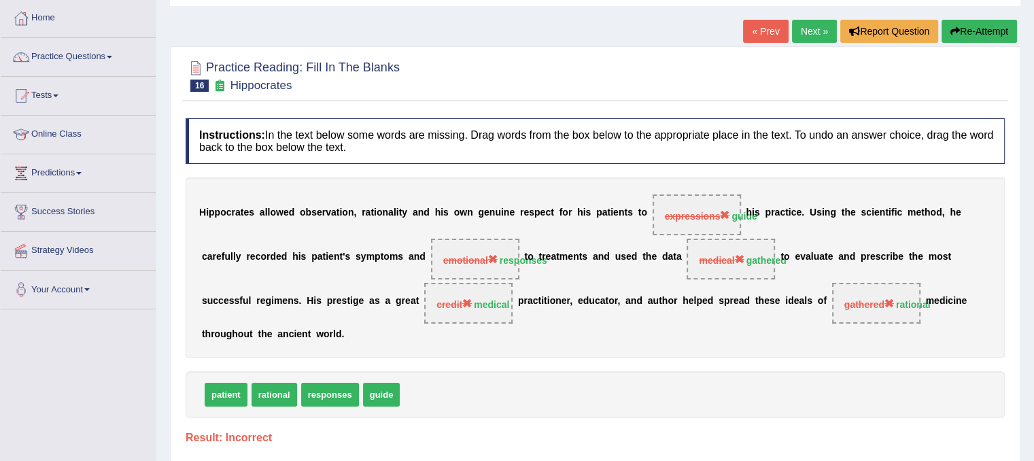
click at [965, 33] on button "Re-Attempt" at bounding box center [979, 31] width 75 height 23
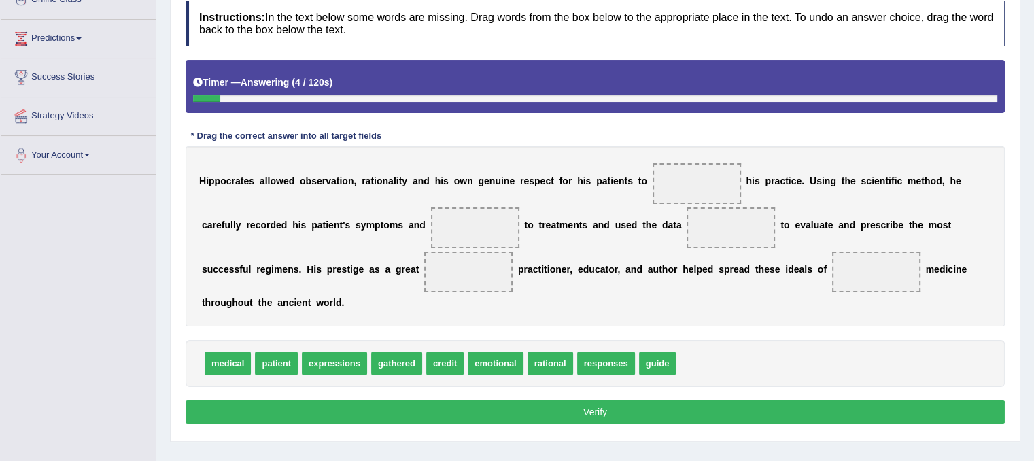
scroll to position [204, 0]
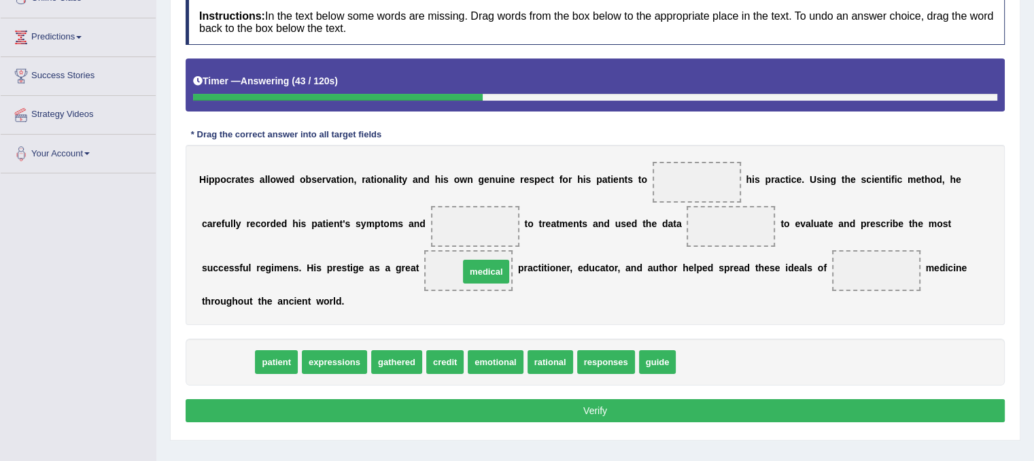
drag, startPoint x: 231, startPoint y: 357, endPoint x: 489, endPoint y: 266, distance: 273.7
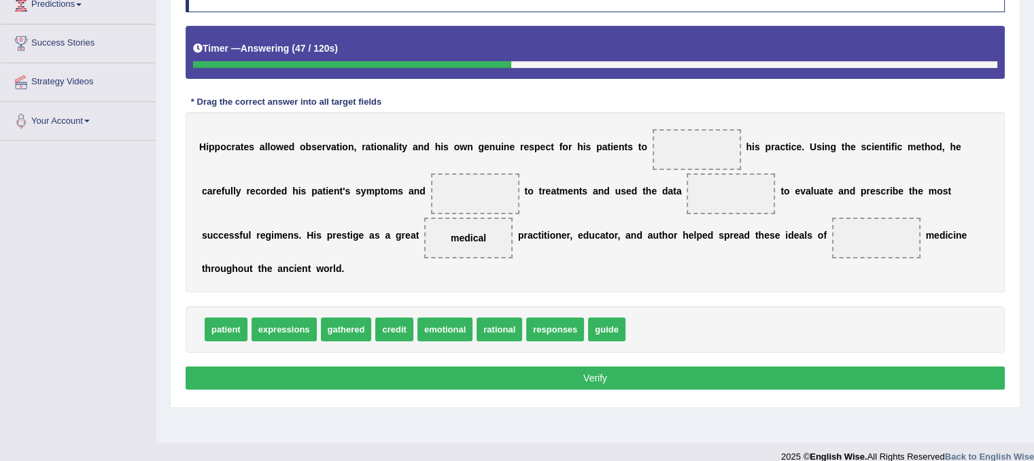
scroll to position [253, 0]
